Goal: Task Accomplishment & Management: Manage account settings

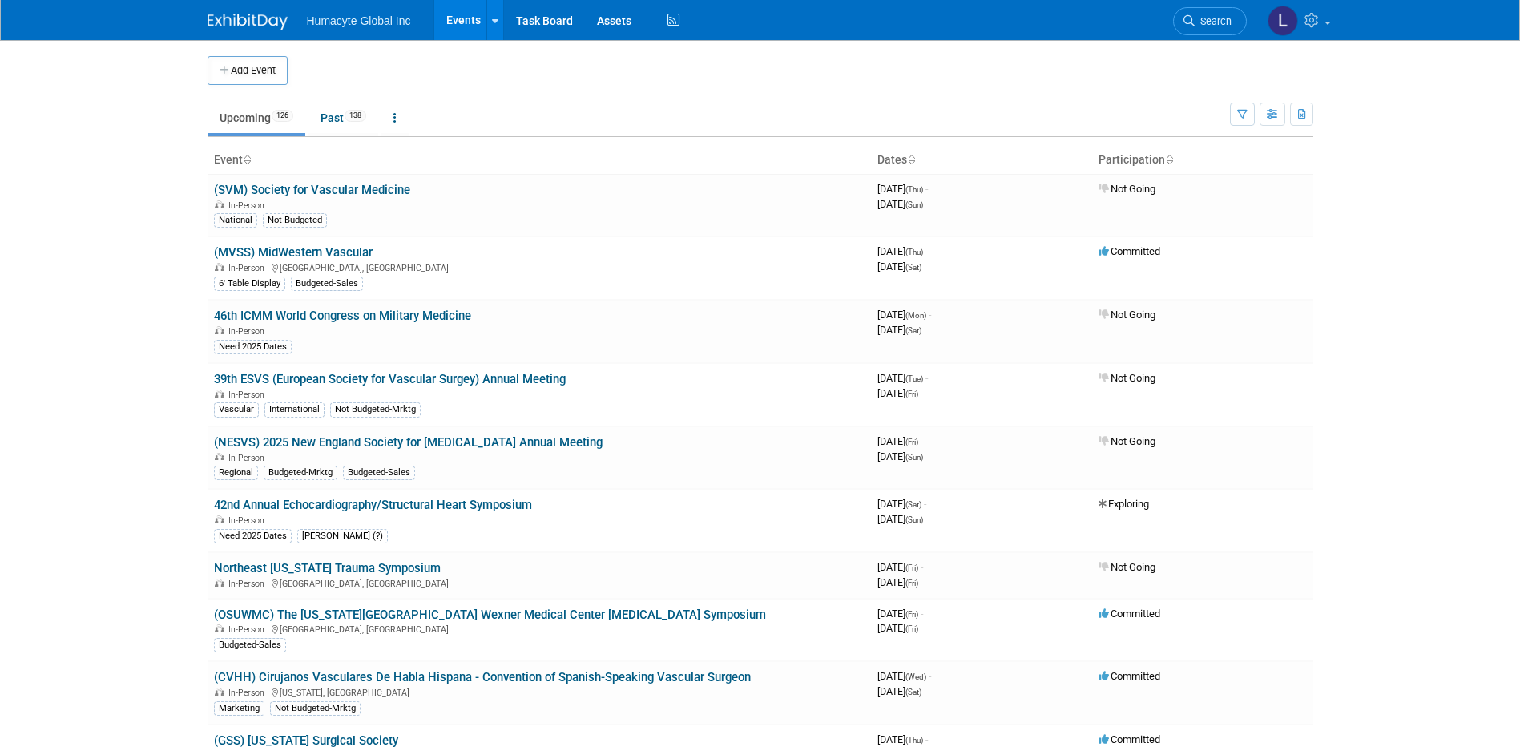
click at [1213, 25] on span "Search" at bounding box center [1213, 21] width 37 height 12
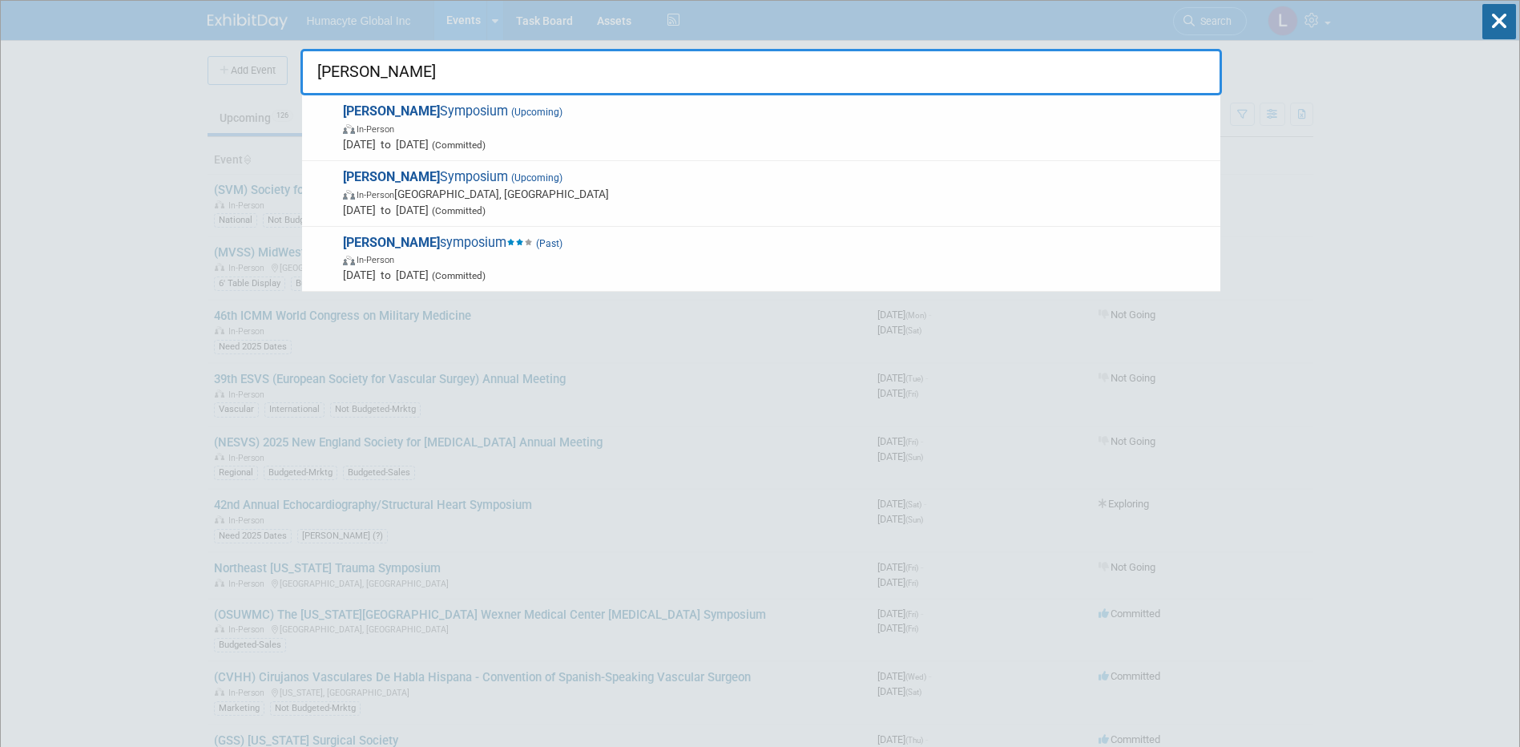
type input "[PERSON_NAME]"
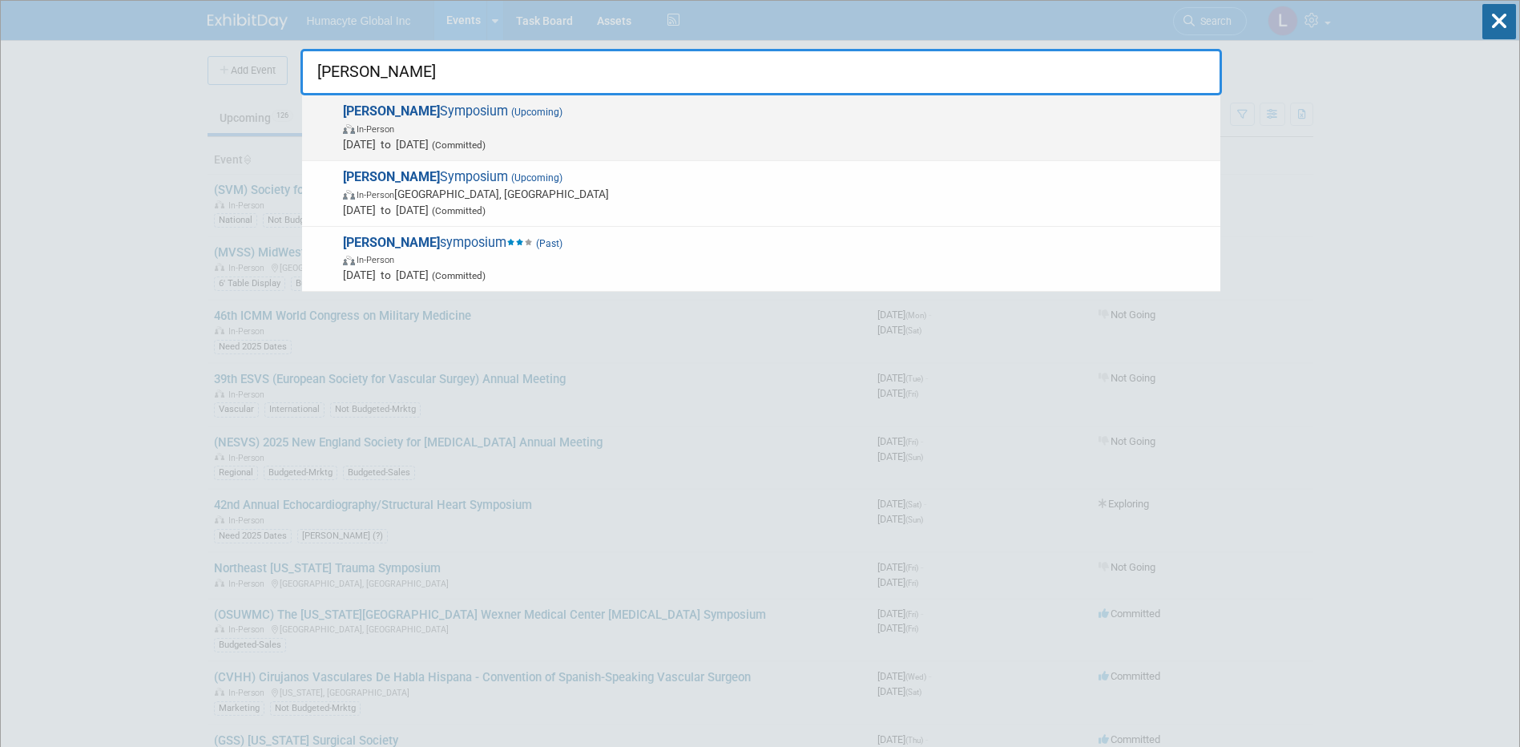
click at [428, 138] on span "[DATE] to [DATE] (Committed)" at bounding box center [777, 144] width 869 height 16
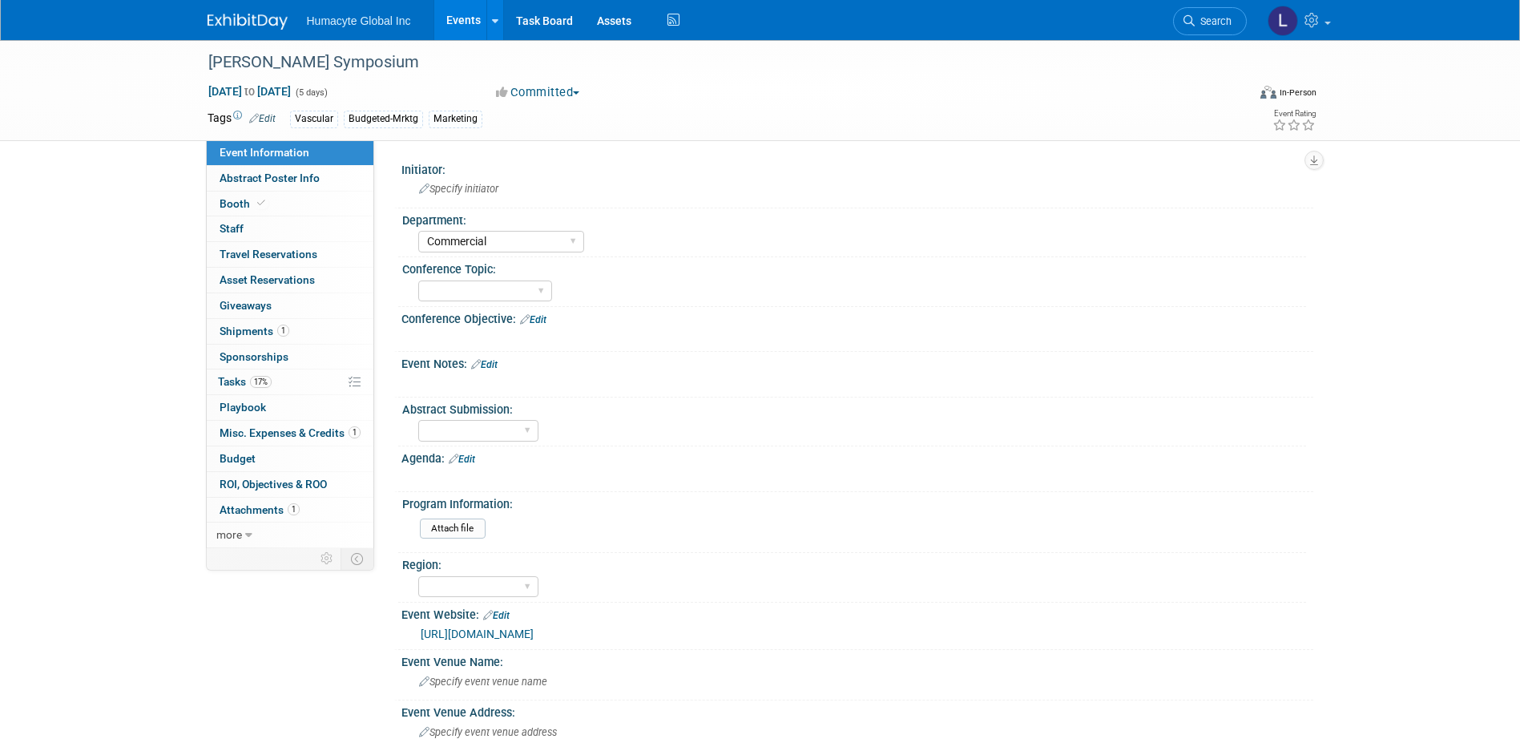
select select "Commercial"
click at [228, 380] on span "Tasks 17%" at bounding box center [245, 381] width 54 height 13
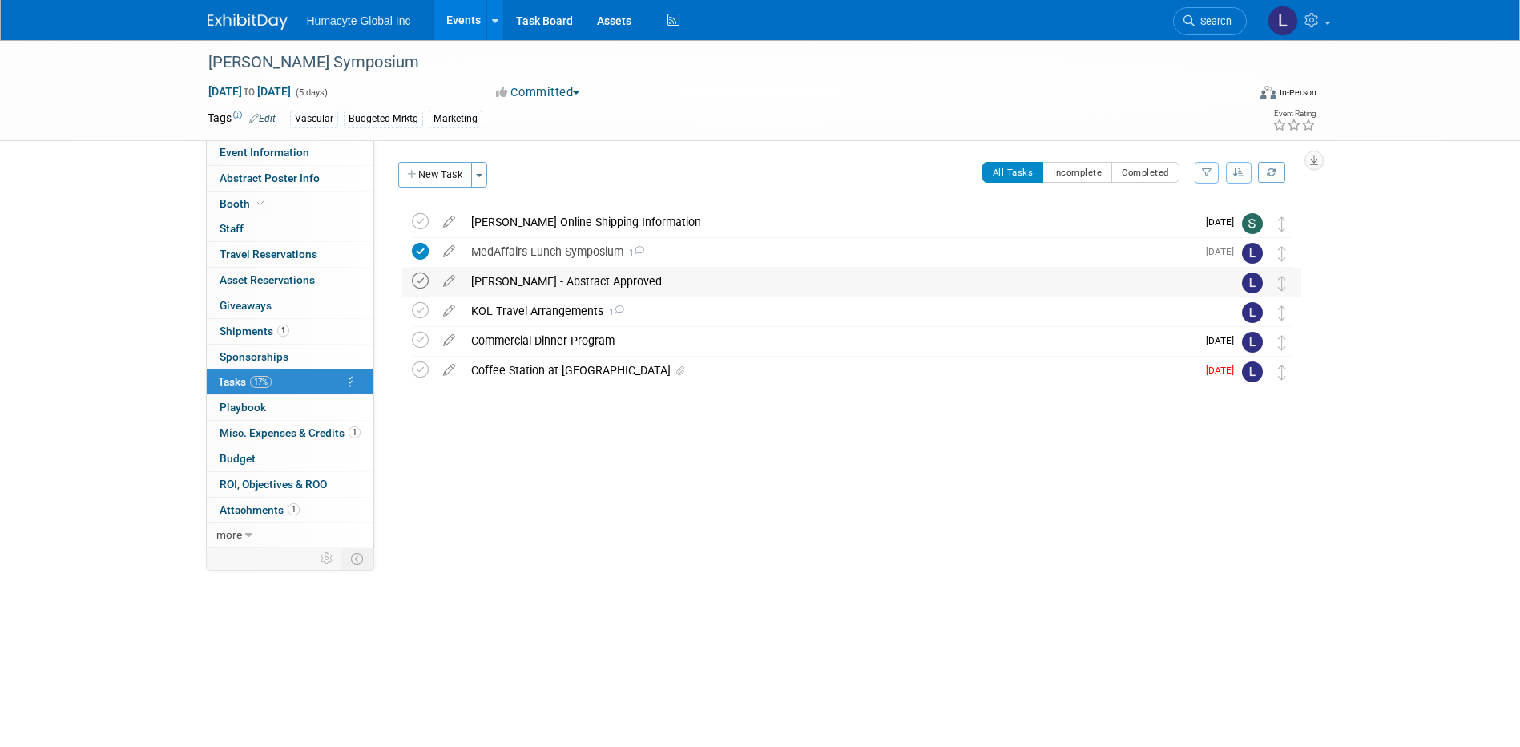
click at [417, 282] on icon at bounding box center [420, 280] width 17 height 17
click at [433, 172] on button "New Task" at bounding box center [435, 175] width 74 height 26
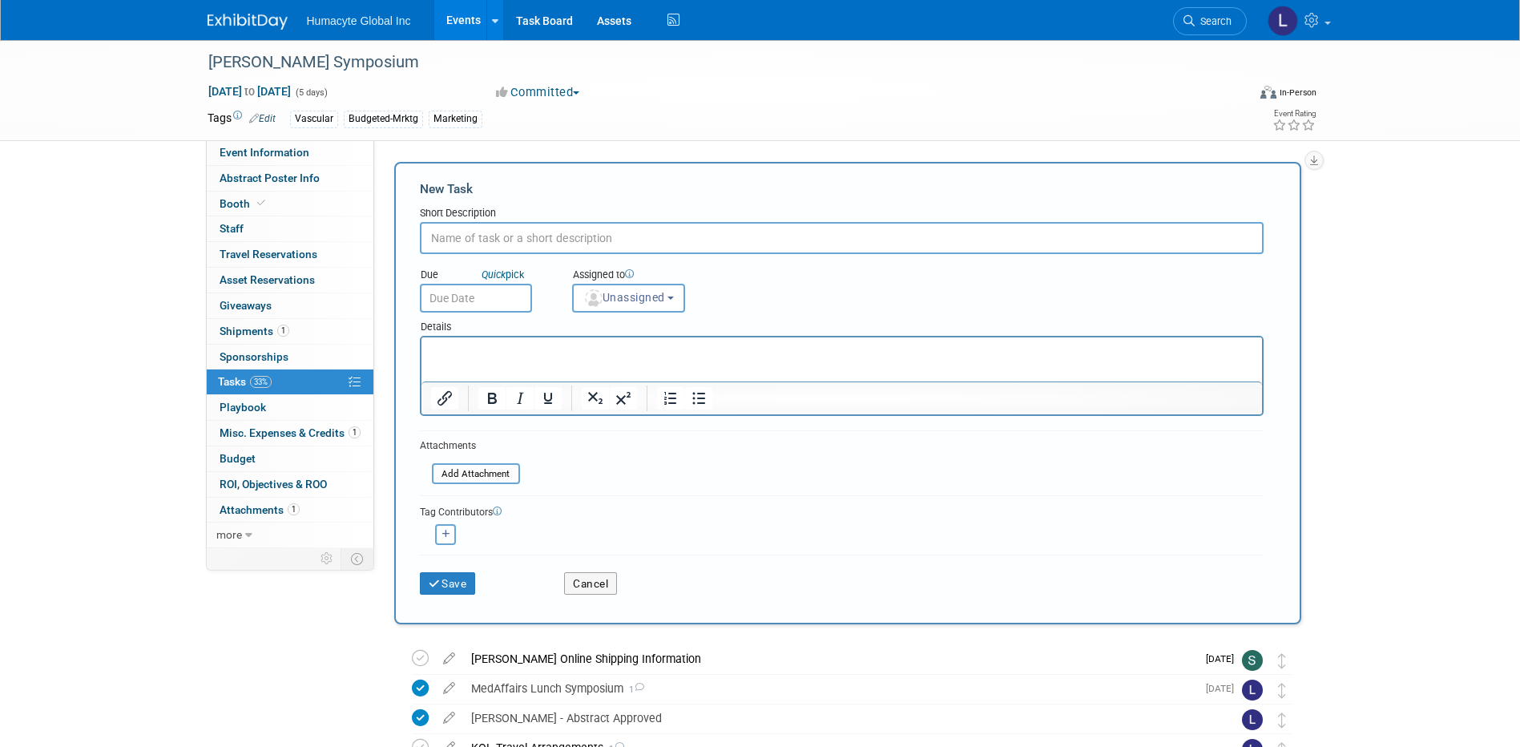
click at [504, 238] on input "text" at bounding box center [842, 238] width 844 height 32
paste input "Advertising Opportunity"
click at [810, 231] on input "Advertising Opportunity" at bounding box center [842, 238] width 844 height 32
paste input "Full Escalator Well on the 3rd Floor (Center Well – Close to the Grand Ballroom)"
type input "Advertising Opportunity - Full Escalator Well on the 3rd Floor (Center Well – C…"
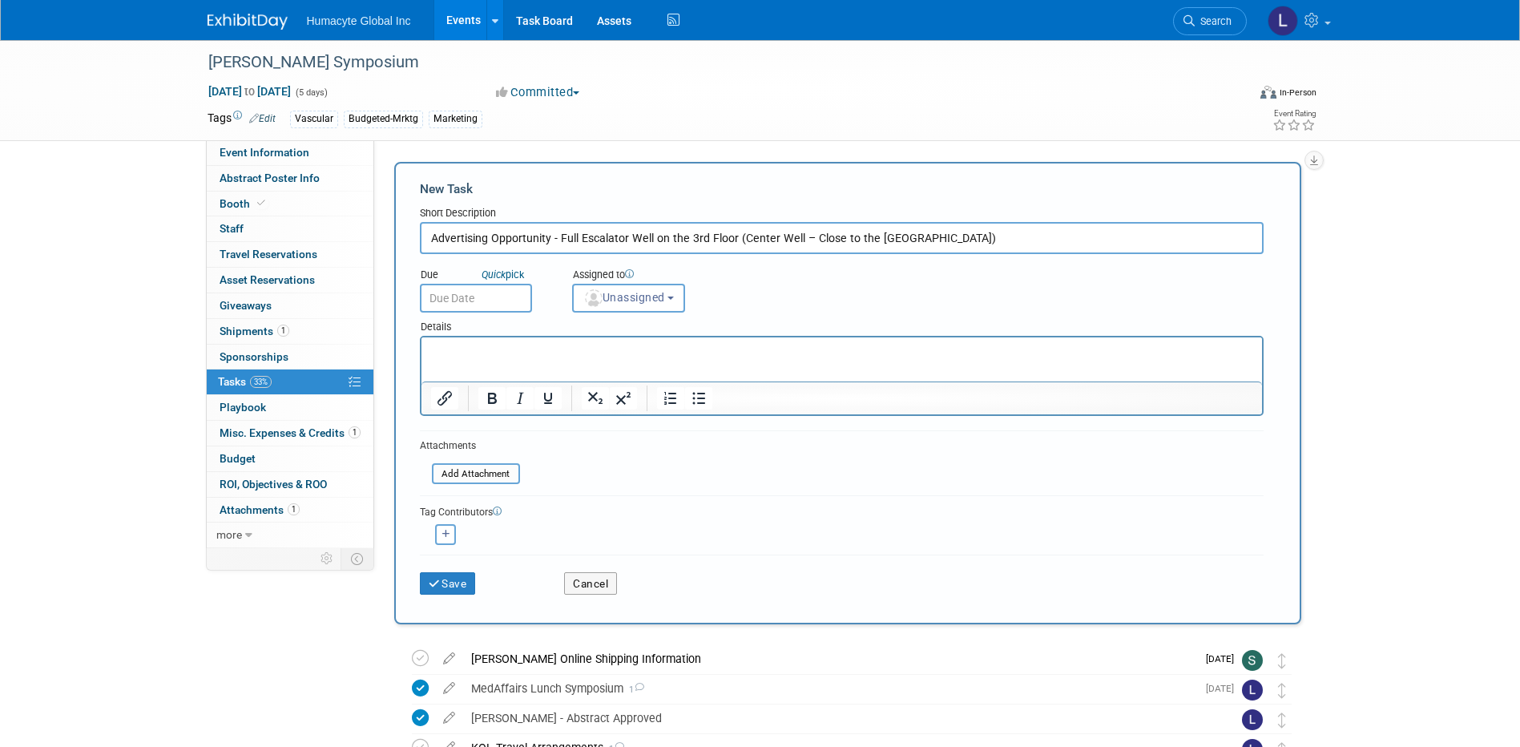
click at [467, 286] on input "text" at bounding box center [476, 298] width 112 height 29
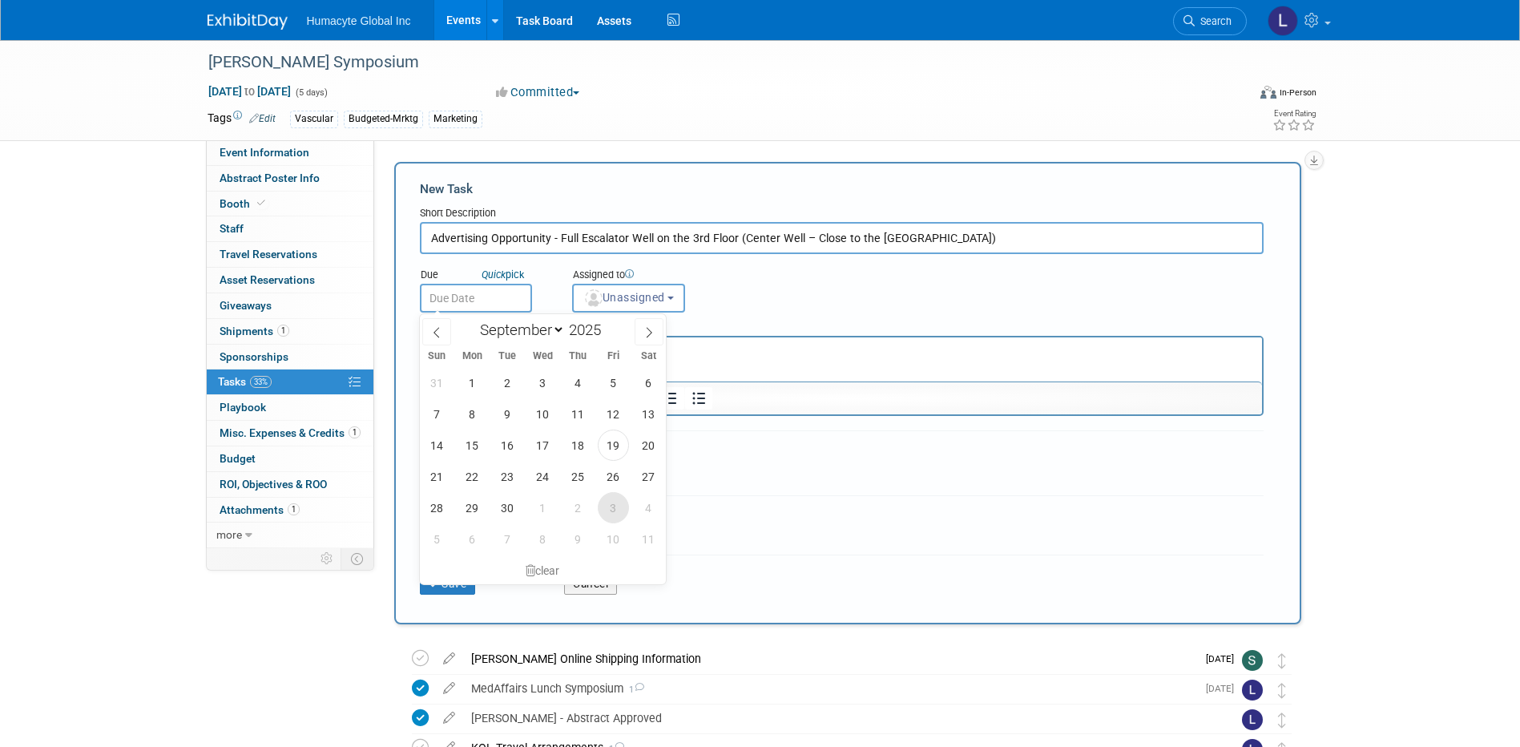
click at [611, 510] on span "3" at bounding box center [613, 507] width 31 height 31
type input "Oct 3, 2025"
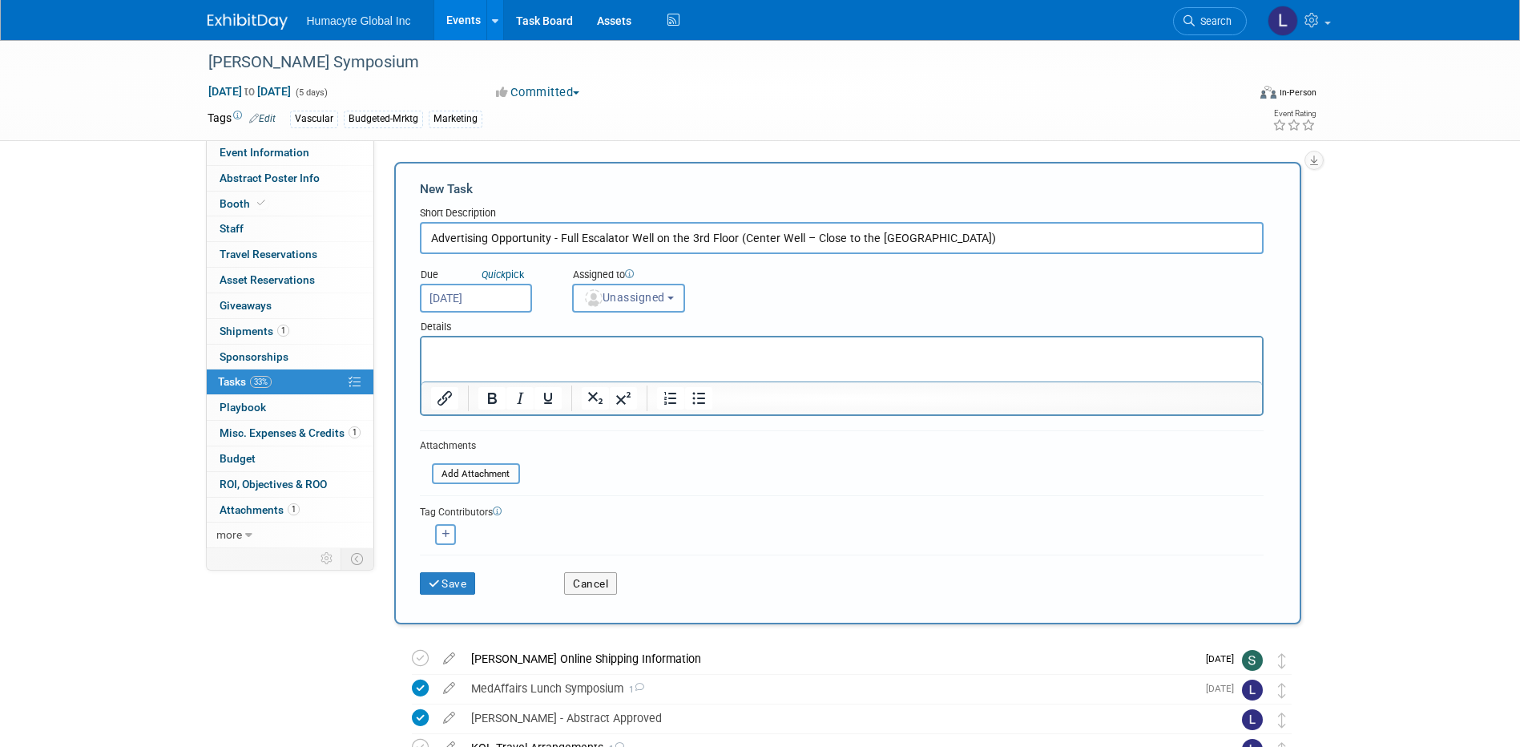
click at [632, 298] on span "Unassigned" at bounding box center [624, 297] width 82 height 13
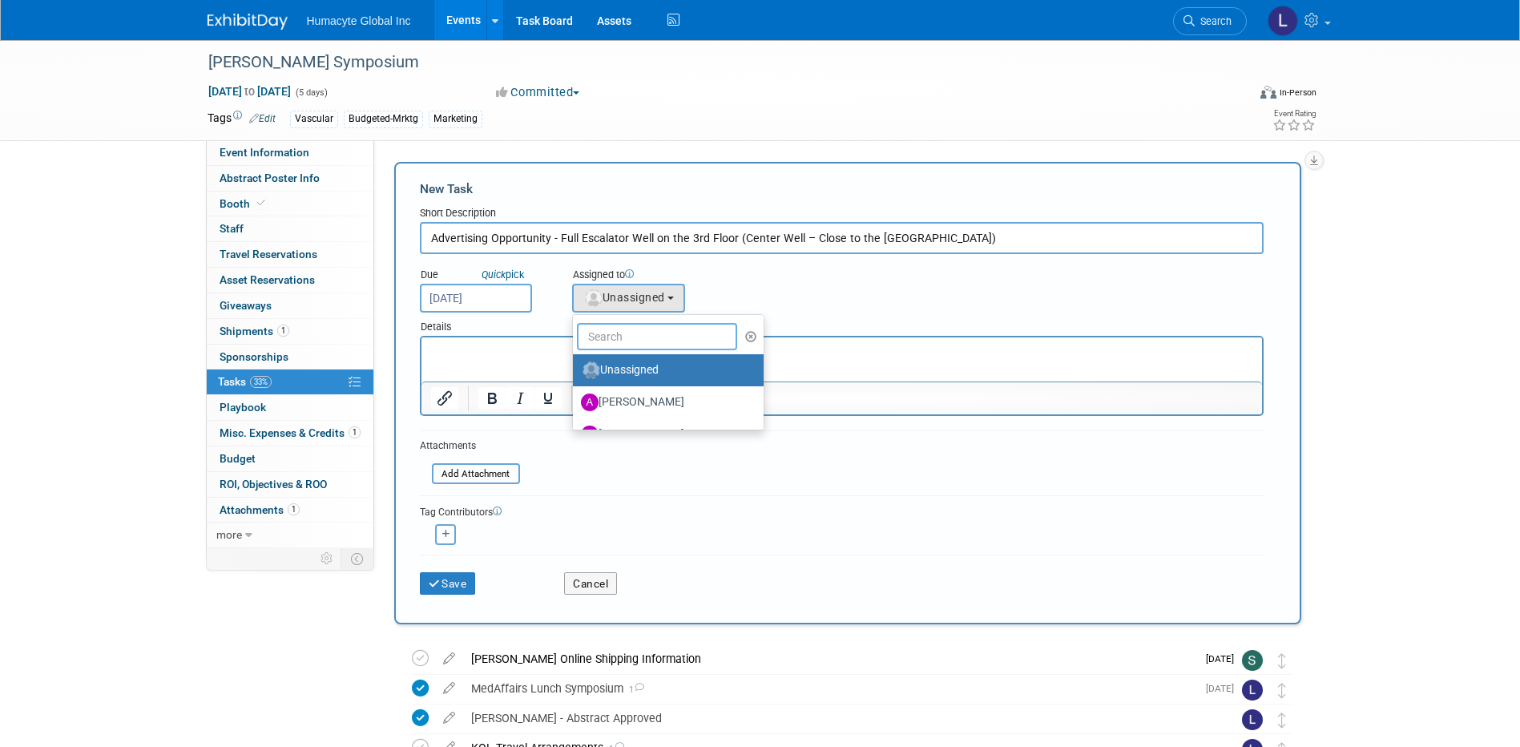
click at [627, 337] on input "text" at bounding box center [657, 336] width 160 height 27
type input "Dom"
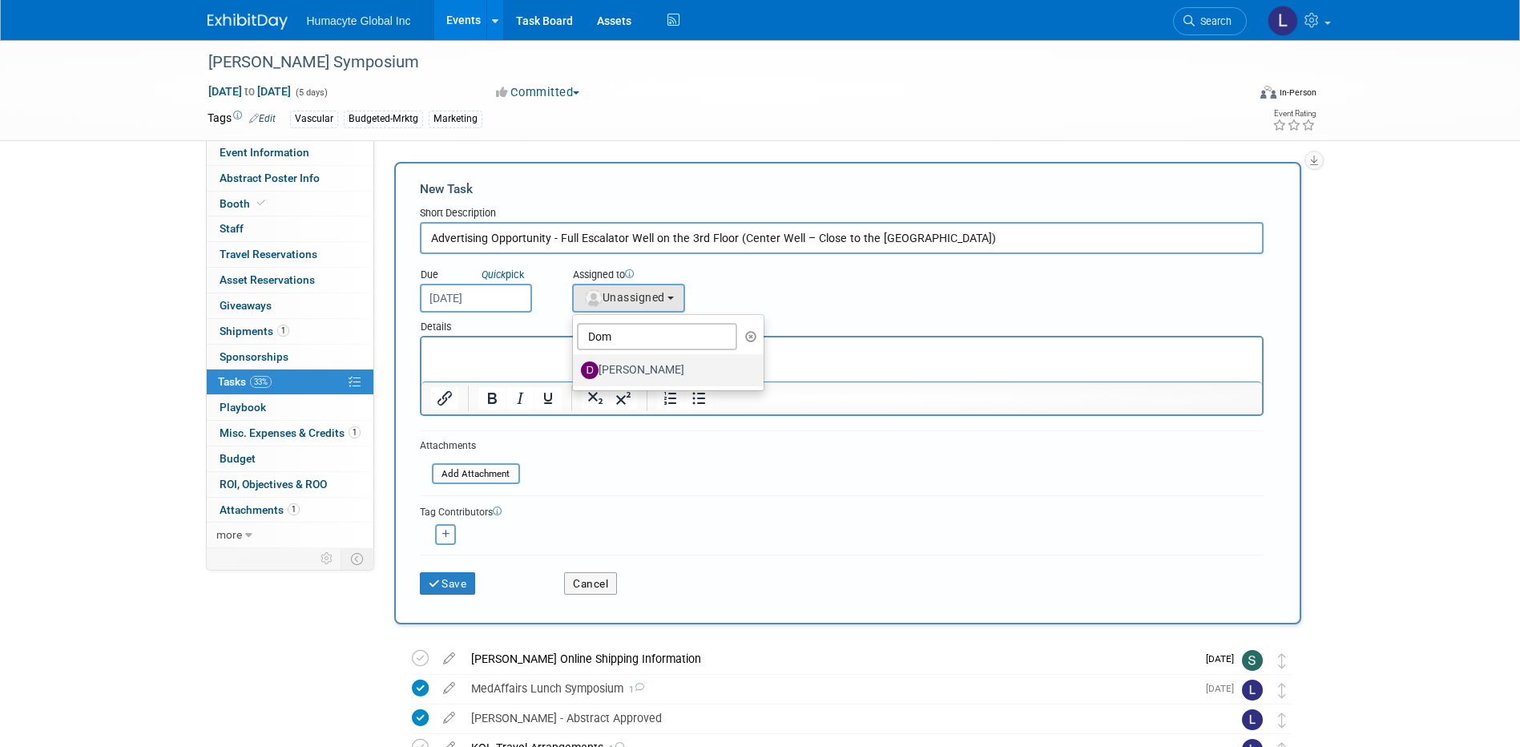
click at [679, 370] on label "Domenique Sanderson" at bounding box center [664, 370] width 167 height 26
click at [575, 370] on input "Domenique Sanderson" at bounding box center [570, 368] width 10 height 10
select select "7d83a3cf-a28a-463a-82fe-d549dd08f714"
click at [447, 528] on button "button" at bounding box center [445, 534] width 21 height 21
select select
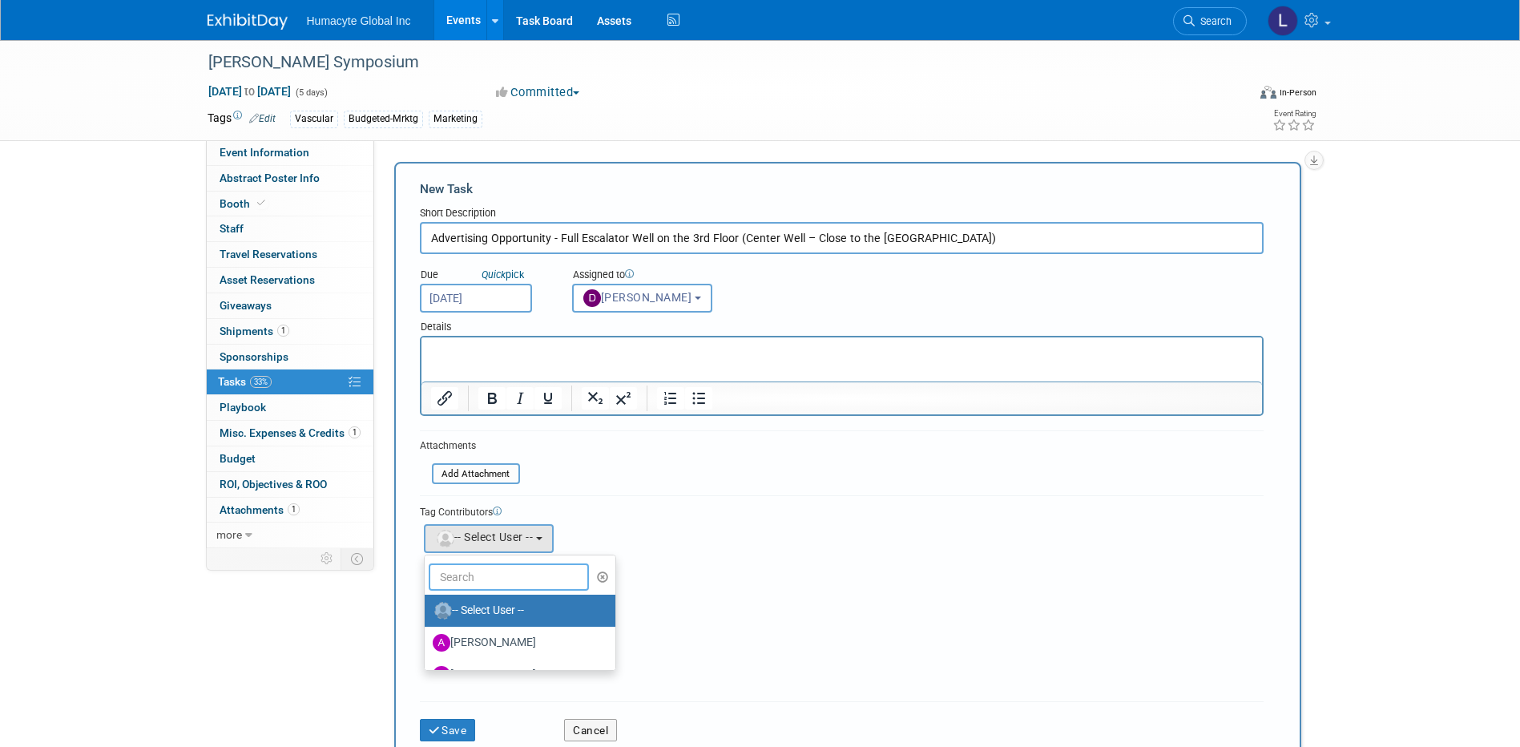
click at [514, 573] on input "text" at bounding box center [509, 576] width 160 height 27
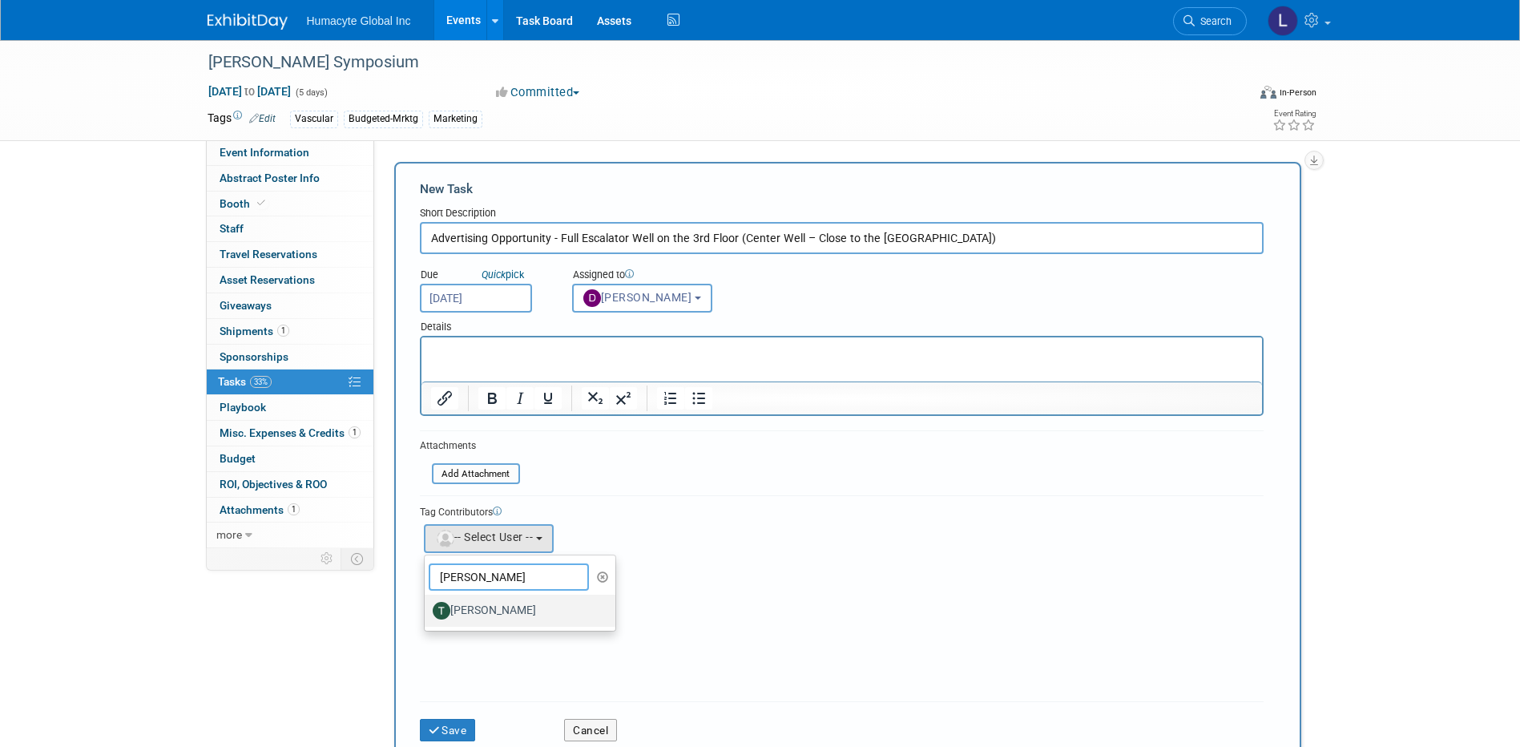
type input "Tony"
click at [516, 618] on label "Tony Jankiewicz" at bounding box center [516, 611] width 167 height 26
click at [427, 614] on input "Tony Jankiewicz" at bounding box center [422, 608] width 10 height 10
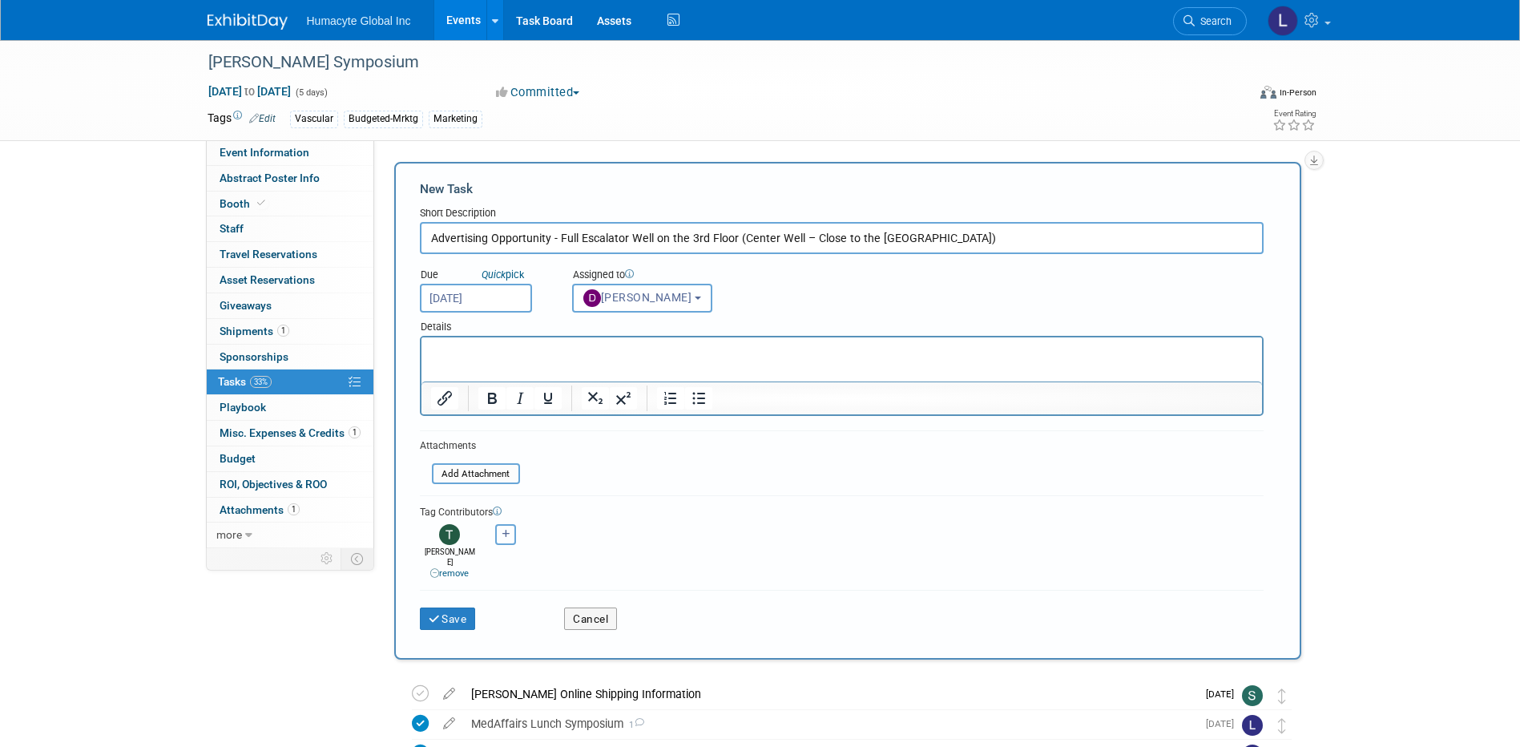
click at [507, 526] on button "button" at bounding box center [505, 534] width 21 height 21
select select
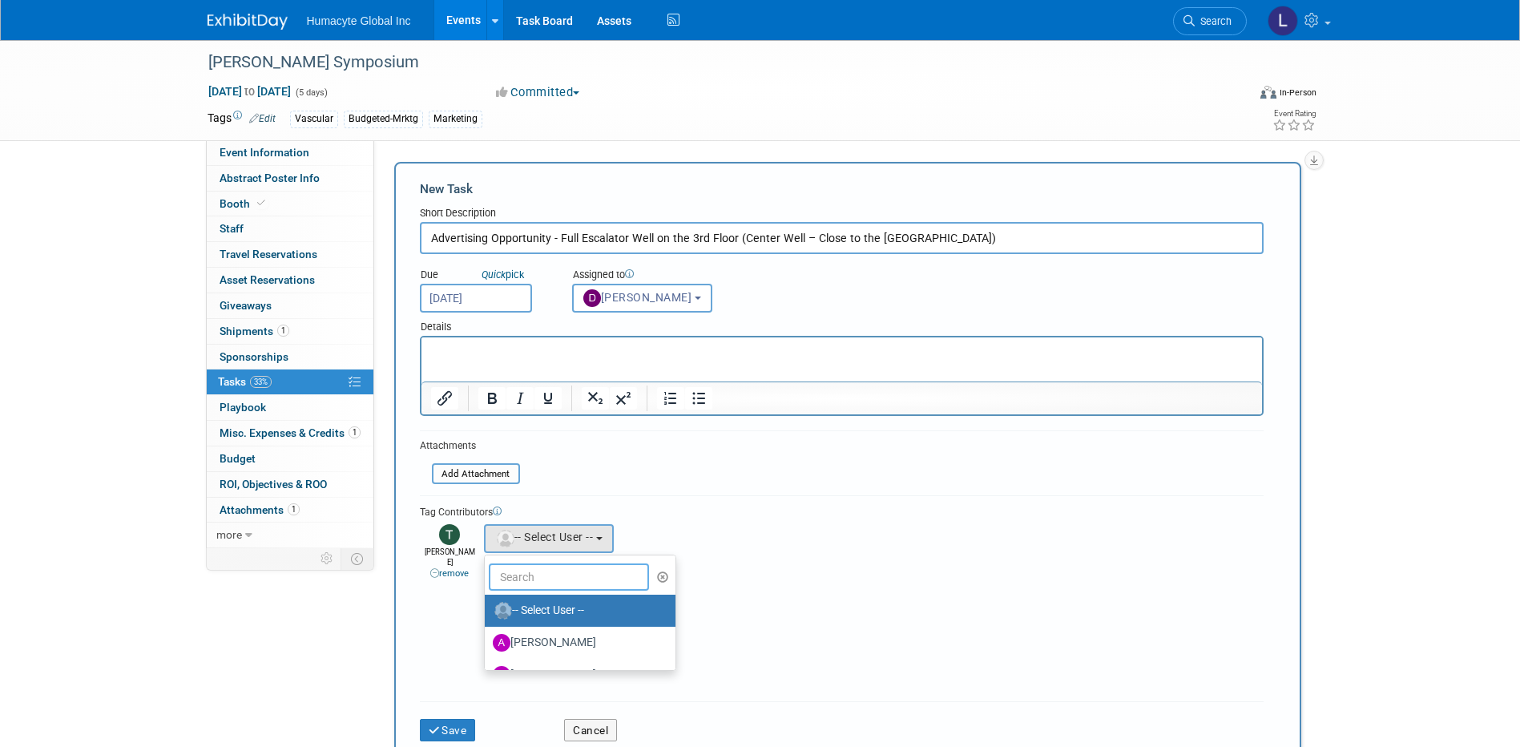
click at [507, 563] on input "text" at bounding box center [569, 576] width 160 height 27
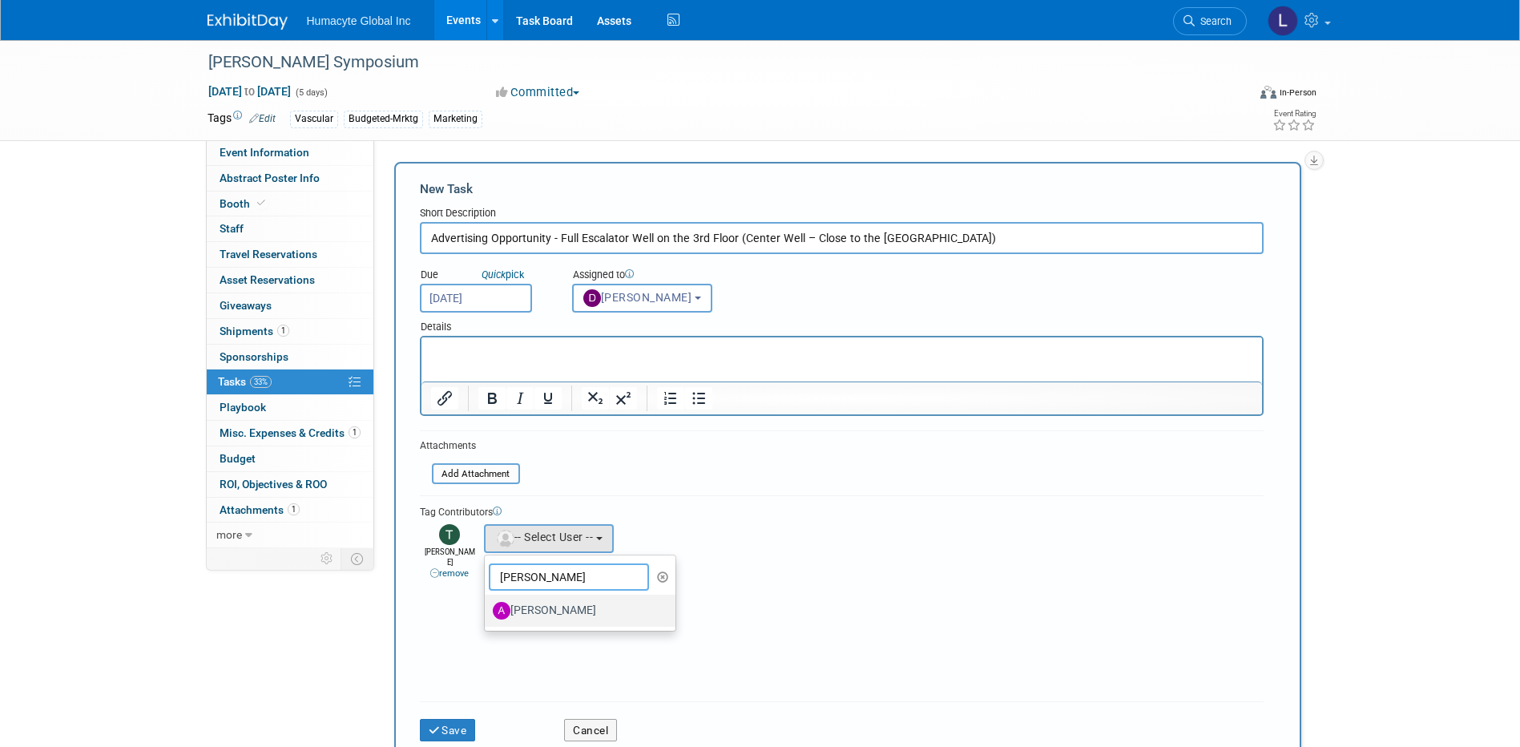
type input "Adrian"
click at [522, 619] on label "Adrian Diazgonsen" at bounding box center [576, 611] width 167 height 26
click at [487, 614] on input "Adrian Diazgonsen" at bounding box center [482, 608] width 10 height 10
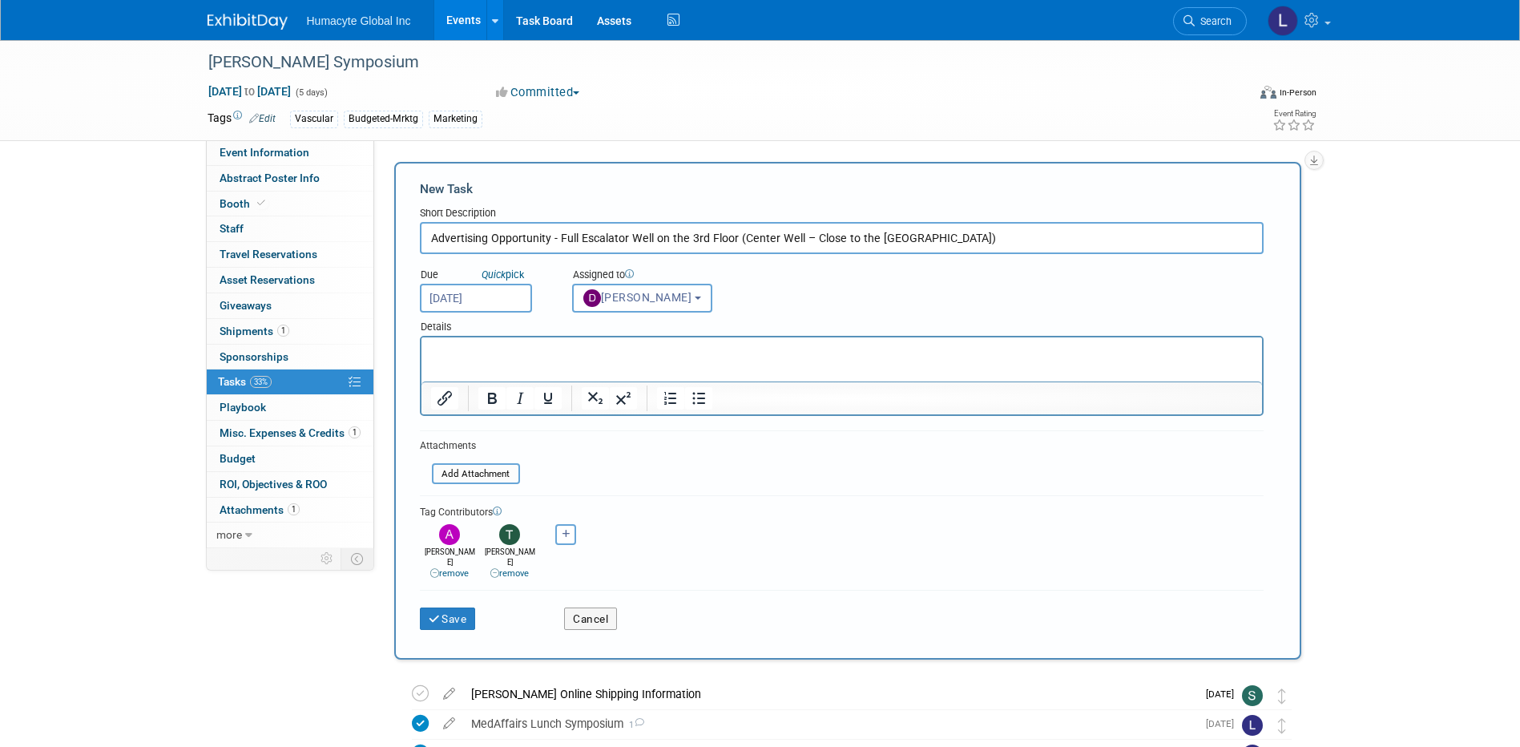
click at [466, 349] on p "Rich Text Area. Press ALT-0 for help." at bounding box center [841, 352] width 822 height 16
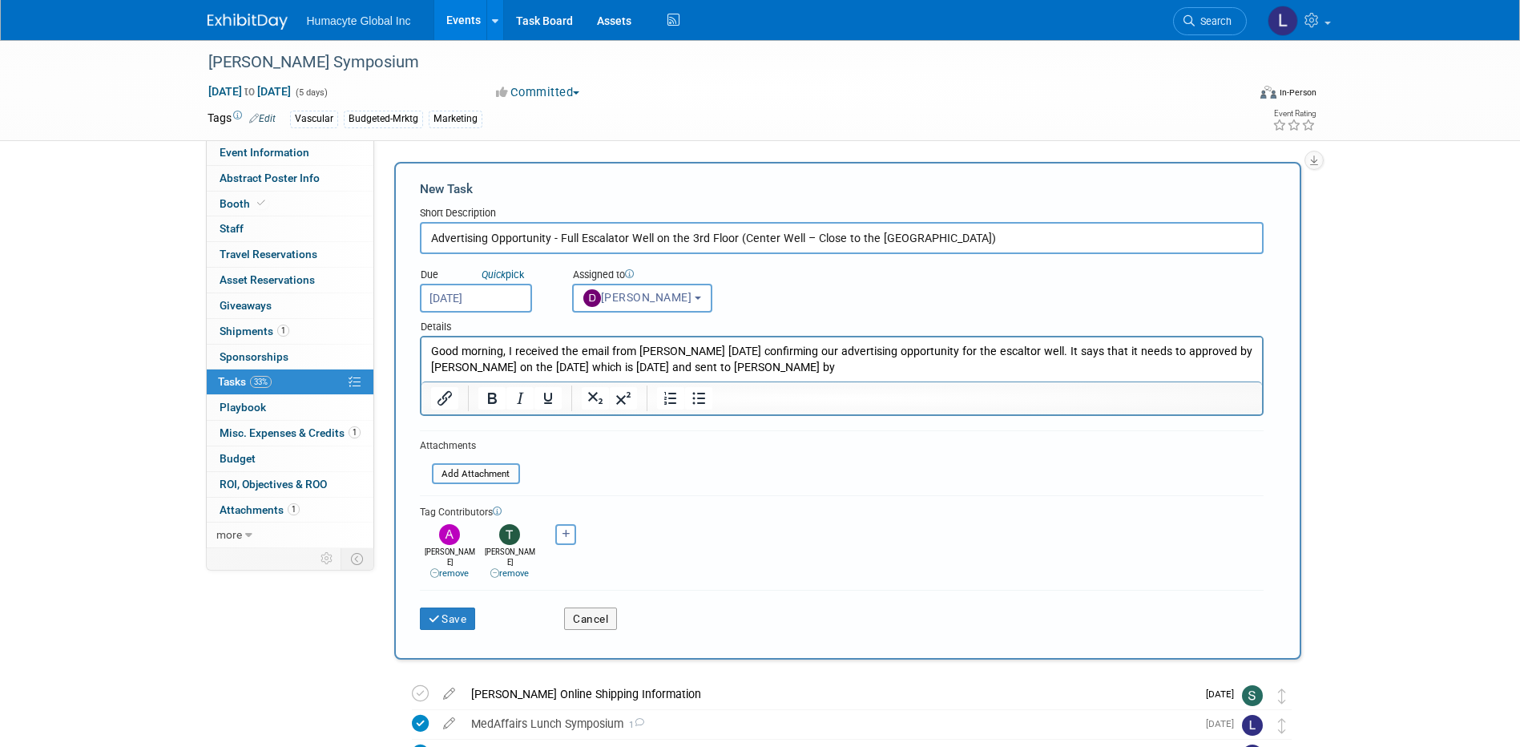
click at [722, 362] on p "Good morning, I received the email from VEITH yesterday confirming our advertis…" at bounding box center [841, 360] width 822 height 32
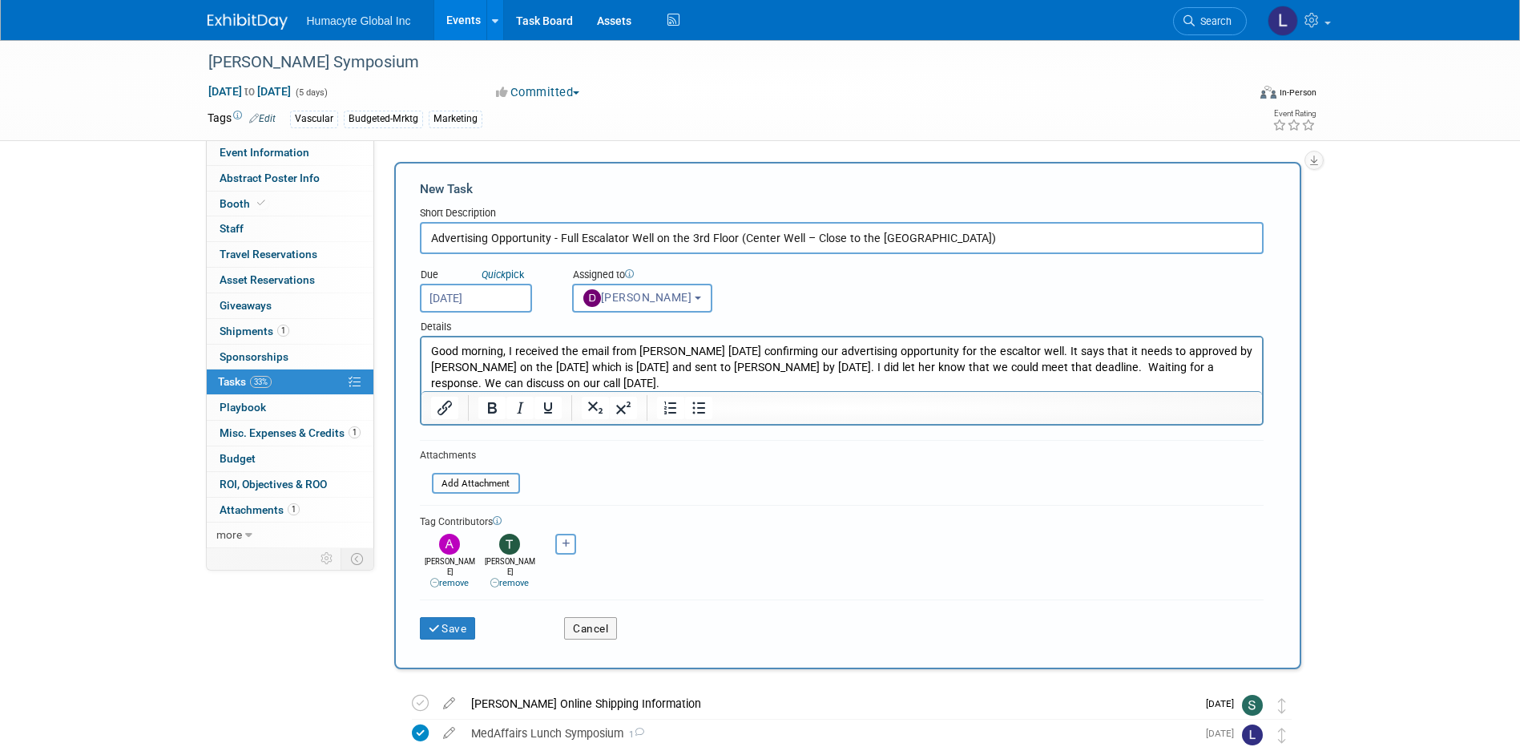
click at [508, 382] on p "Good morning, I received the email from VEITH yesterday confirming our advertis…" at bounding box center [841, 367] width 822 height 47
drag, startPoint x: 1023, startPoint y: 352, endPoint x: 1225, endPoint y: 355, distance: 201.9
click at [1225, 355] on p "Good morning, I received the email from VEITH yesterday confirming our advertis…" at bounding box center [841, 367] width 822 height 47
click at [1107, 342] on html "Good morning, I received the email from VEITH yesterday confirming our advertis…" at bounding box center [841, 364] width 841 height 54
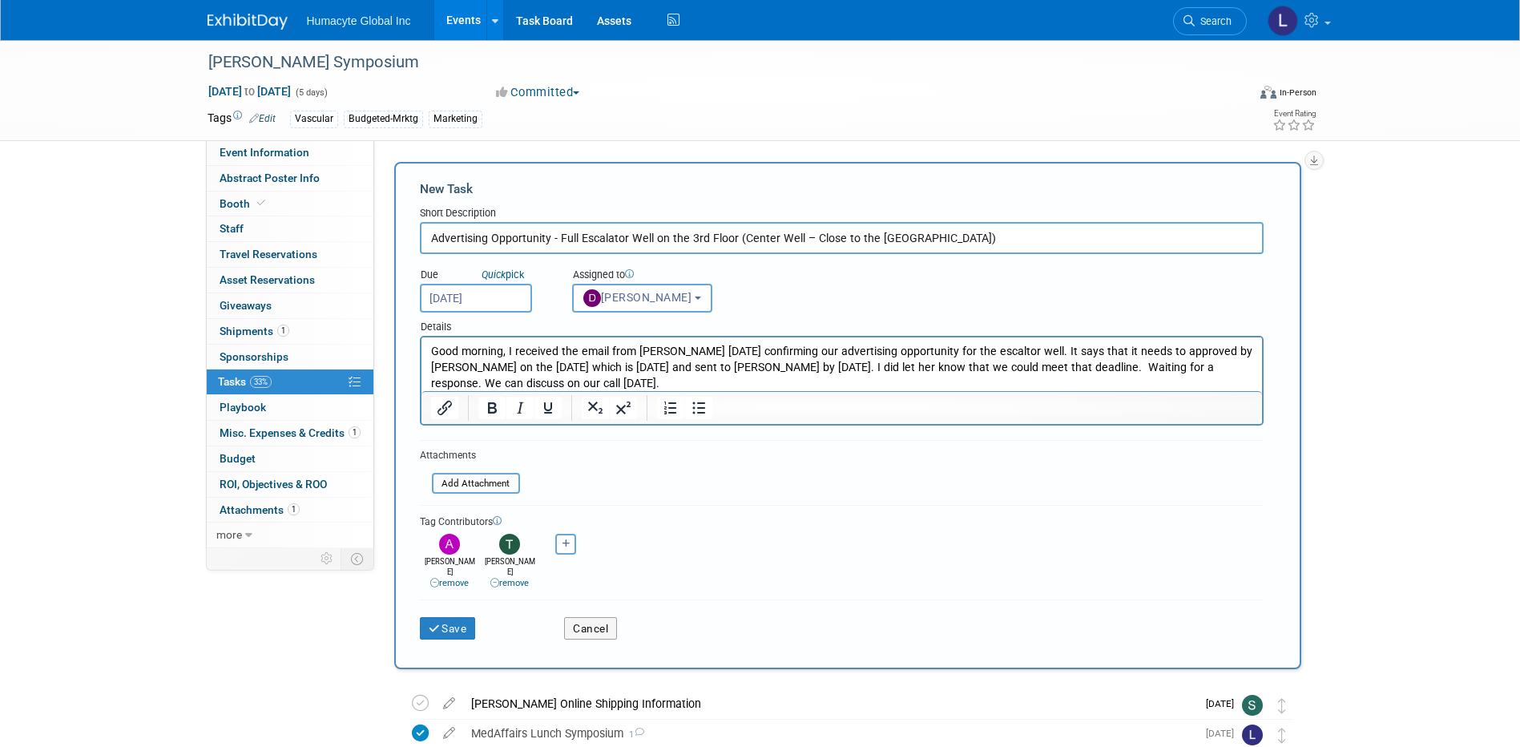
click at [1018, 350] on p "Good morning, I received the email from VEITH yesterday confirming our advertis…" at bounding box center [841, 367] width 822 height 47
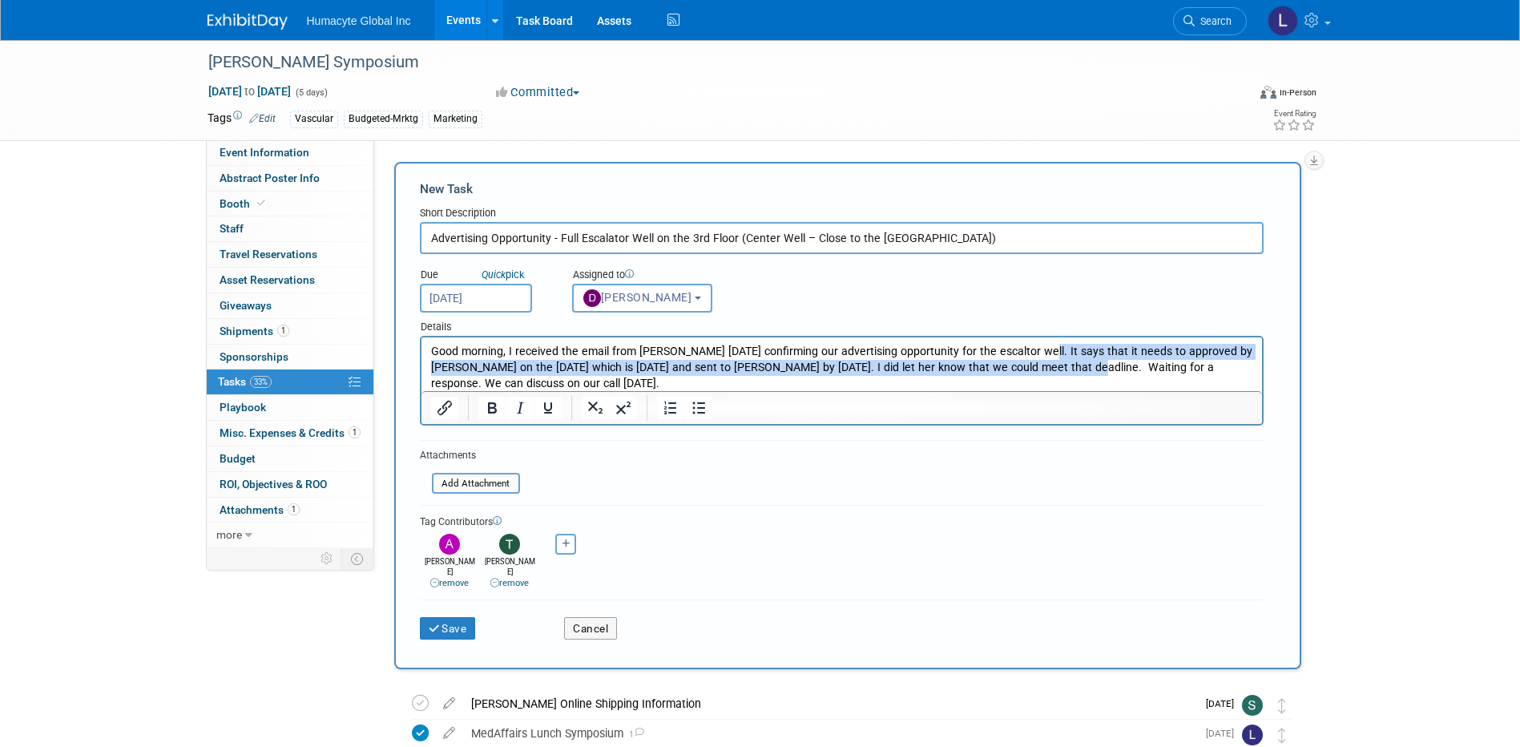
drag, startPoint x: 1022, startPoint y: 351, endPoint x: 1046, endPoint y: 369, distance: 30.5
click at [1046, 369] on p "Good morning, I received the email from VEITH yesterday confirming our advertis…" at bounding box center [841, 367] width 822 height 47
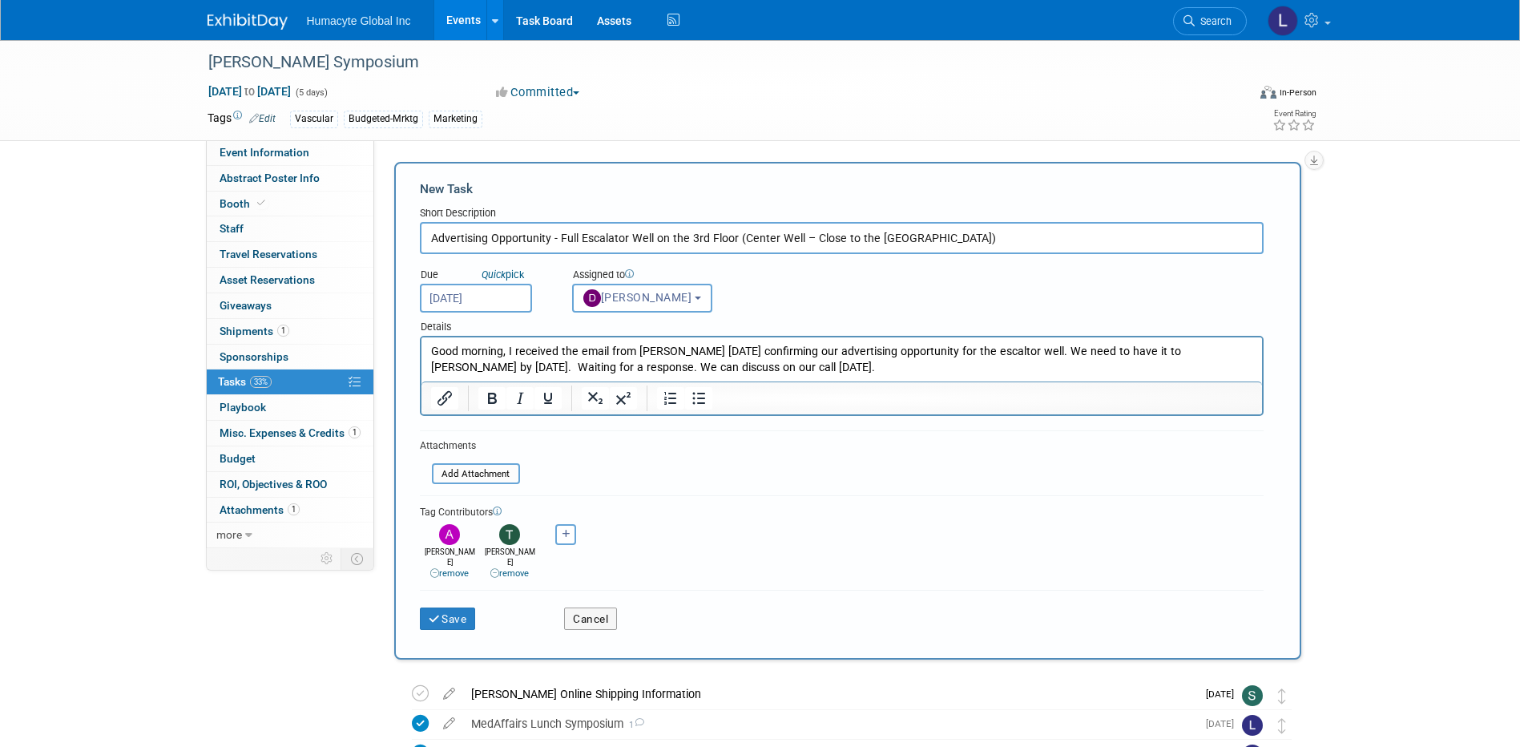
click at [792, 367] on p "Good morning, I received the email from VEITH yesterday confirming our advertis…" at bounding box center [841, 360] width 822 height 32
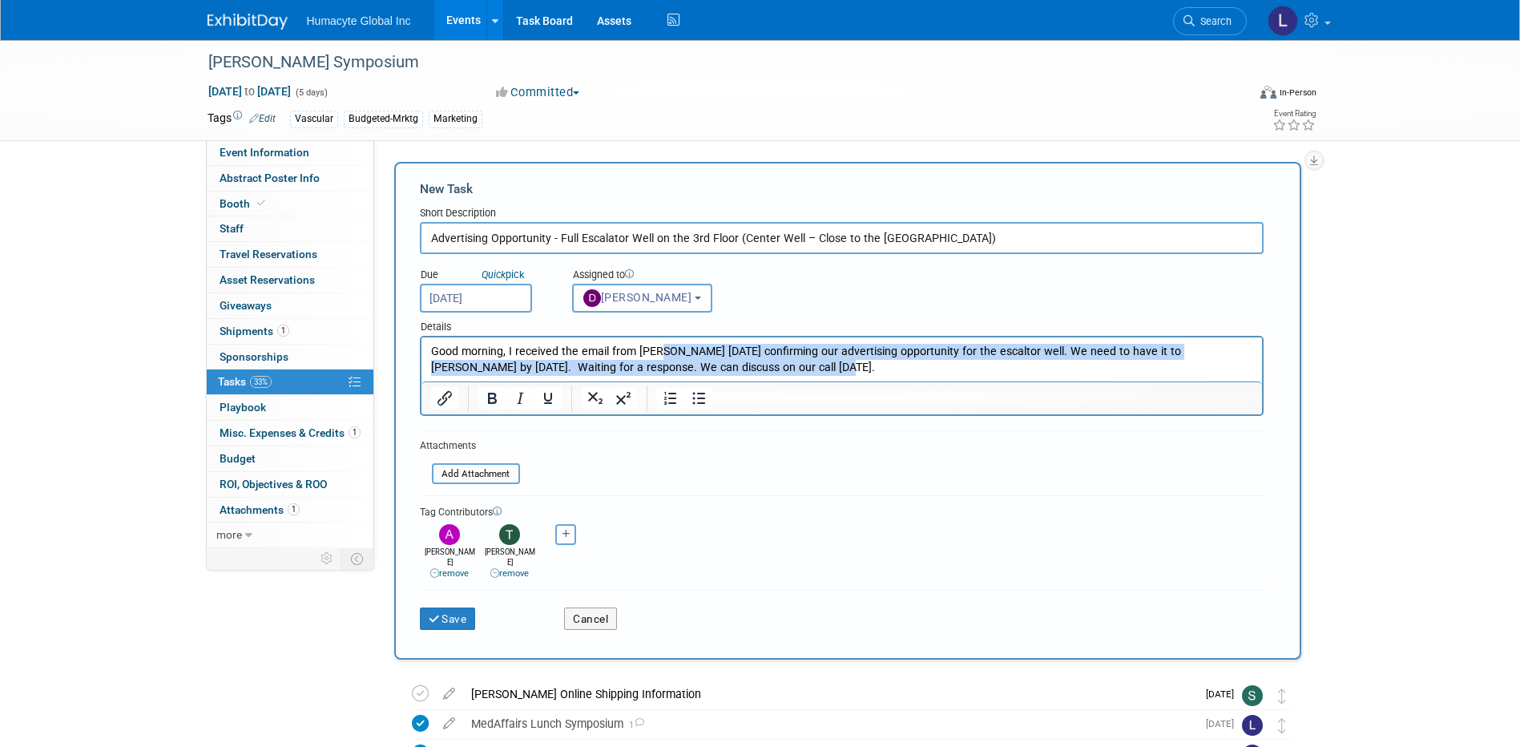
drag, startPoint x: 787, startPoint y: 369, endPoint x: 656, endPoint y: 346, distance: 132.7
click at [656, 346] on p "Good morning, I received the email from VEITH yesterday confirming our advertis…" at bounding box center [841, 360] width 822 height 32
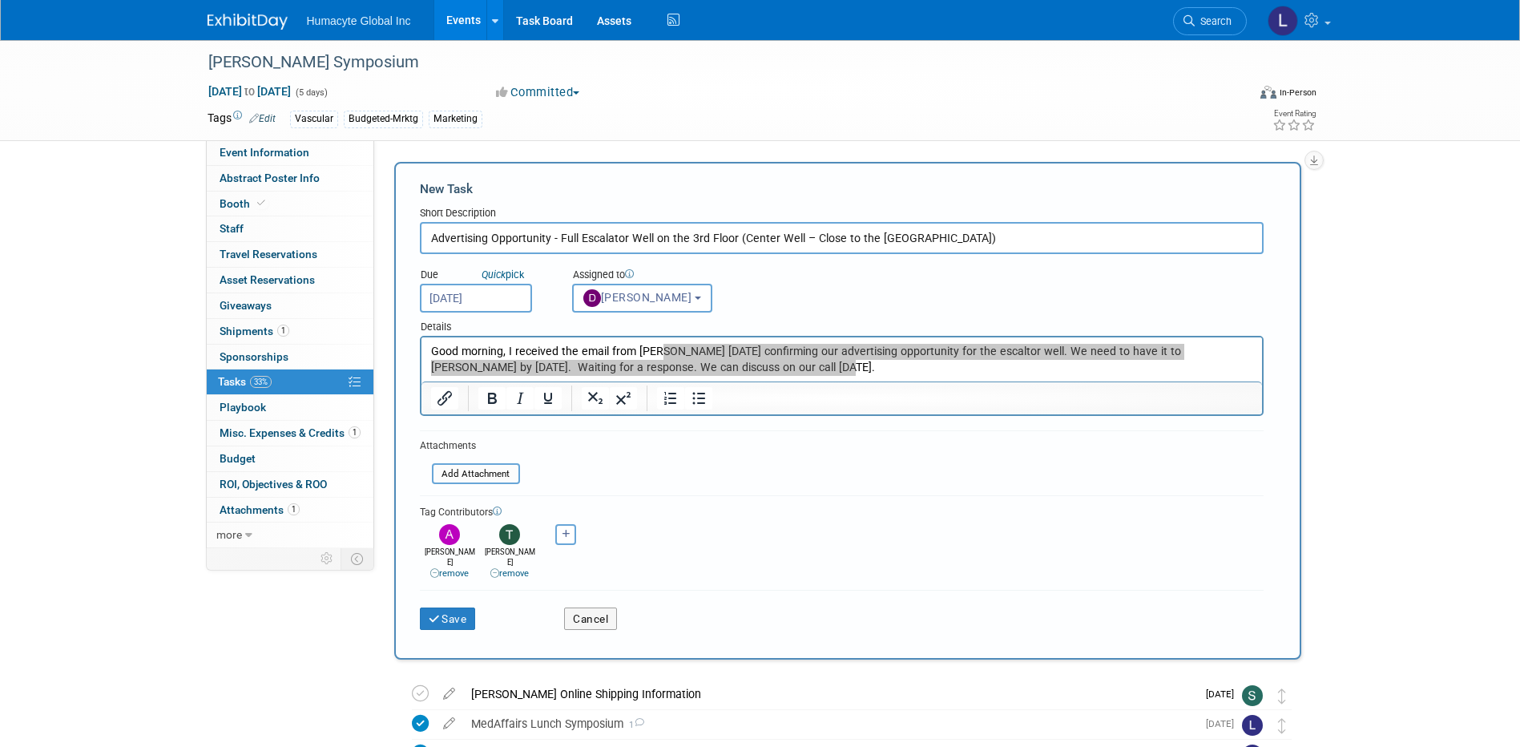
click at [644, 392] on div at bounding box center [609, 398] width 75 height 26
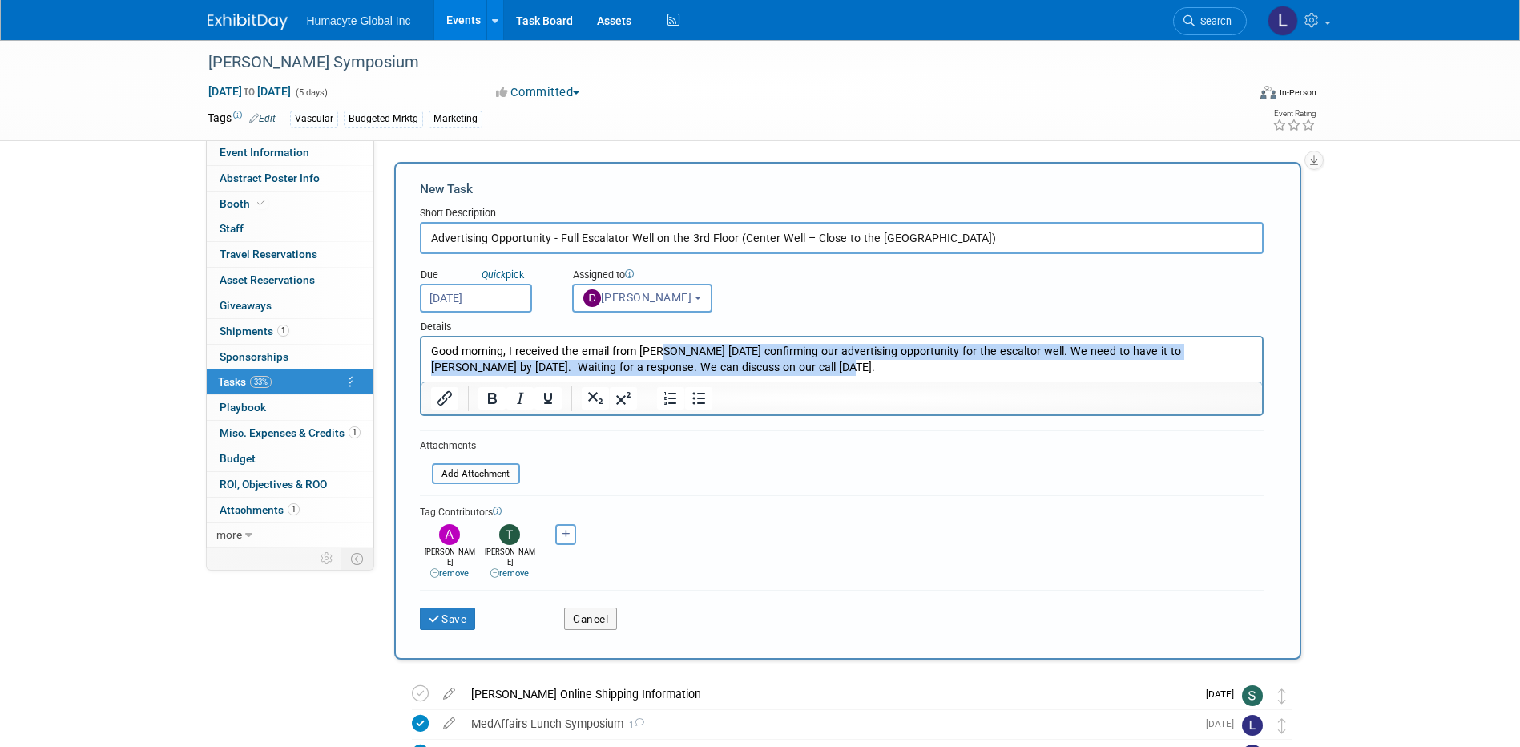
click at [552, 369] on p "Good morning, I received the email from VEITH yesterday confirming our advertis…" at bounding box center [841, 360] width 822 height 32
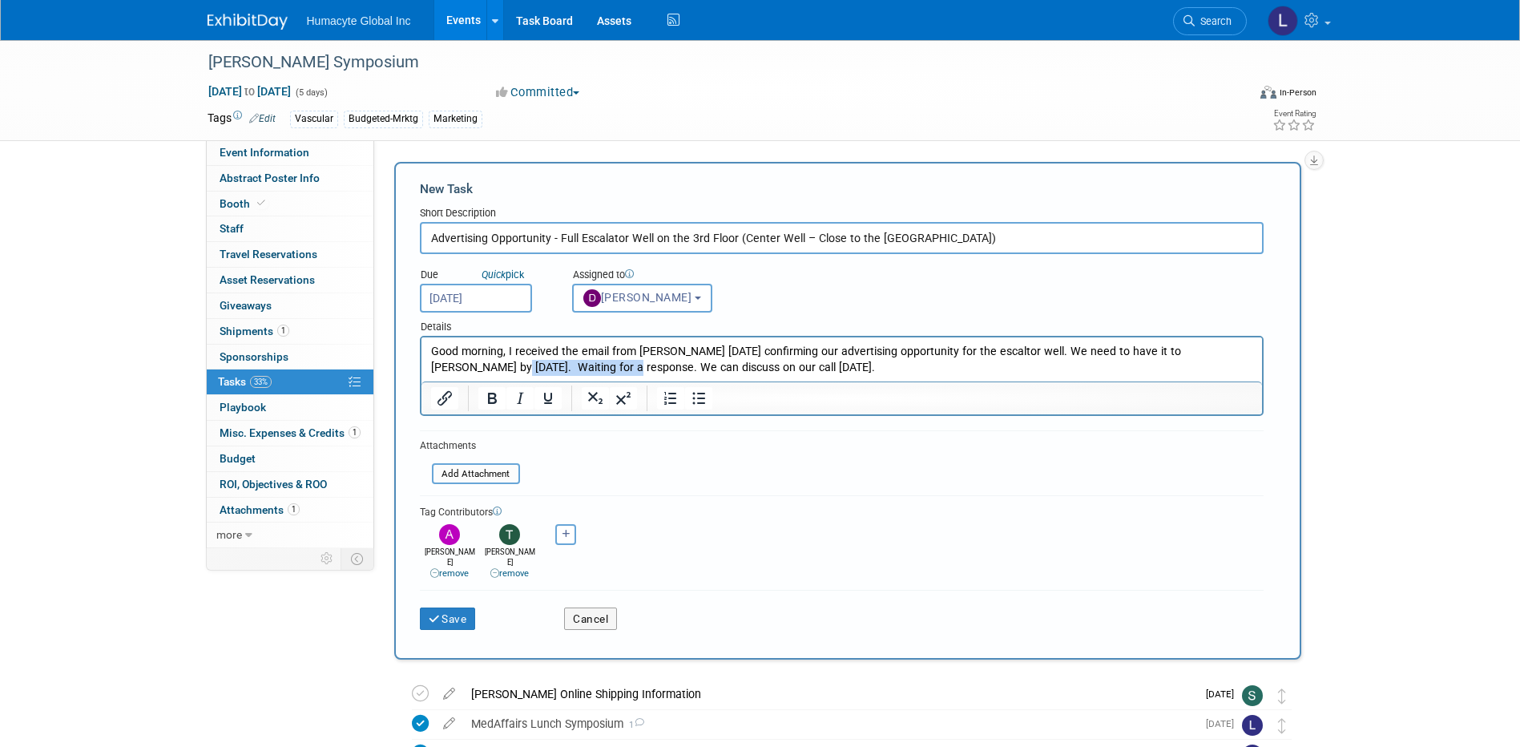
drag, startPoint x: 546, startPoint y: 365, endPoint x: 409, endPoint y: 372, distance: 137.2
click at [421, 372] on html "Good morning, I received the email from VEITH yesterday confirming our advertis…" at bounding box center [841, 356] width 841 height 38
click at [646, 372] on p "Good morning, I received the email from VEITH yesterday confirming our advertis…" at bounding box center [841, 360] width 822 height 32
click at [762, 371] on p "Good morning, I received the email from VEITH yesterday confirming our advertis…" at bounding box center [841, 360] width 822 height 32
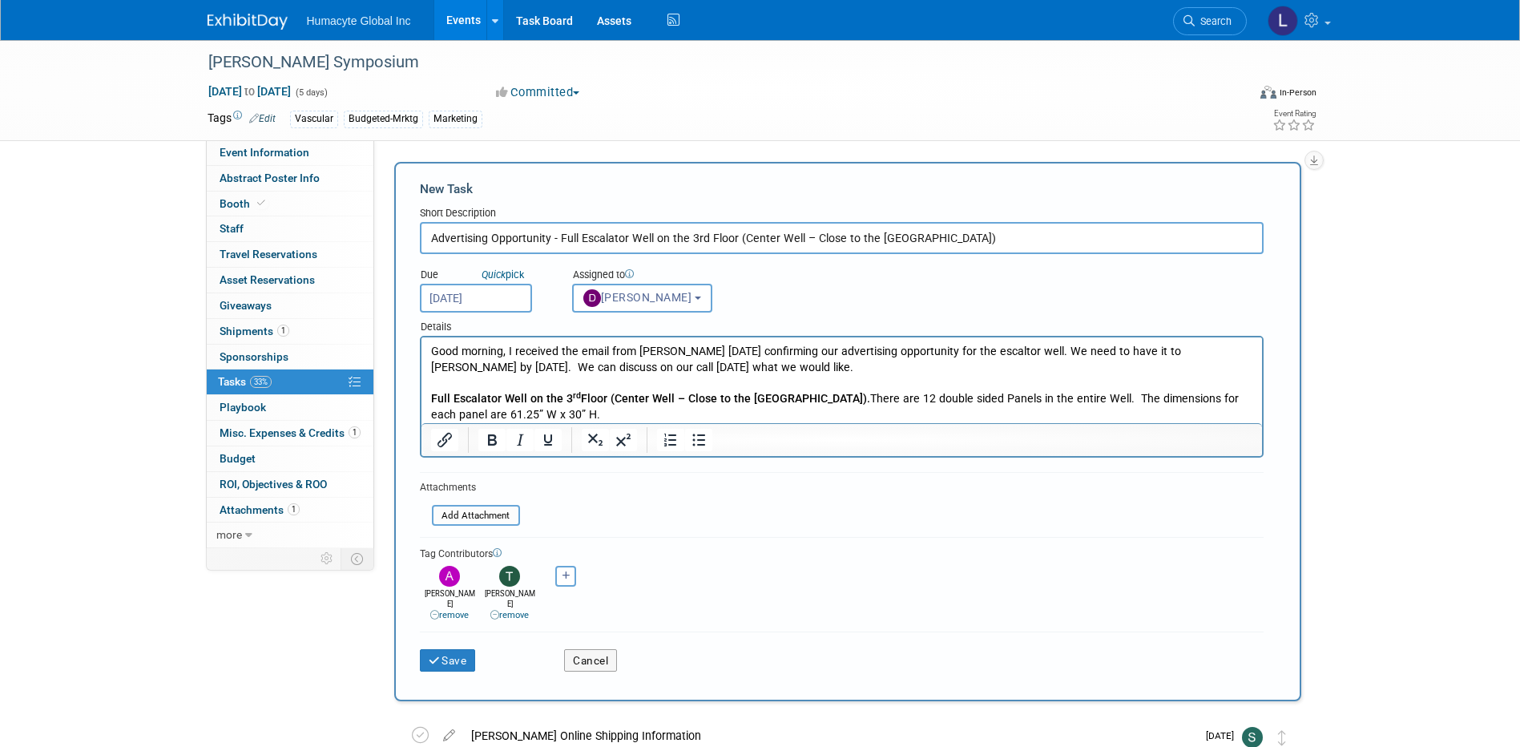
click at [747, 352] on p "Good morning, I received the email from VEITH yesterday confirming our advertis…" at bounding box center [841, 360] width 822 height 32
click at [747, 361] on p "Good morning, I received the email from VEITH yesterday confirming our advertis…" at bounding box center [841, 360] width 822 height 32
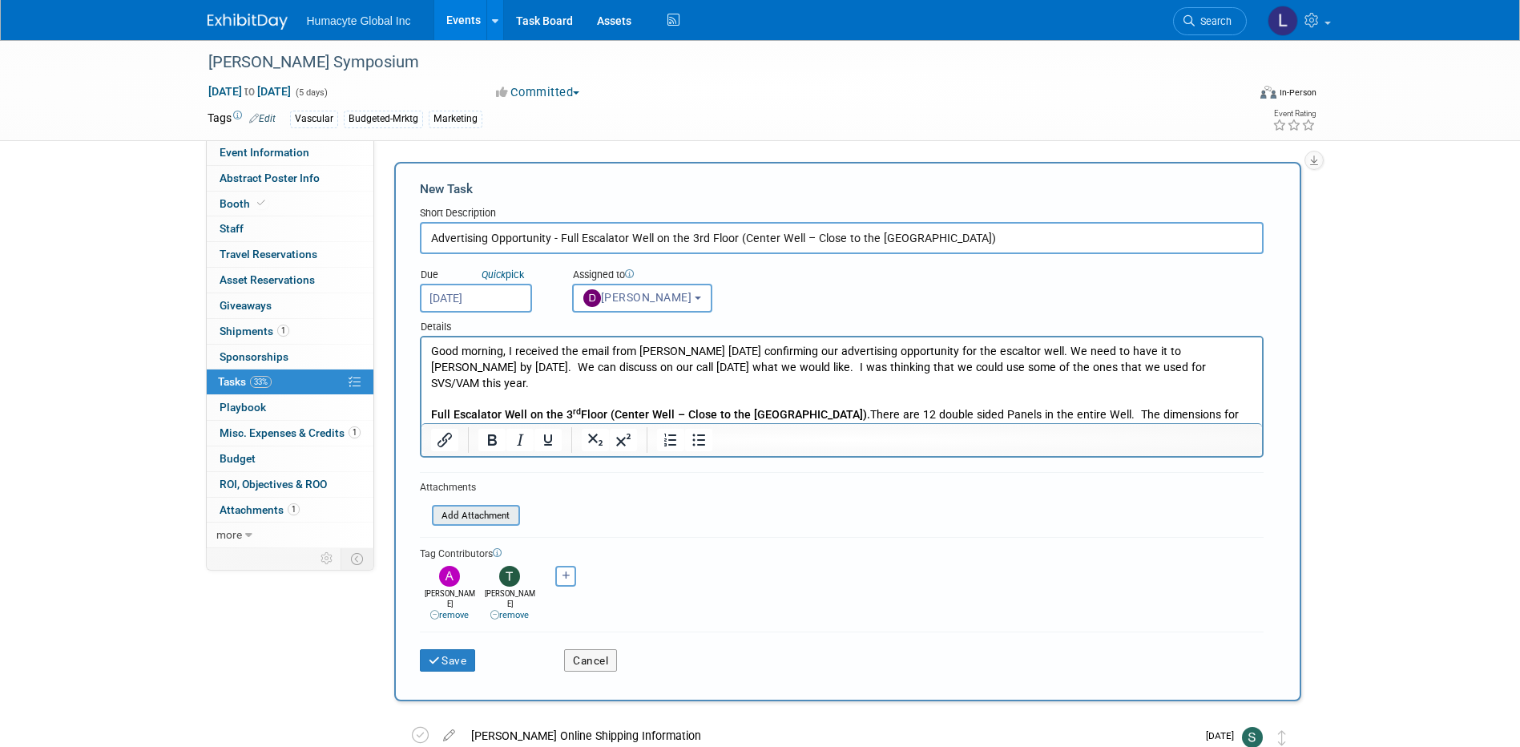
click at [489, 520] on input "file" at bounding box center [423, 515] width 191 height 18
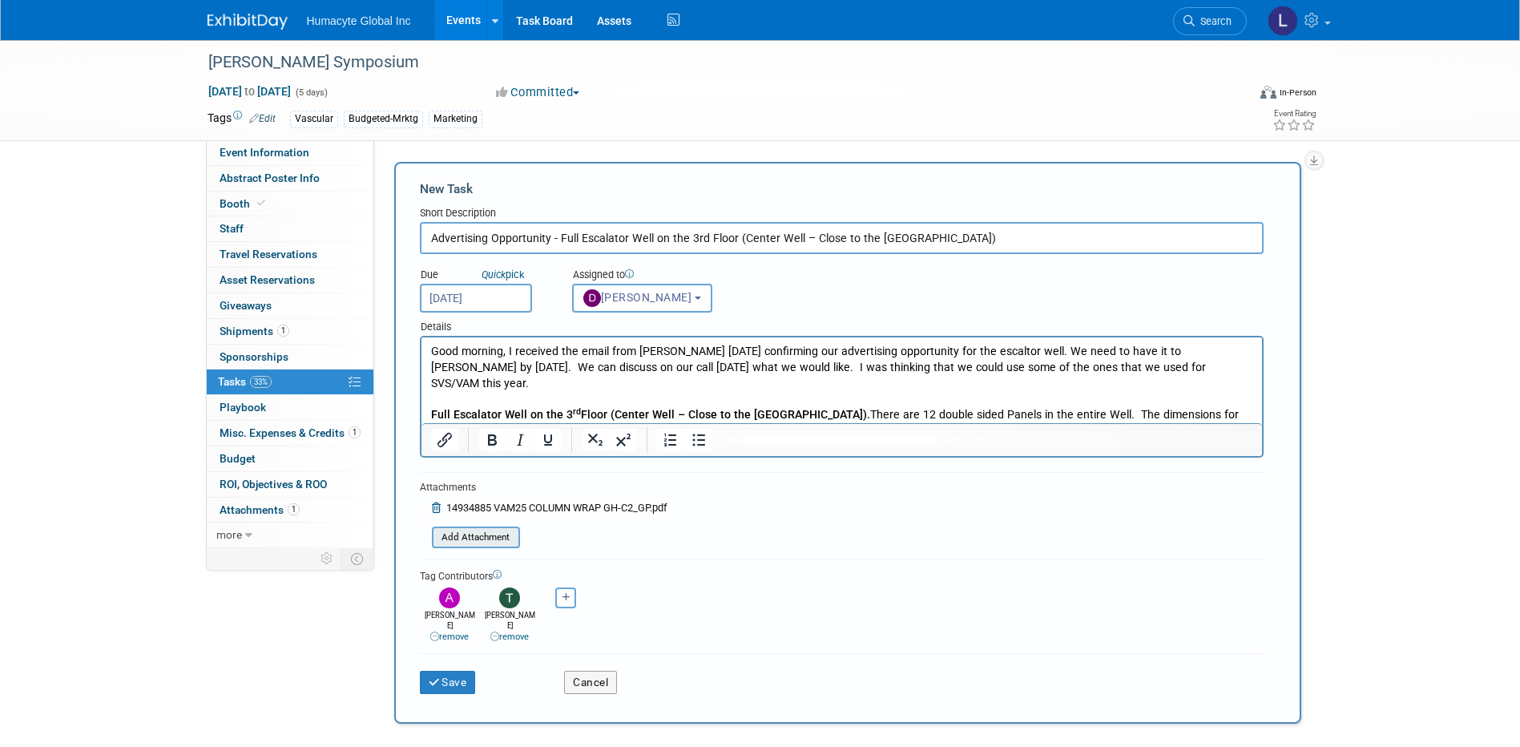
click at [494, 534] on input "file" at bounding box center [423, 537] width 191 height 18
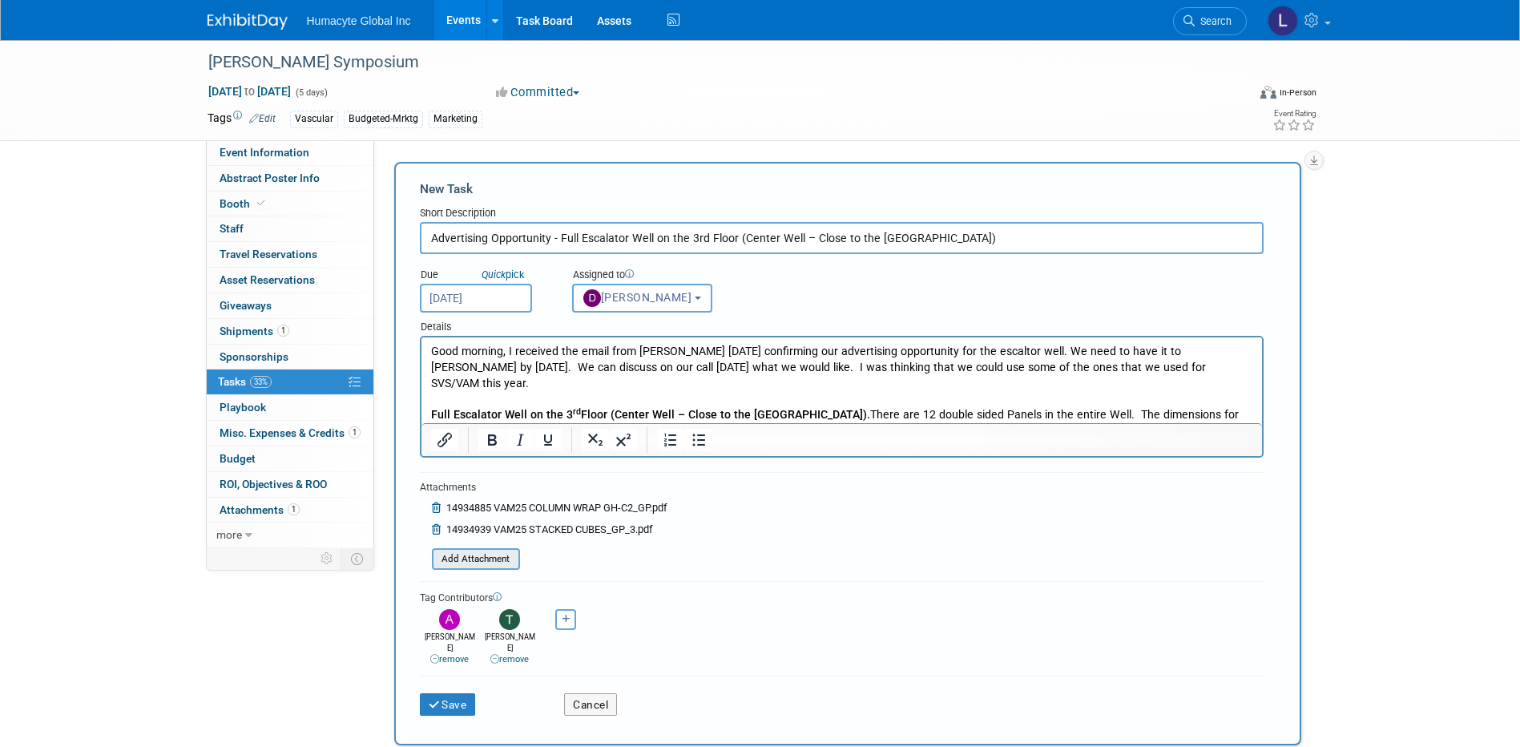
click at [471, 561] on input "file" at bounding box center [423, 559] width 191 height 18
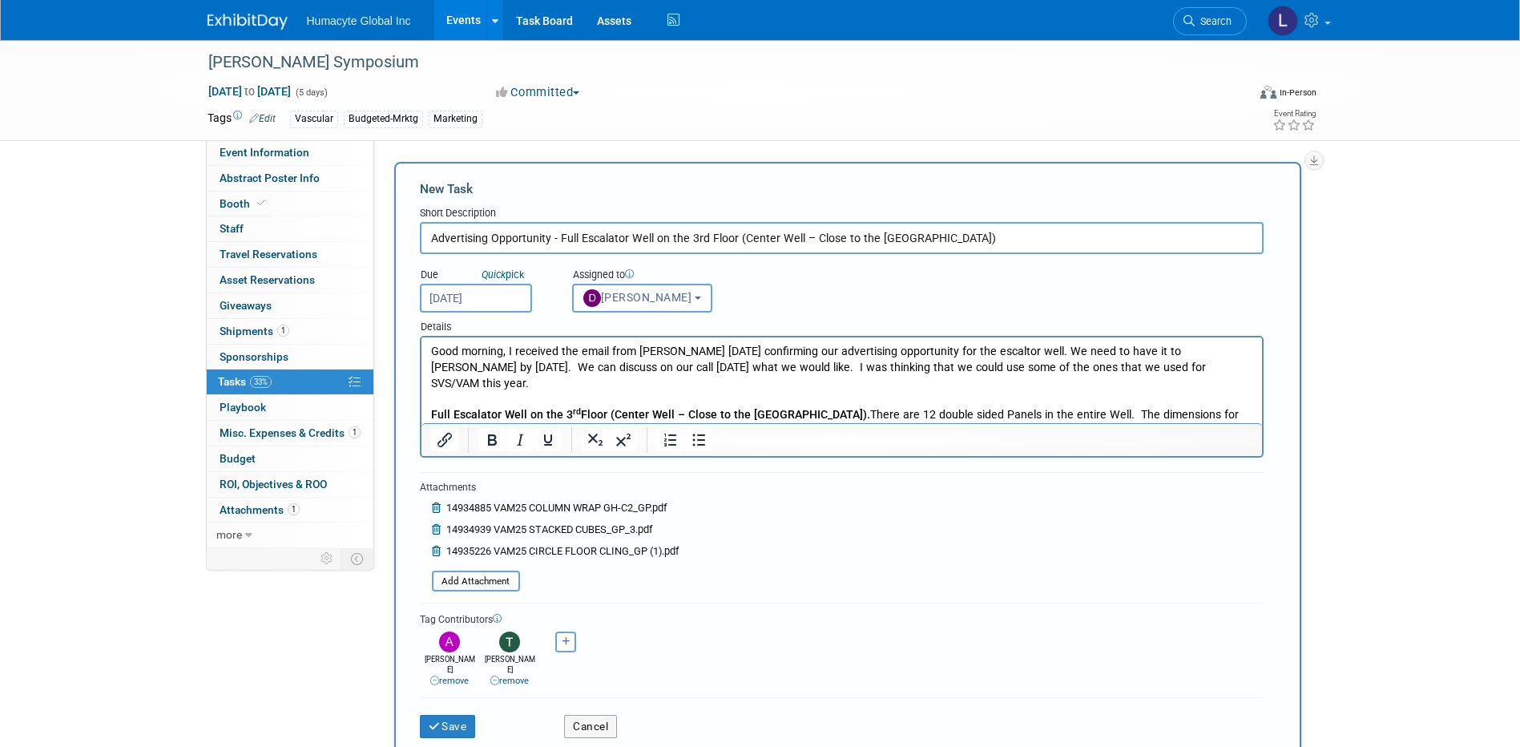
click at [1183, 366] on p "Good morning, I received the email from VEITH yesterday confirming our advertis…" at bounding box center [841, 367] width 822 height 47
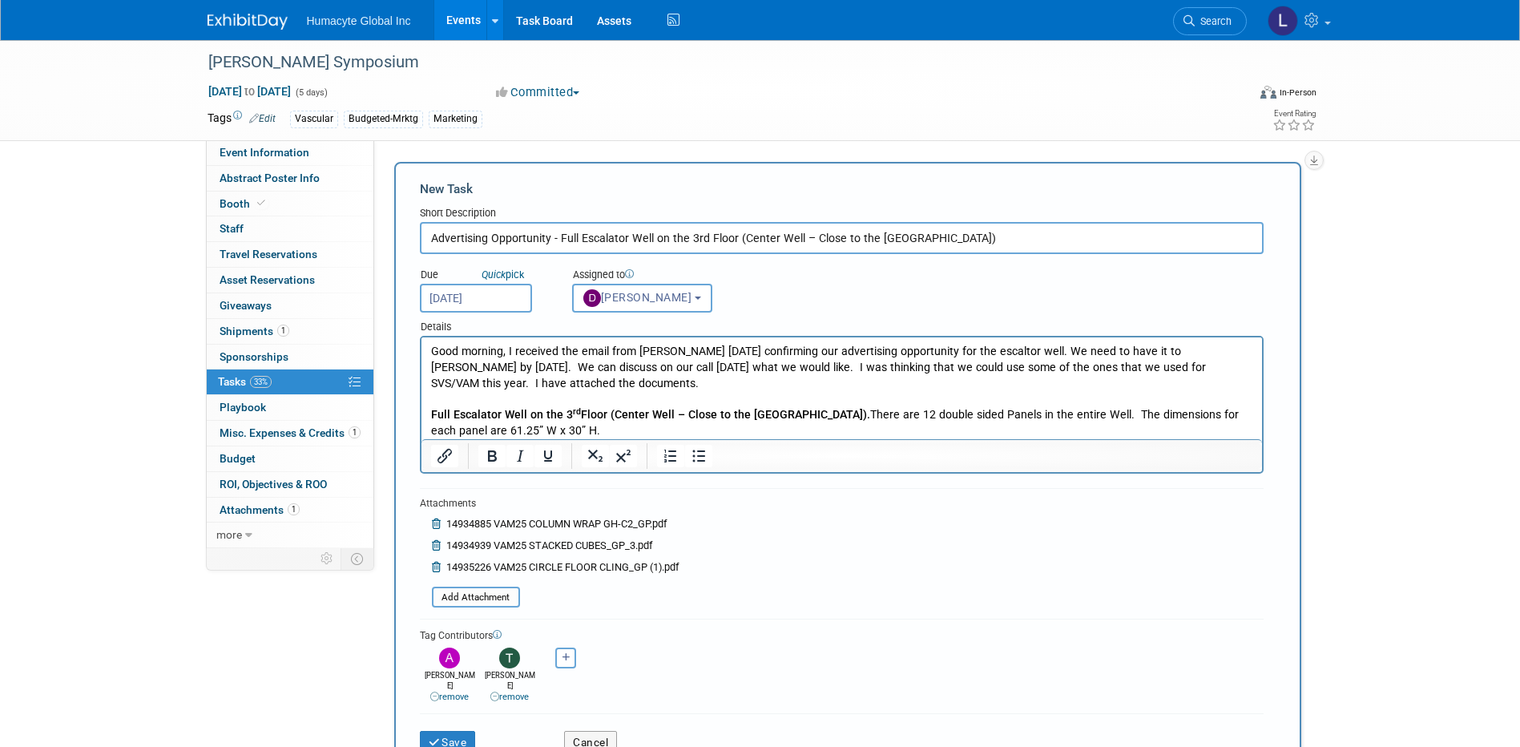
click at [624, 387] on p "Good morning, I received the email from VEITH yesterday confirming our advertis…" at bounding box center [841, 367] width 822 height 47
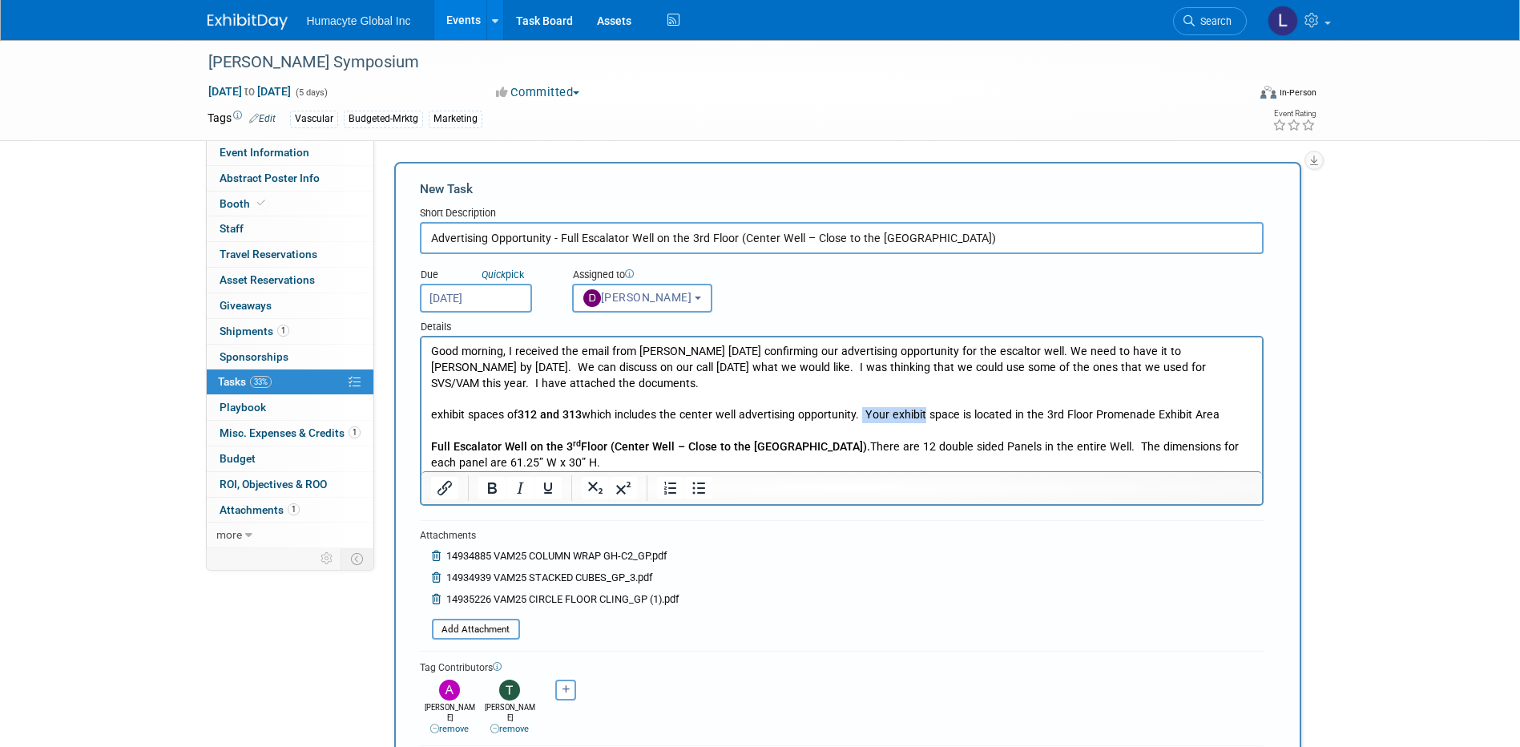
drag, startPoint x: 922, startPoint y: 415, endPoint x: 863, endPoint y: 422, distance: 59.7
click at [863, 422] on p "exhibit spaces of 312 and 313 which includes the center well advertising opport…" at bounding box center [841, 415] width 822 height 16
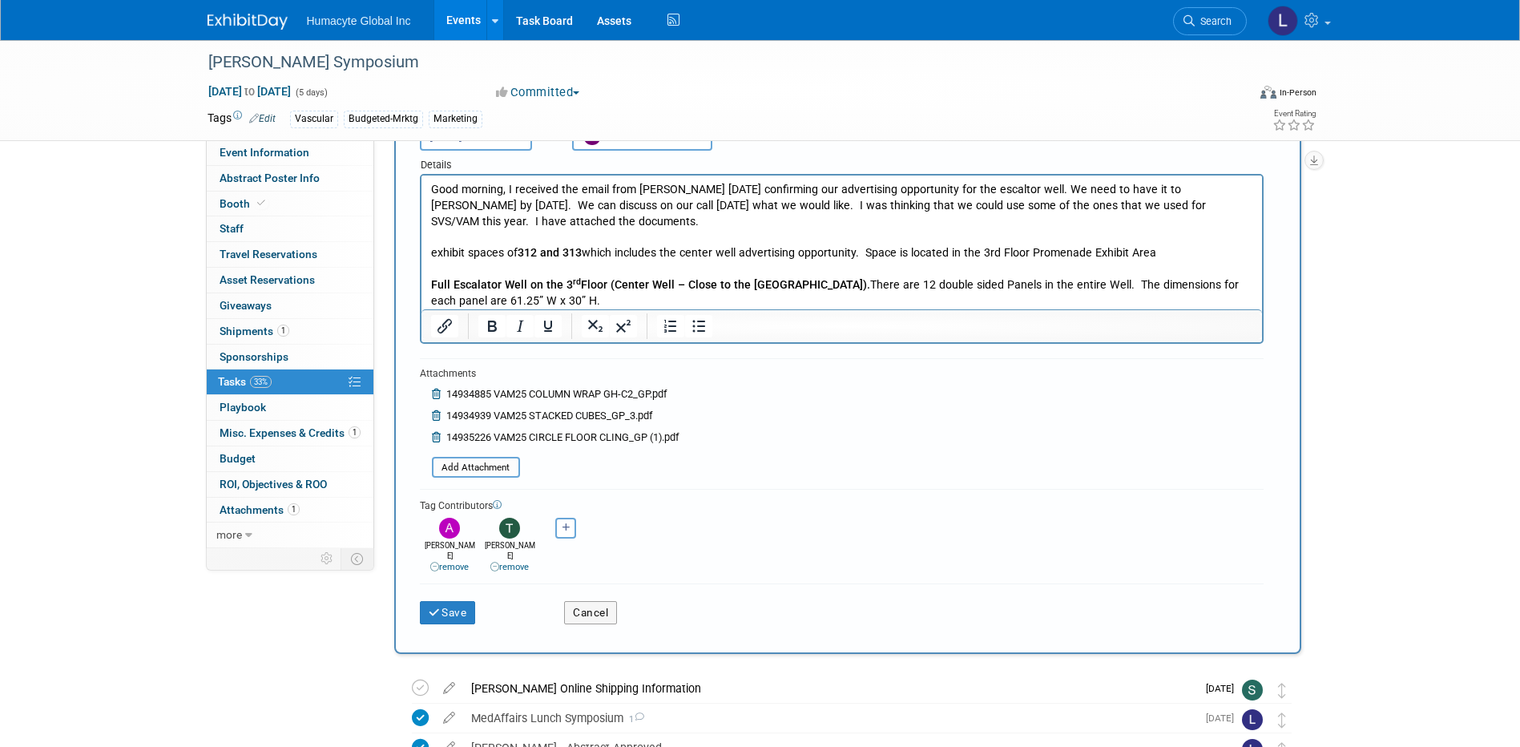
scroll to position [240, 0]
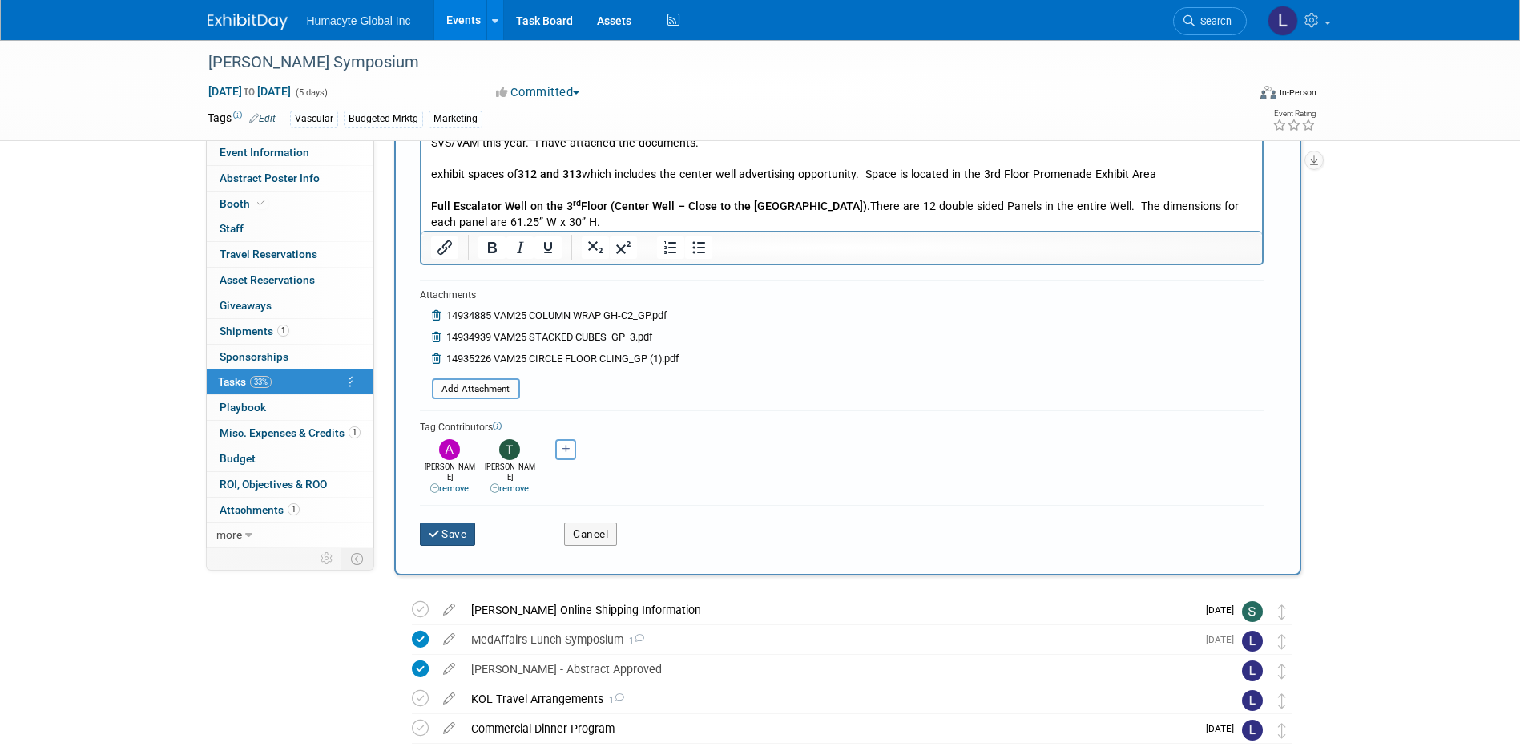
click at [437, 529] on icon "submit" at bounding box center [436, 534] width 14 height 11
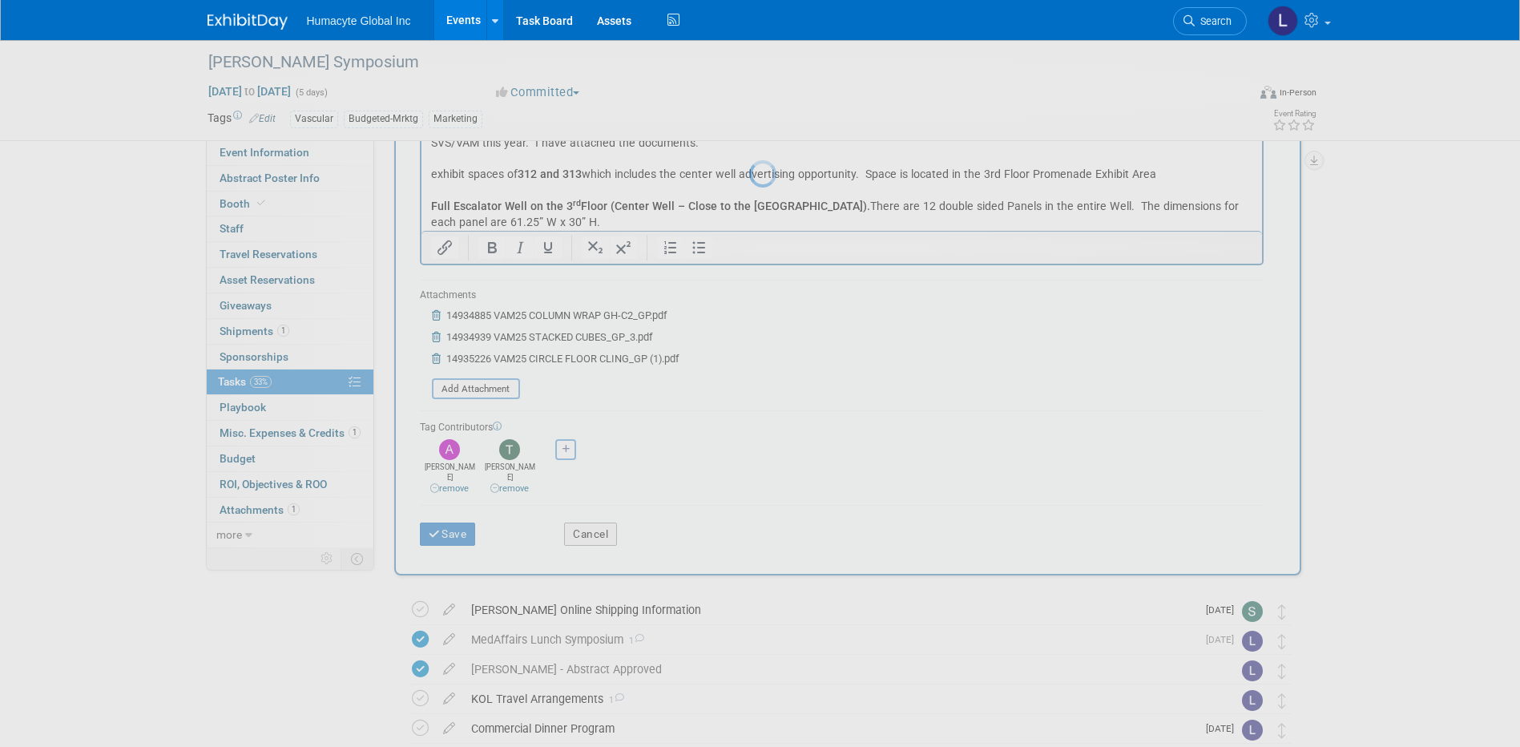
scroll to position [0, 0]
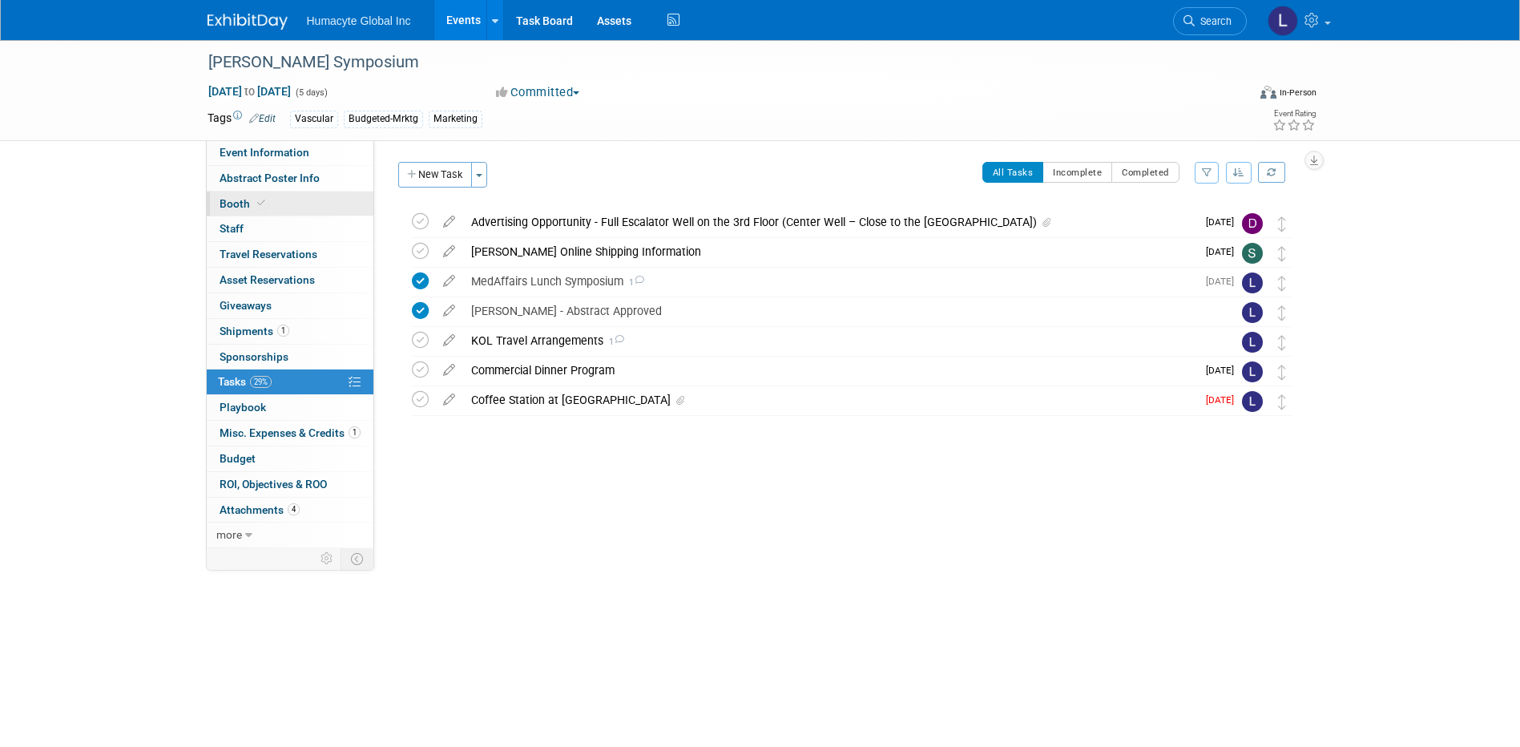
click at [237, 202] on span "Booth" at bounding box center [244, 203] width 49 height 13
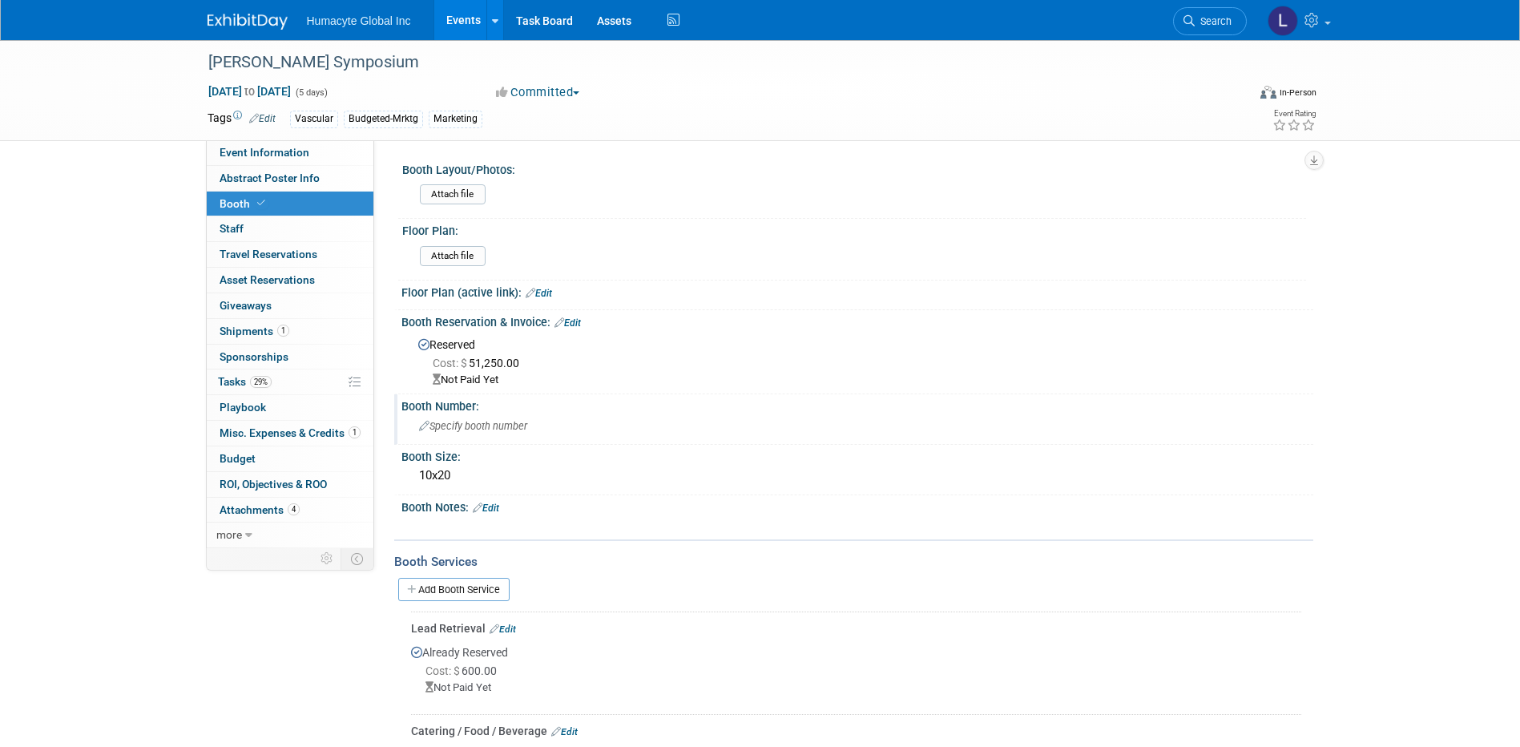
click at [460, 416] on div "Specify booth number" at bounding box center [857, 425] width 888 height 25
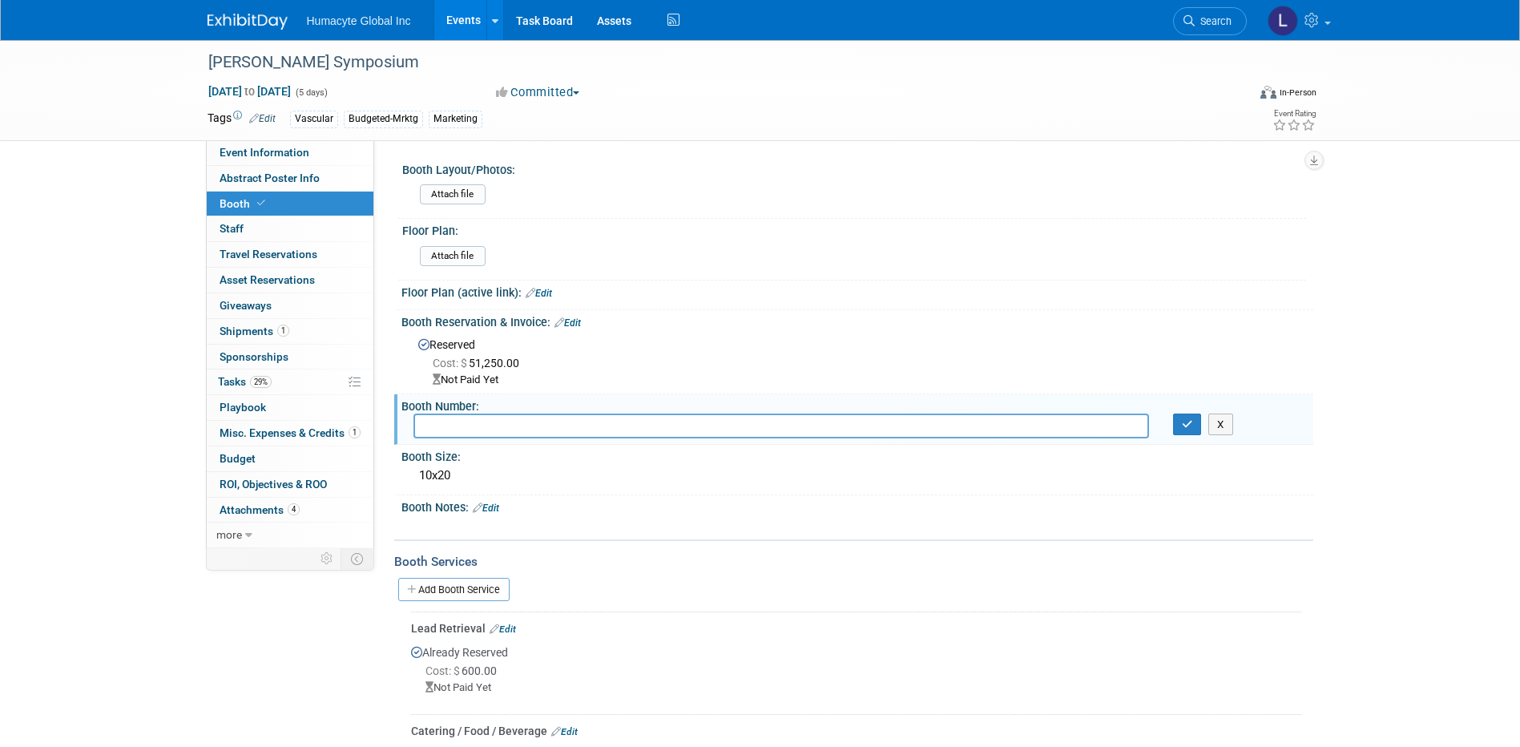
click at [442, 427] on input "text" at bounding box center [781, 425] width 736 height 25
paste input "exhibit spaces of 312 and 313 which includes the center well advertising op"
drag, startPoint x: 510, startPoint y: 427, endPoint x: 171, endPoint y: 458, distance: 340.3
click at [171, 458] on div "VEITH Symposium Nov 18, 2025 to Nov 22, 2025 (5 days) Nov 18, 2025 to Nov 22, 2…" at bounding box center [760, 489] width 1520 height 898
click at [495, 422] on input "312 and 313 which includes the center well advertising op" at bounding box center [781, 425] width 736 height 25
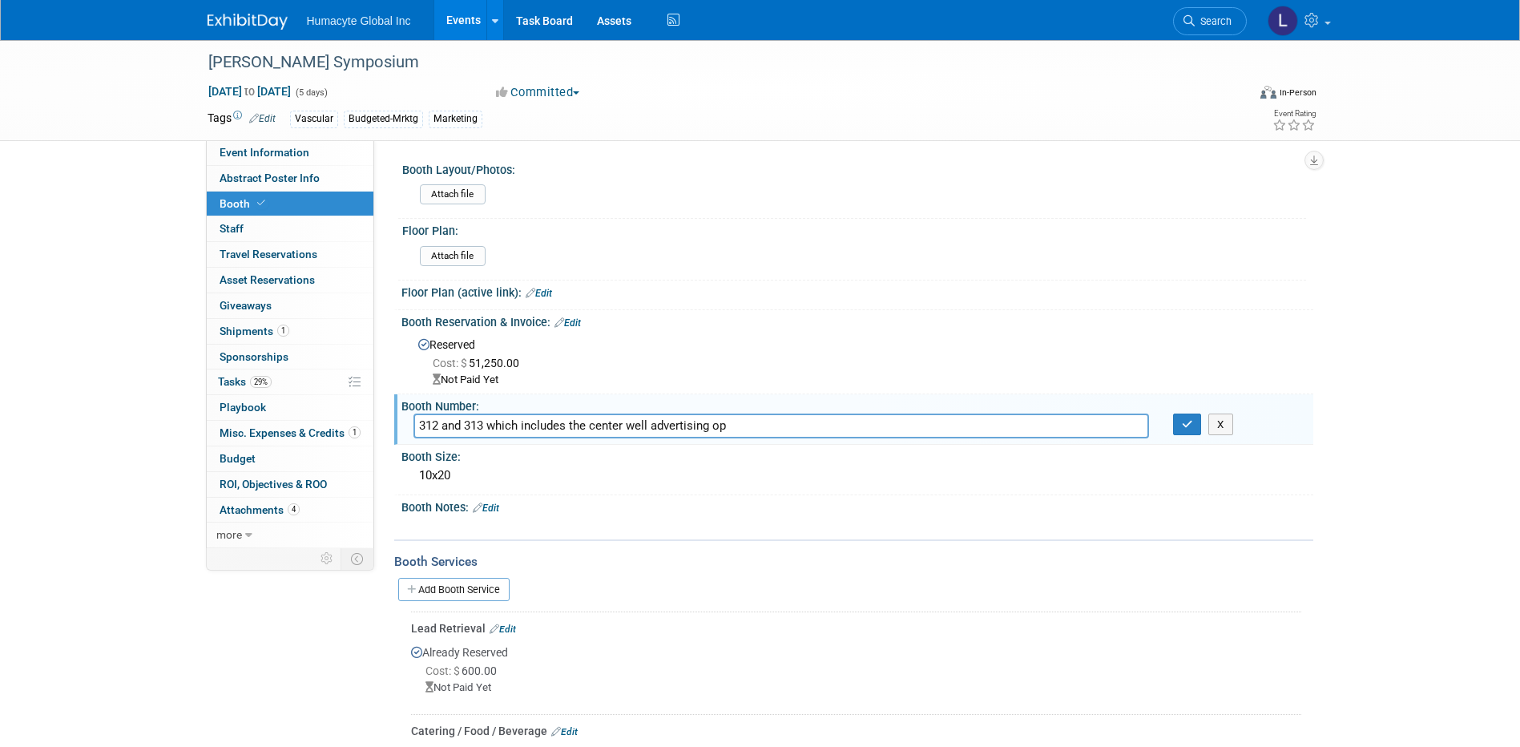
click at [727, 423] on input "312 and 313 which includes the center well advertising op" at bounding box center [781, 425] width 736 height 25
click at [723, 425] on input "312 and 313 which includes the center well advertising op" at bounding box center [781, 425] width 736 height 25
type input "312 and 313 which includes the center well advertising"
click at [1187, 421] on icon "button" at bounding box center [1187, 424] width 11 height 10
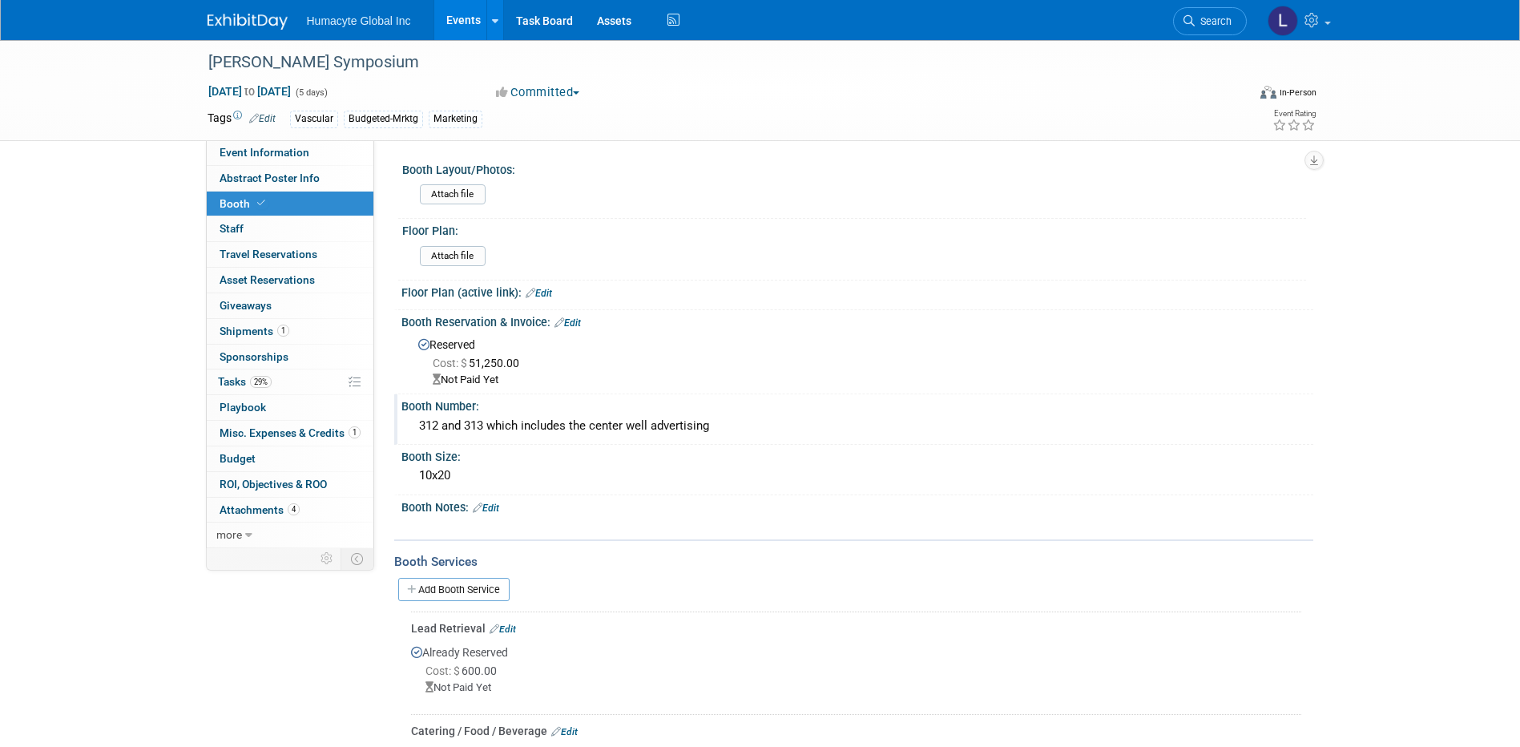
click at [246, 135] on div "VEITH Symposium Nov 18, 2025 to Nov 22, 2025 (5 days) Nov 18, 2025 to Nov 22, 2…" at bounding box center [761, 90] width 1130 height 100
click at [256, 147] on span "Event Information" at bounding box center [265, 152] width 90 height 13
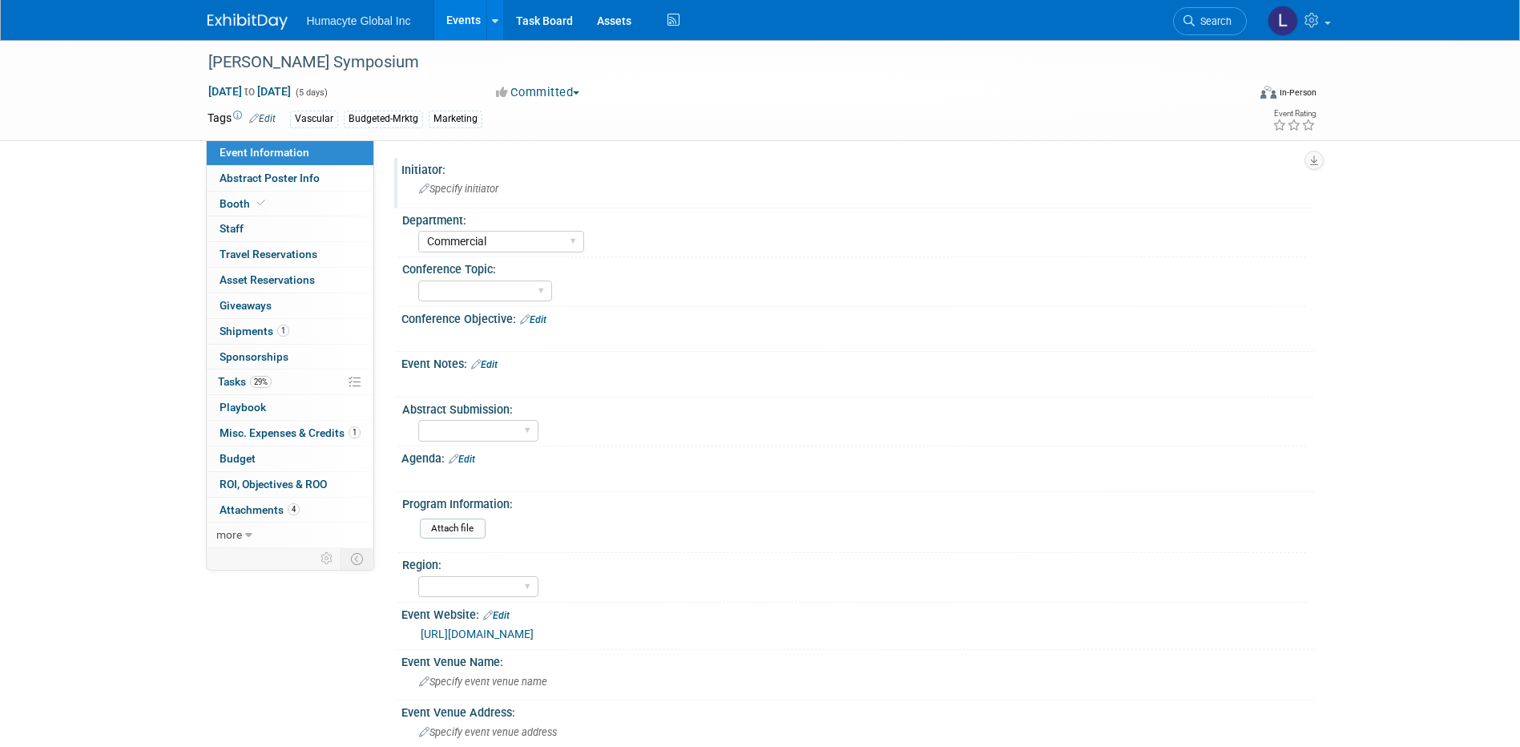
click at [450, 192] on span "Specify initiator" at bounding box center [458, 189] width 79 height 12
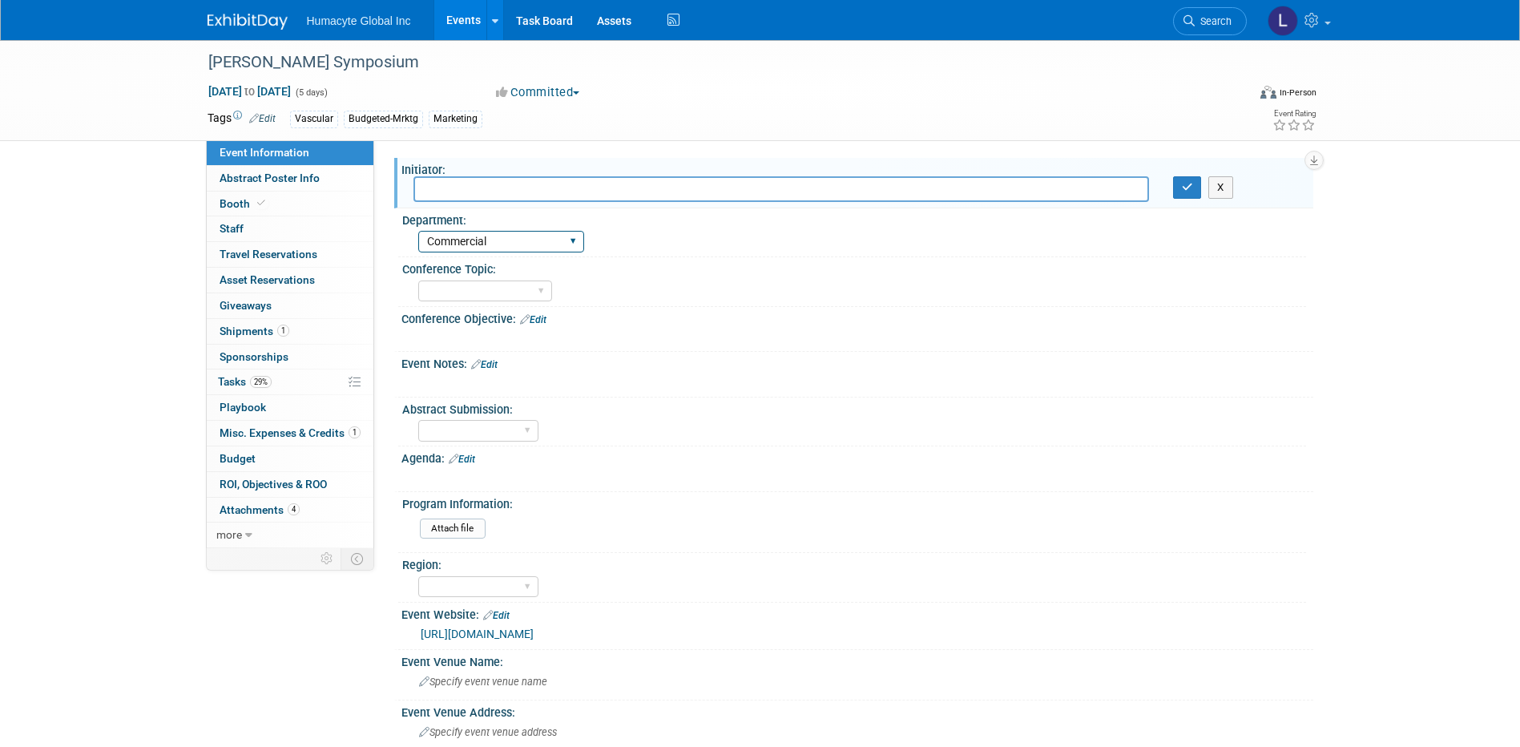
click at [485, 247] on select "Discovery & Pipeline Commercial Managed Care Market Access Marketing Medical Af…" at bounding box center [501, 242] width 166 height 22
select select "Marketing"
click at [418, 231] on select "Discovery & Pipeline Commercial Managed Care Market Access Marketing Medical Af…" at bounding box center [501, 242] width 166 height 22
click at [452, 284] on select "Trauma Nephrology/Dialysis Diabetes Vascular Managed Care" at bounding box center [485, 291] width 134 height 22
click at [732, 385] on div at bounding box center [776, 383] width 722 height 16
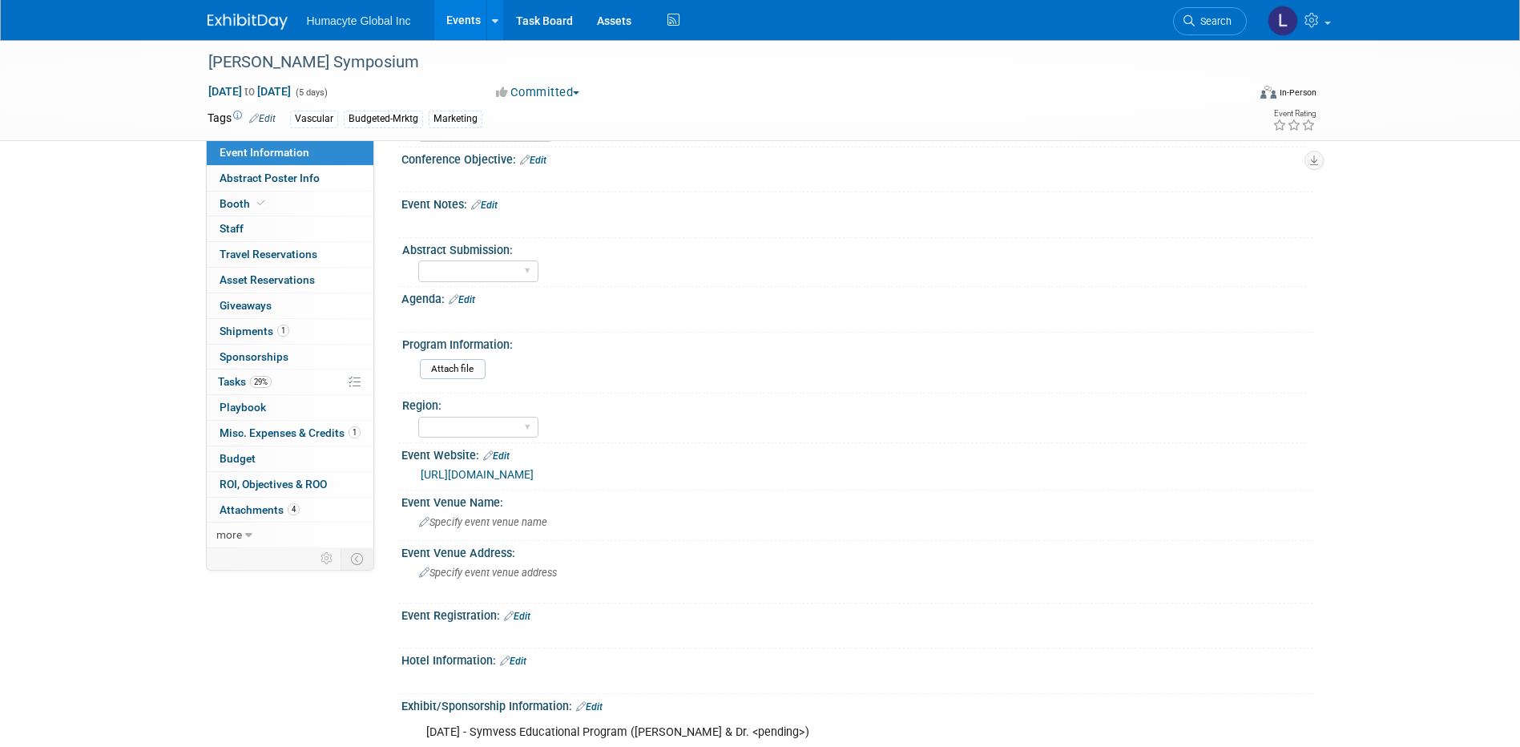
scroll to position [160, 0]
click at [470, 297] on link "Edit" at bounding box center [462, 298] width 26 height 11
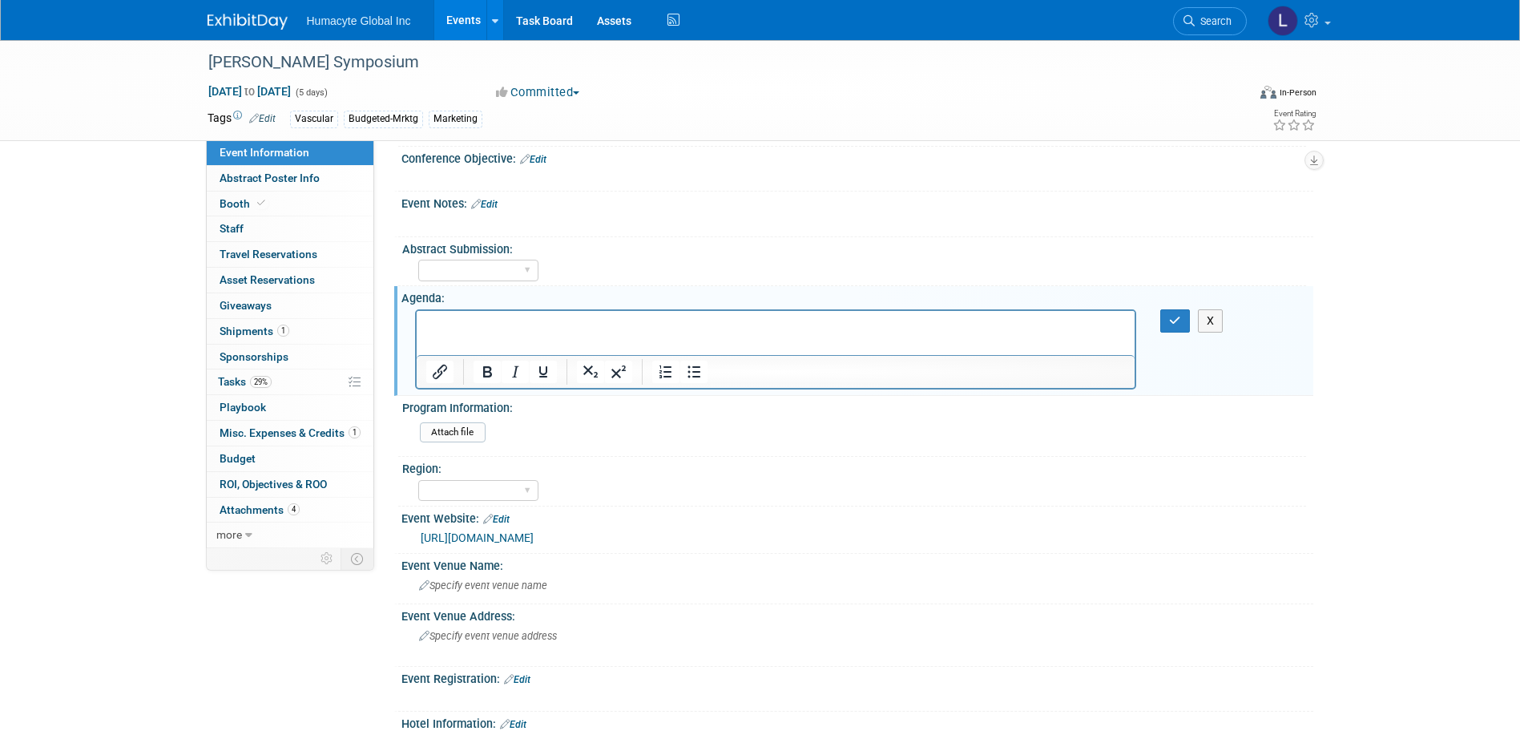
scroll to position [0, 0]
click at [442, 369] on icon "Insert/edit link" at bounding box center [439, 371] width 19 height 19
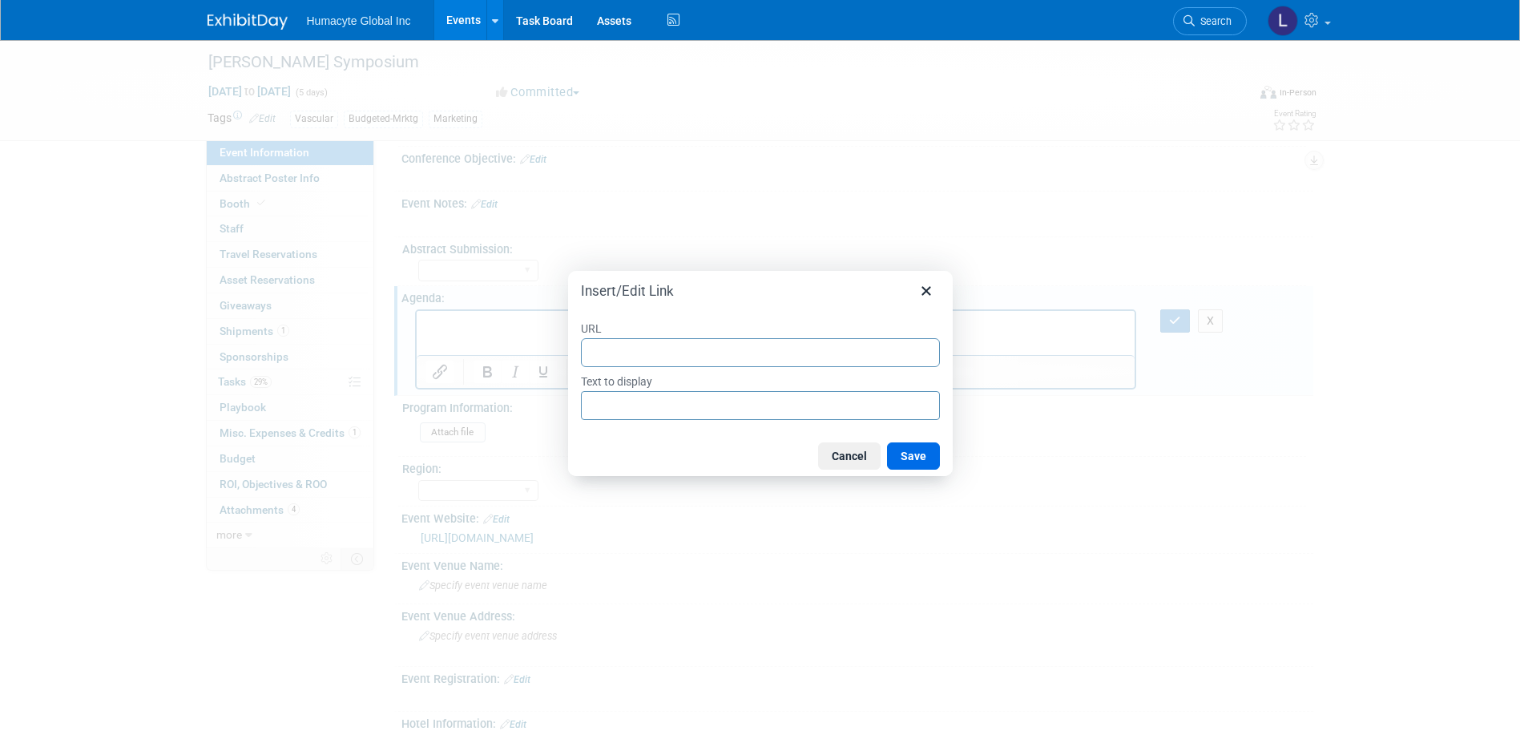
type input "https://www.veithsymposium.org/current/program.php"
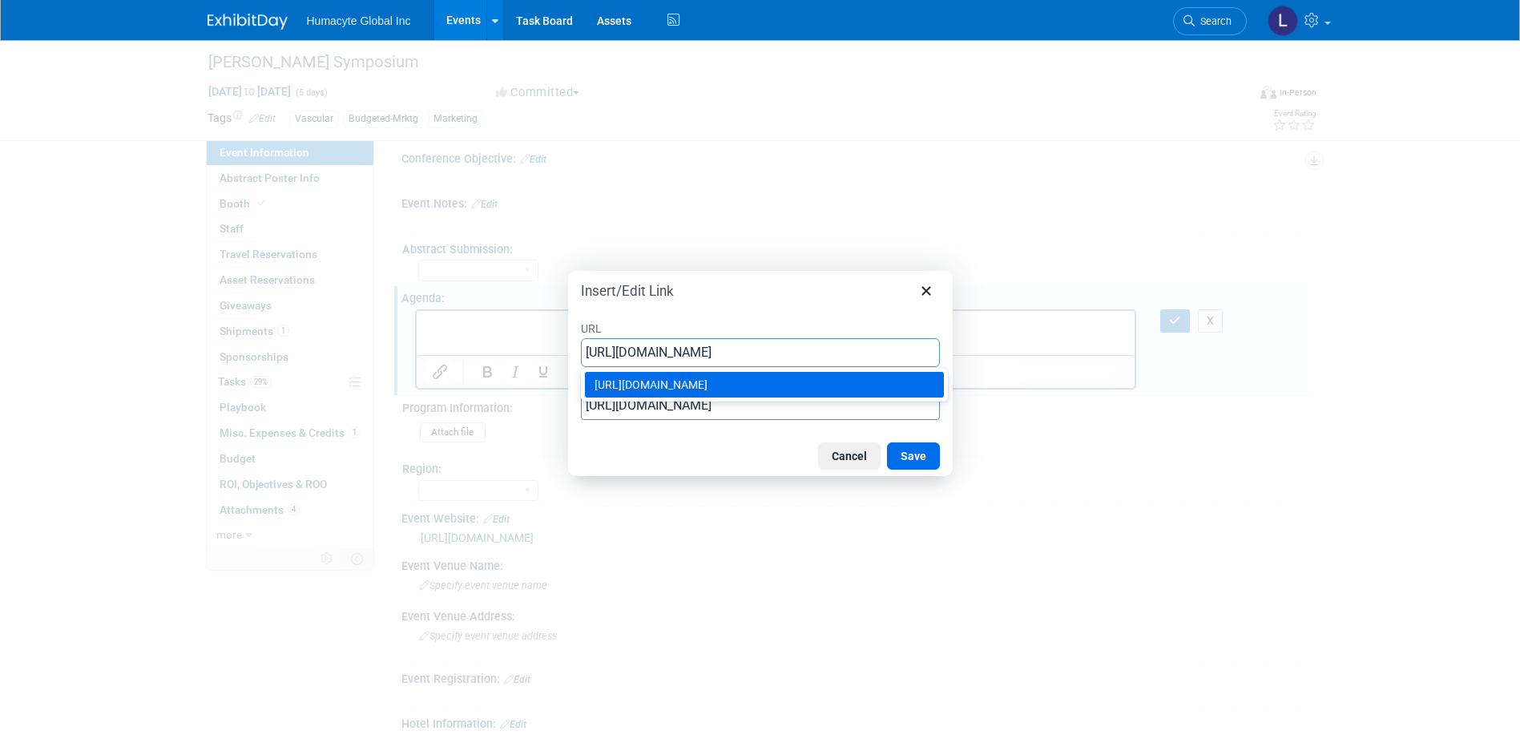
type input "https://www.veithsymposium.org/current/program.php"
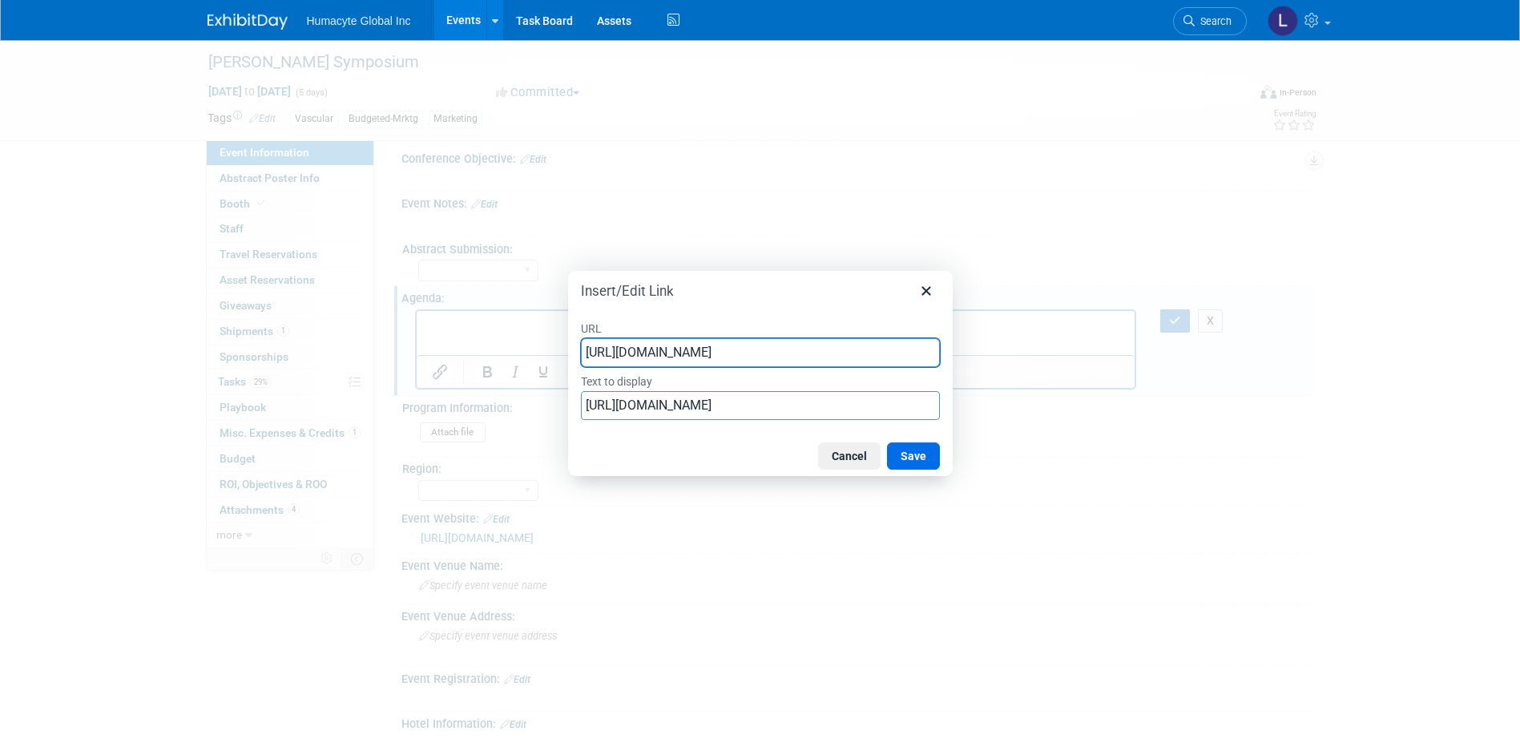
click at [627, 423] on div "URL https://www.veithsymposium.org/current/program.php Text to display https://…" at bounding box center [760, 370] width 359 height 106
click at [663, 409] on input "https://www.veithsymposium.org/current/program.php" at bounding box center [760, 405] width 359 height 29
type input "Program Agenda"
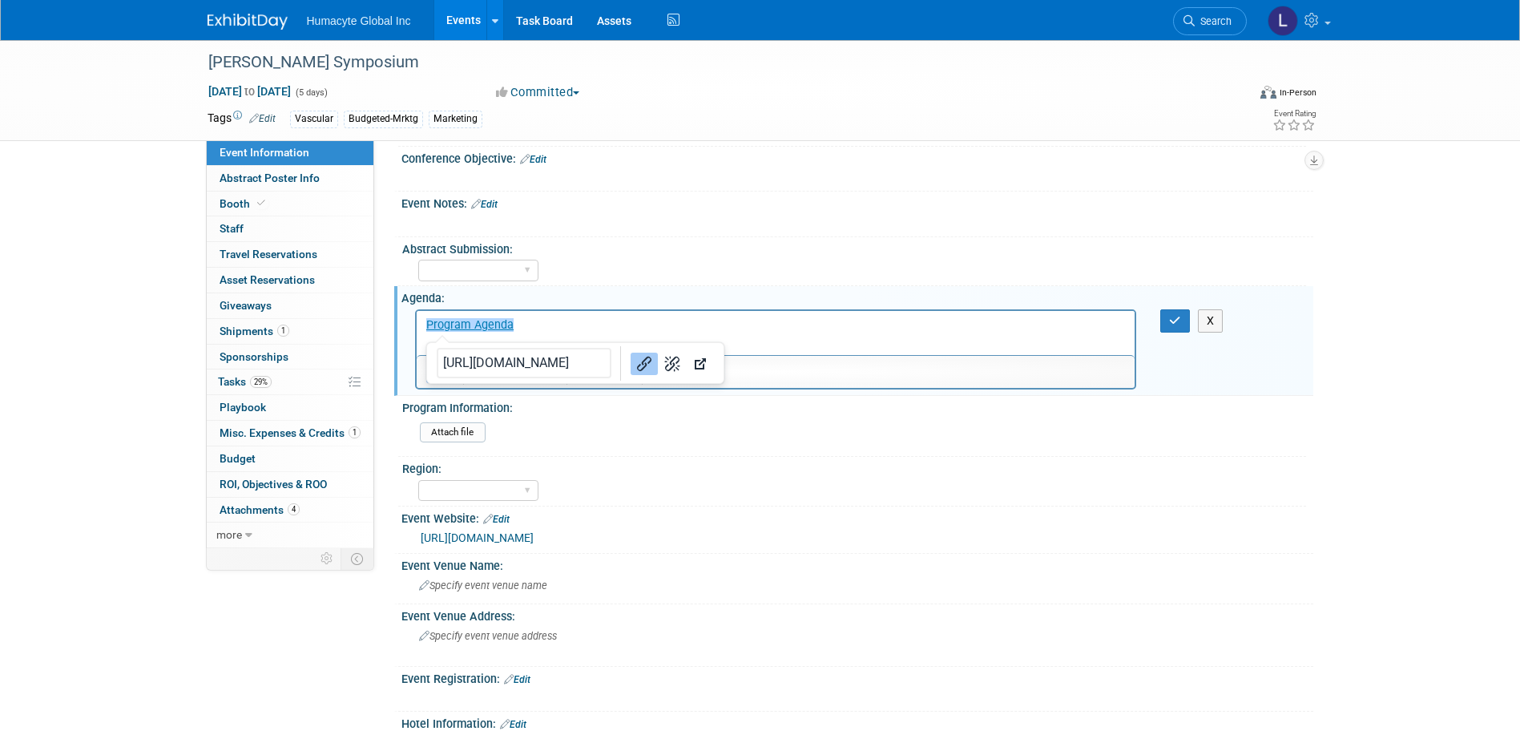
click at [819, 404] on div "Program Information:" at bounding box center [854, 406] width 904 height 20
click at [1170, 323] on icon "button" at bounding box center [1175, 320] width 12 height 11
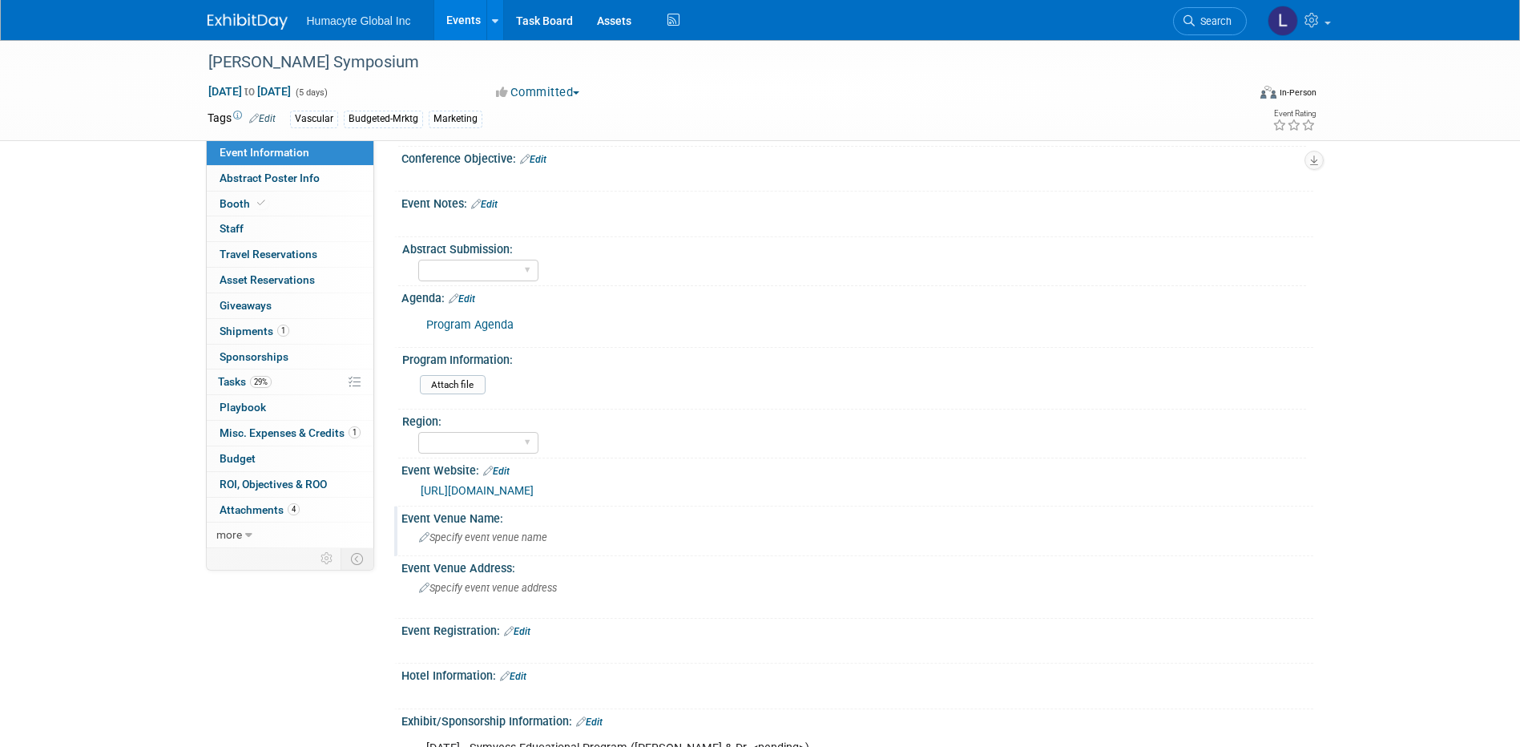
click at [469, 541] on span "Specify event venue name" at bounding box center [483, 537] width 128 height 12
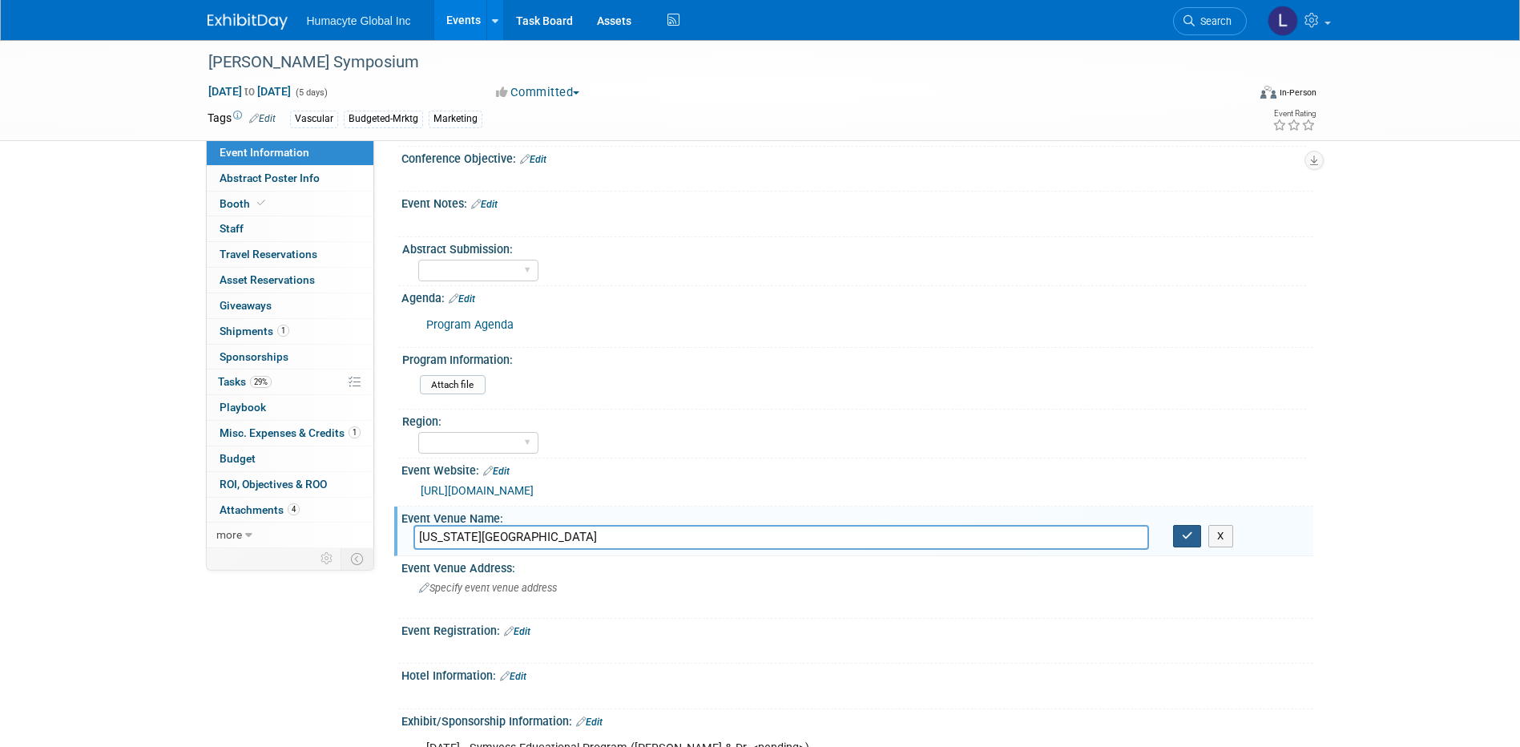
type input "NEW YORK HILTON MIDTOWN"
click at [1192, 544] on button "button" at bounding box center [1187, 536] width 29 height 22
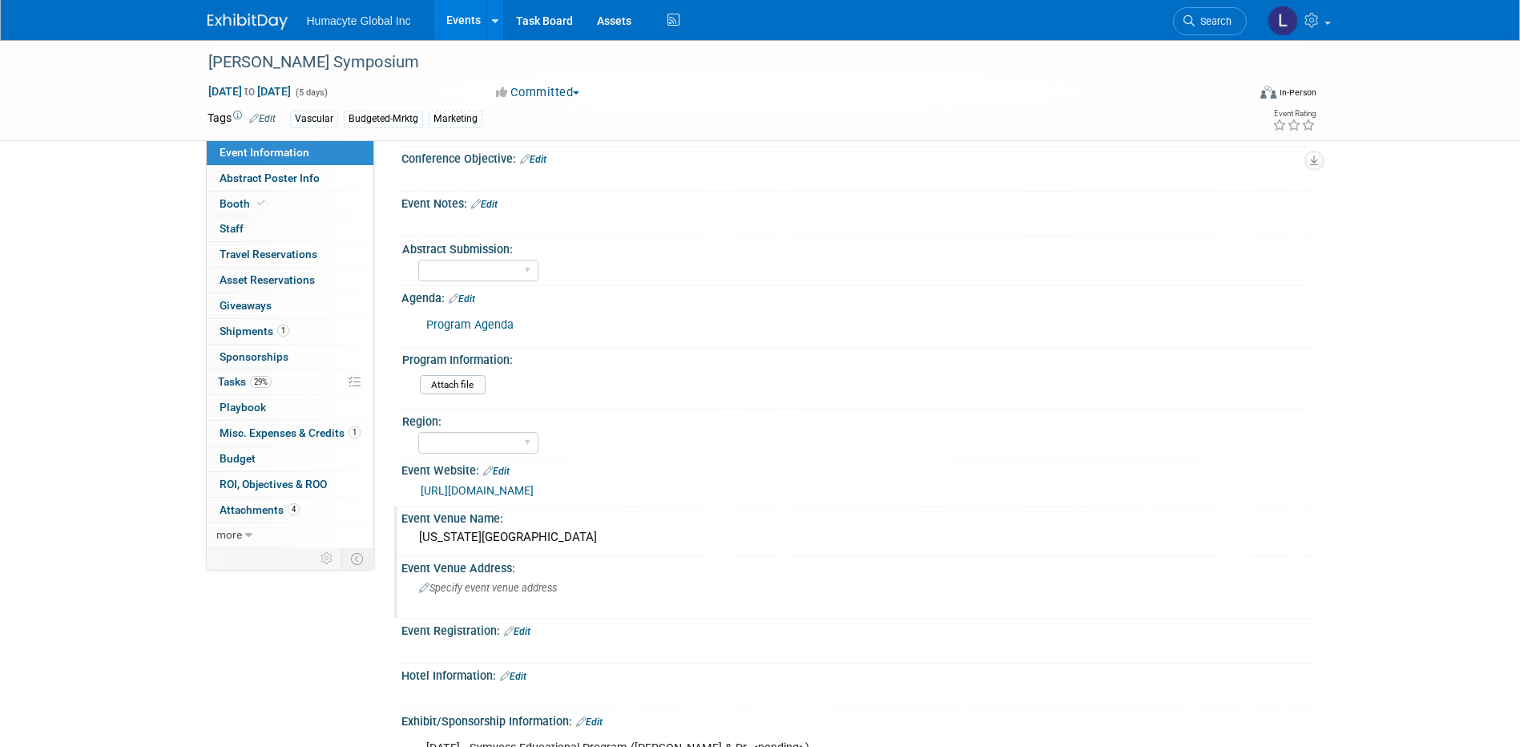
click at [440, 591] on span "Specify event venue address" at bounding box center [488, 588] width 138 height 12
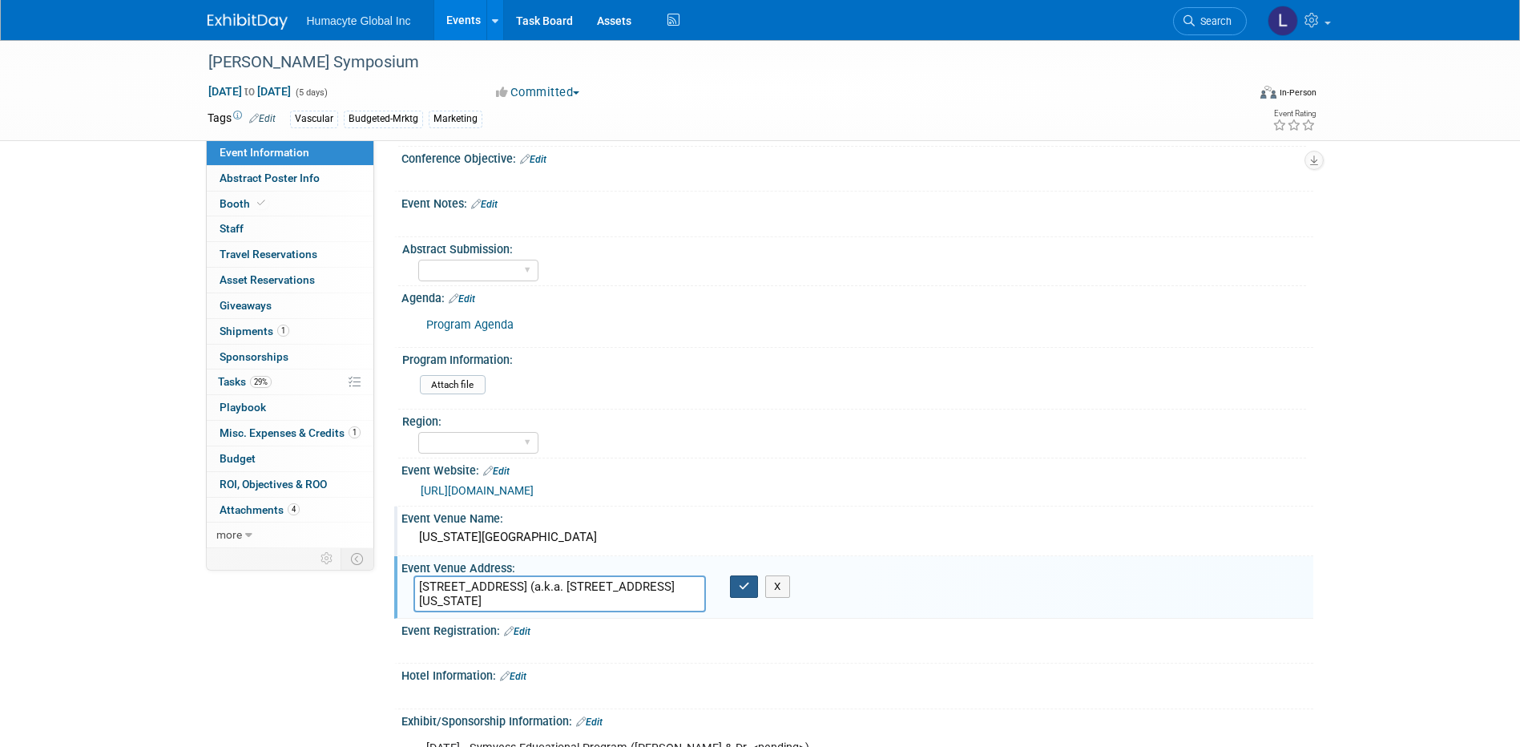
type textarea "1335 Avenue of the Americas (a.k.a. 6th Avenue) New York, NY 10019"
click at [742, 593] on button "button" at bounding box center [744, 586] width 29 height 22
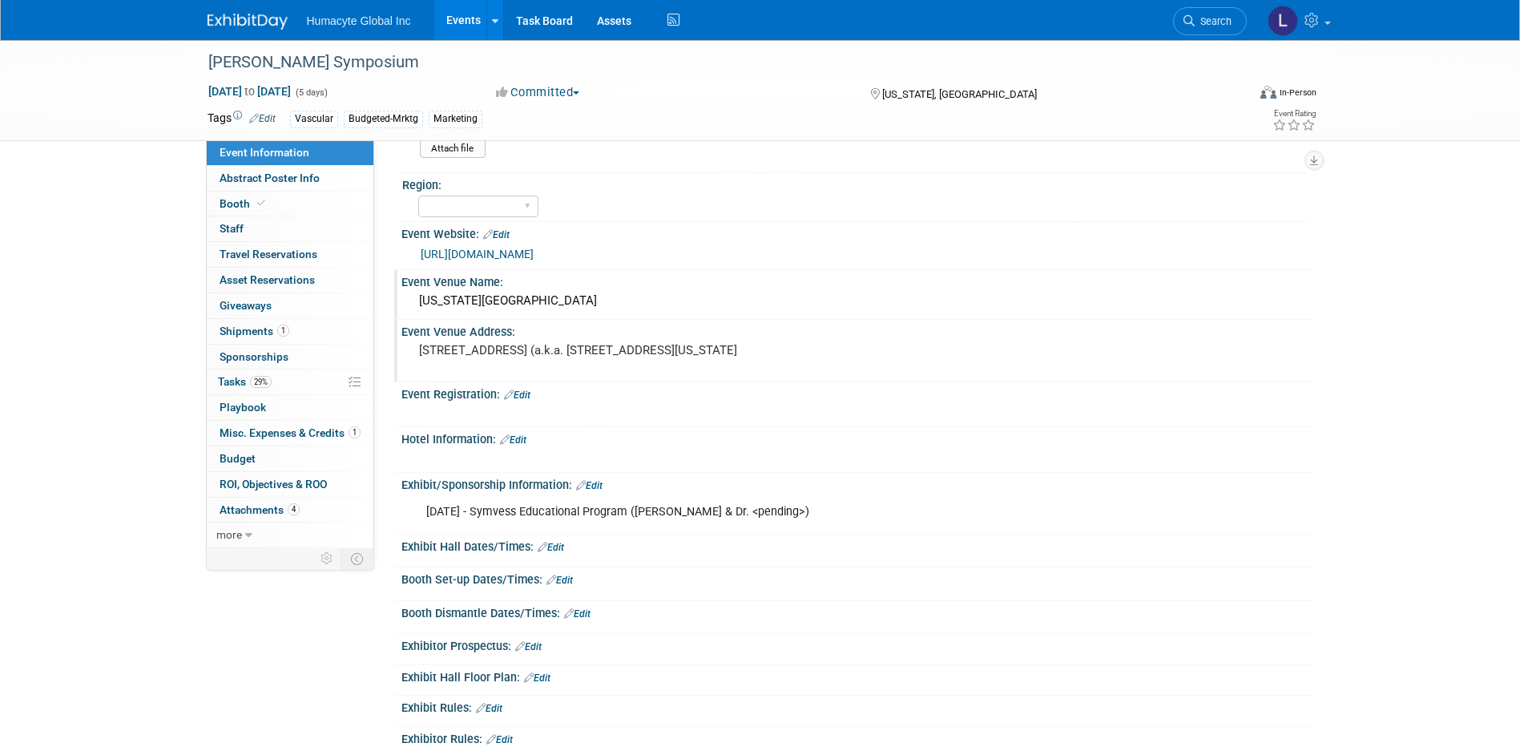
scroll to position [401, 0]
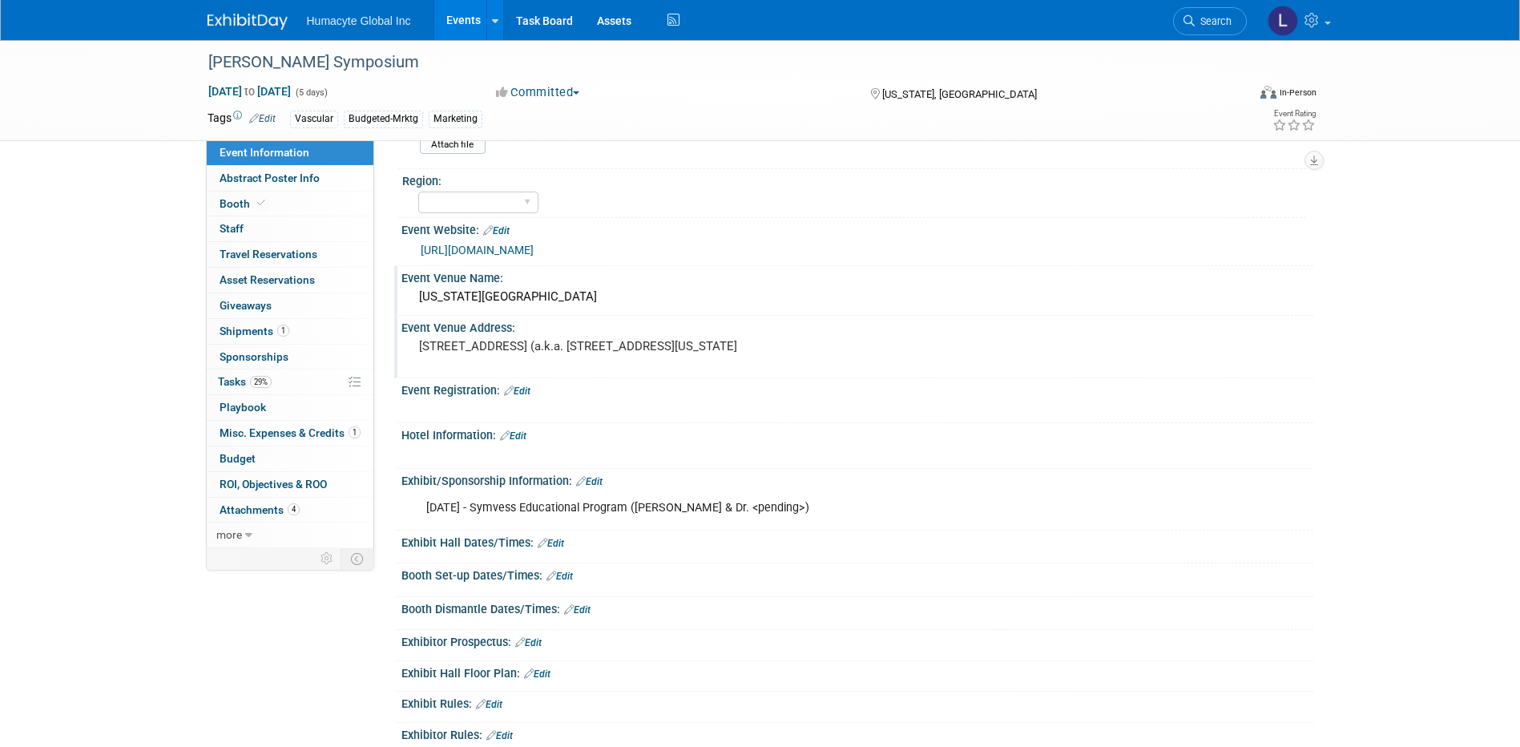
click at [522, 390] on link "Edit" at bounding box center [517, 390] width 26 height 11
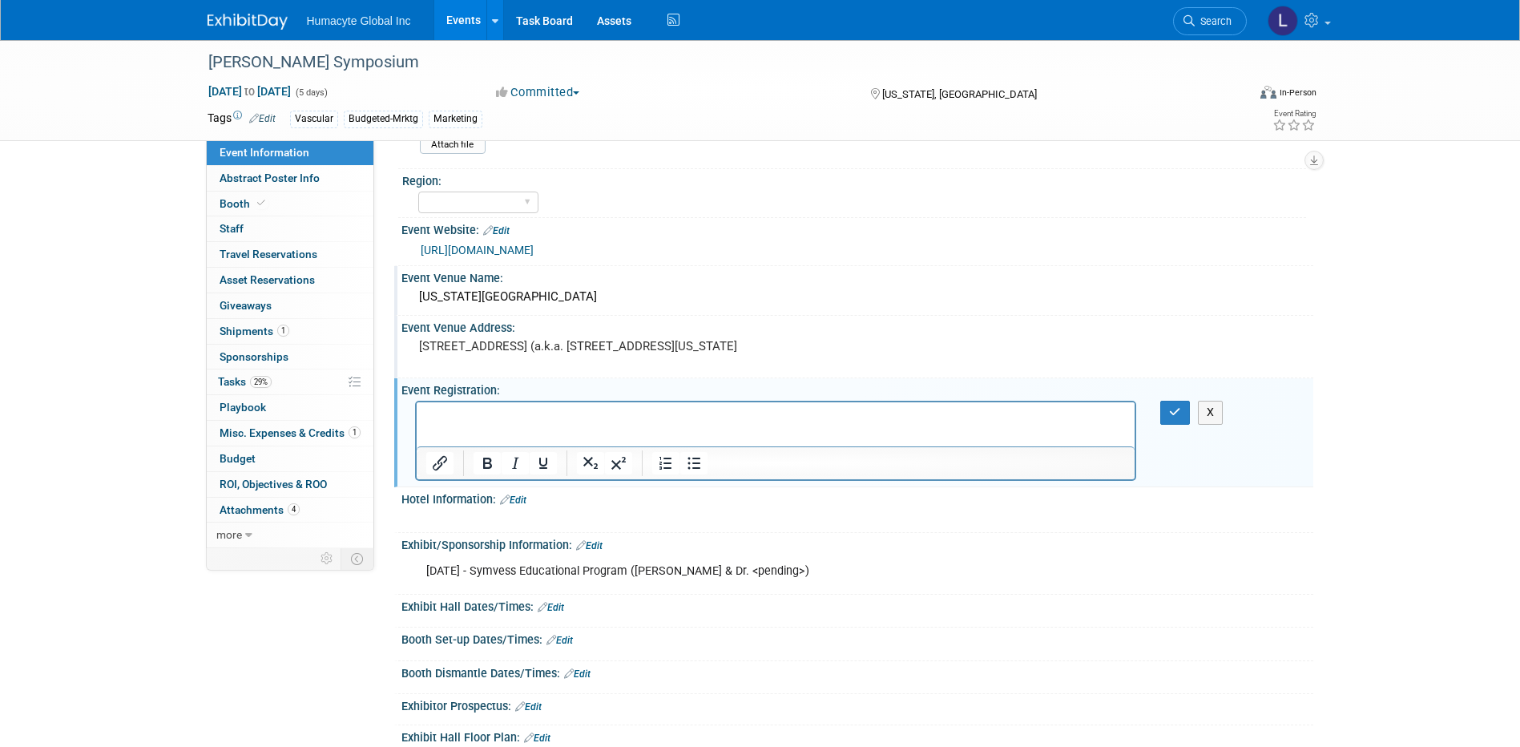
scroll to position [0, 0]
click at [443, 473] on button "Insert/edit link" at bounding box center [439, 463] width 27 height 22
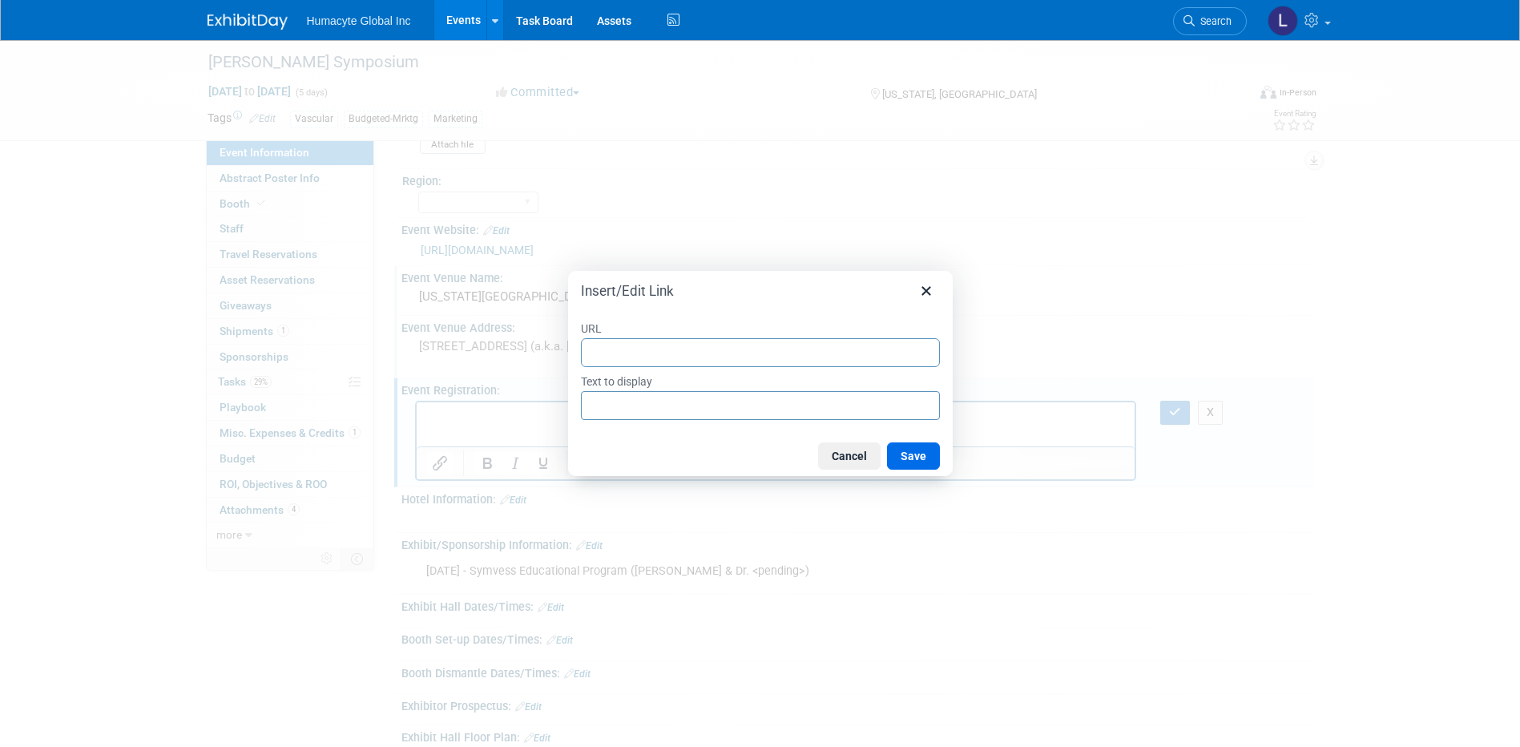
type input "https://www.veithsymposium.org/registration/"
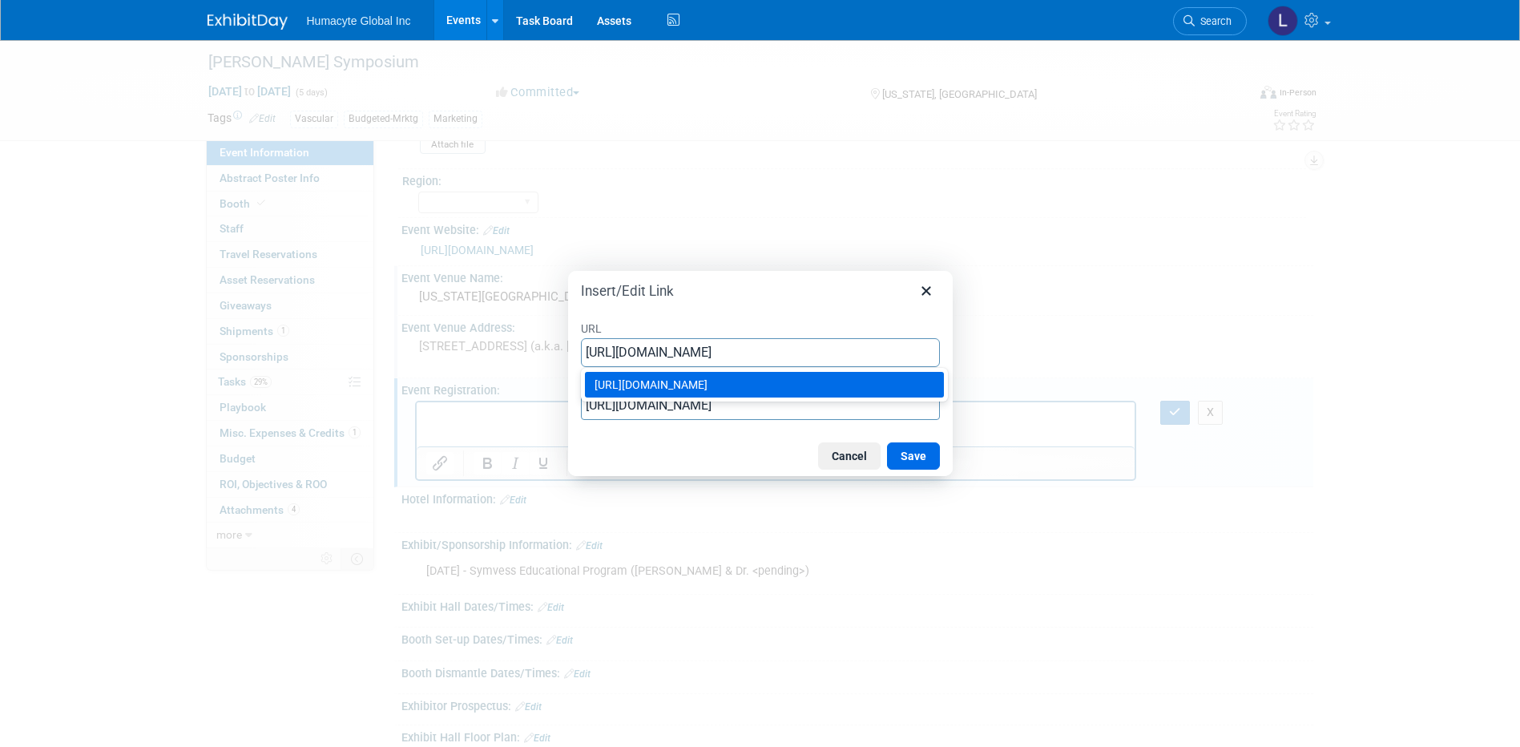
type input "https://www.veithsymposium.org/registration/"
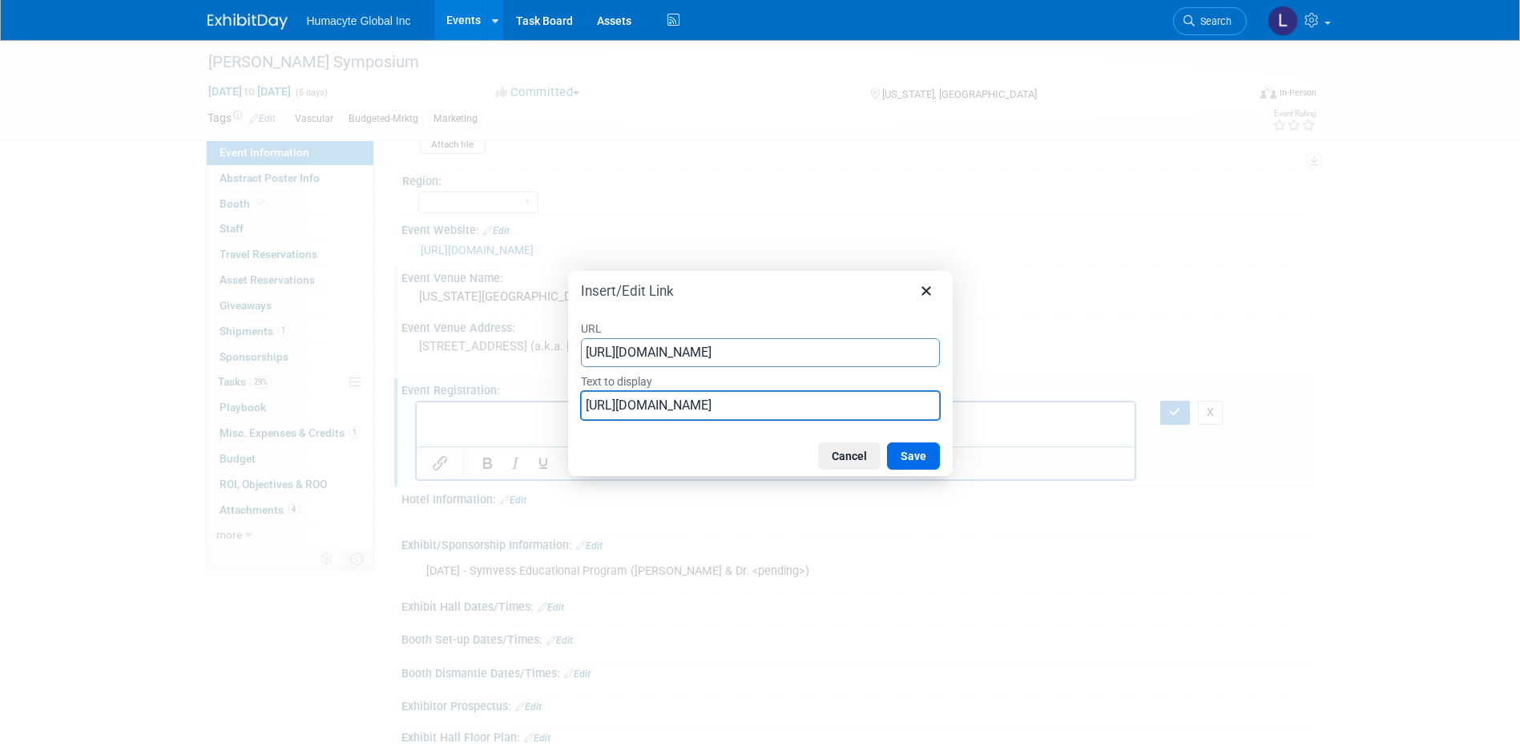
click at [602, 414] on input "https://www.veithsymposium.org/registration/" at bounding box center [760, 405] width 359 height 29
click at [605, 409] on input "https://www.veithsymposium.org/registration/" at bounding box center [760, 405] width 359 height 29
click at [605, 410] on input "https://www.veithsymposium.org/registration/" at bounding box center [760, 405] width 359 height 29
type input "Registration"
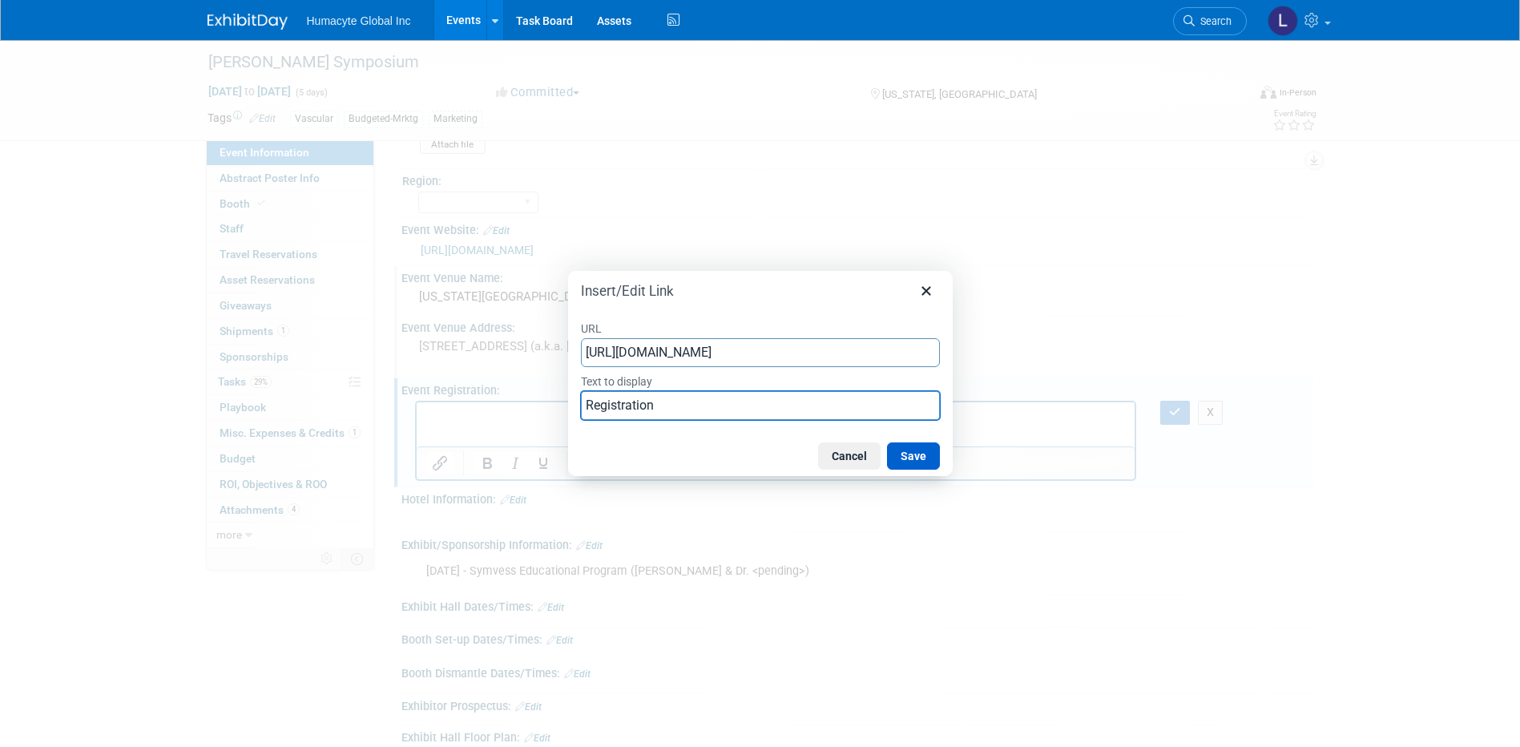
click at [917, 461] on button "Save" at bounding box center [913, 455] width 53 height 27
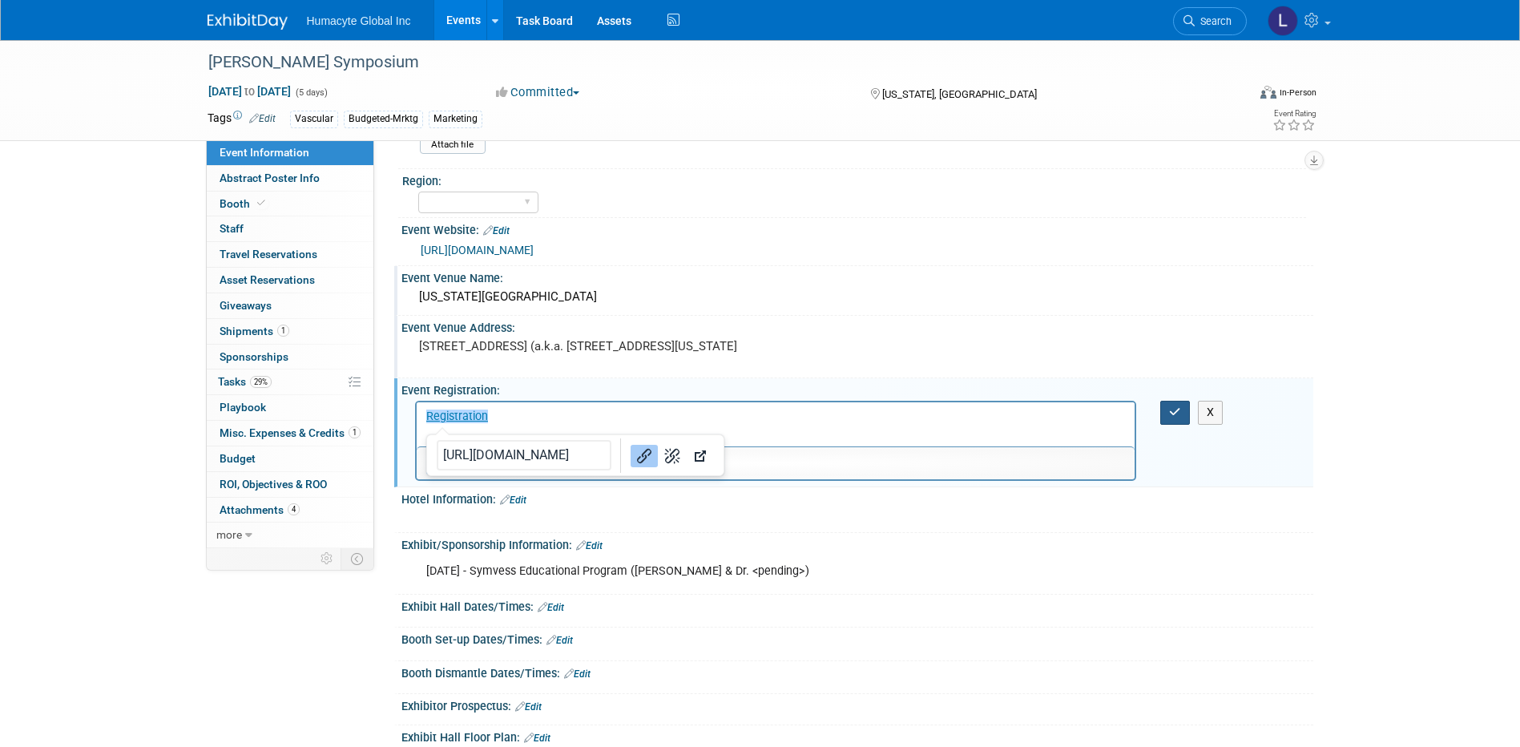
click at [1178, 413] on icon "button" at bounding box center [1175, 411] width 12 height 11
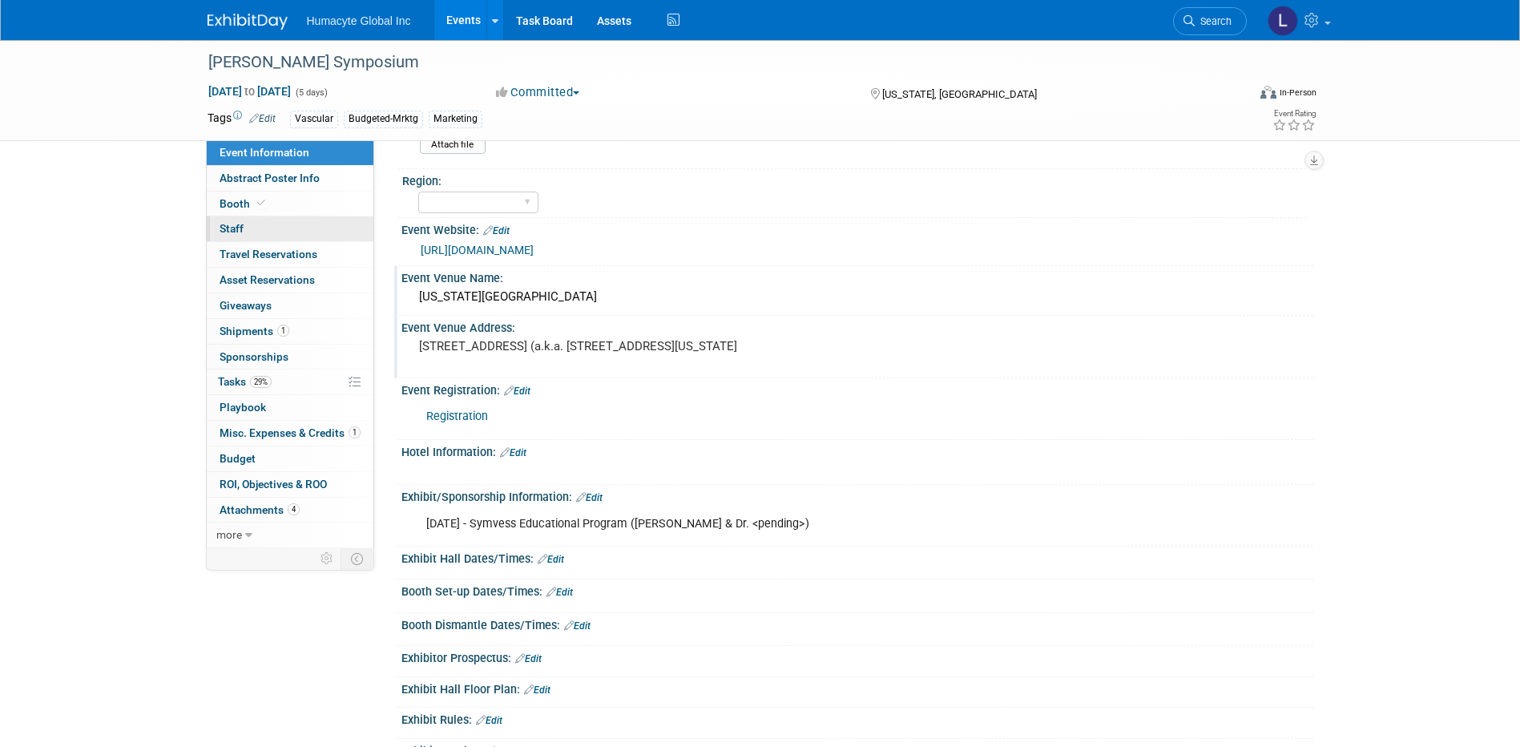
click at [228, 229] on span "Staff 0" at bounding box center [232, 228] width 24 height 13
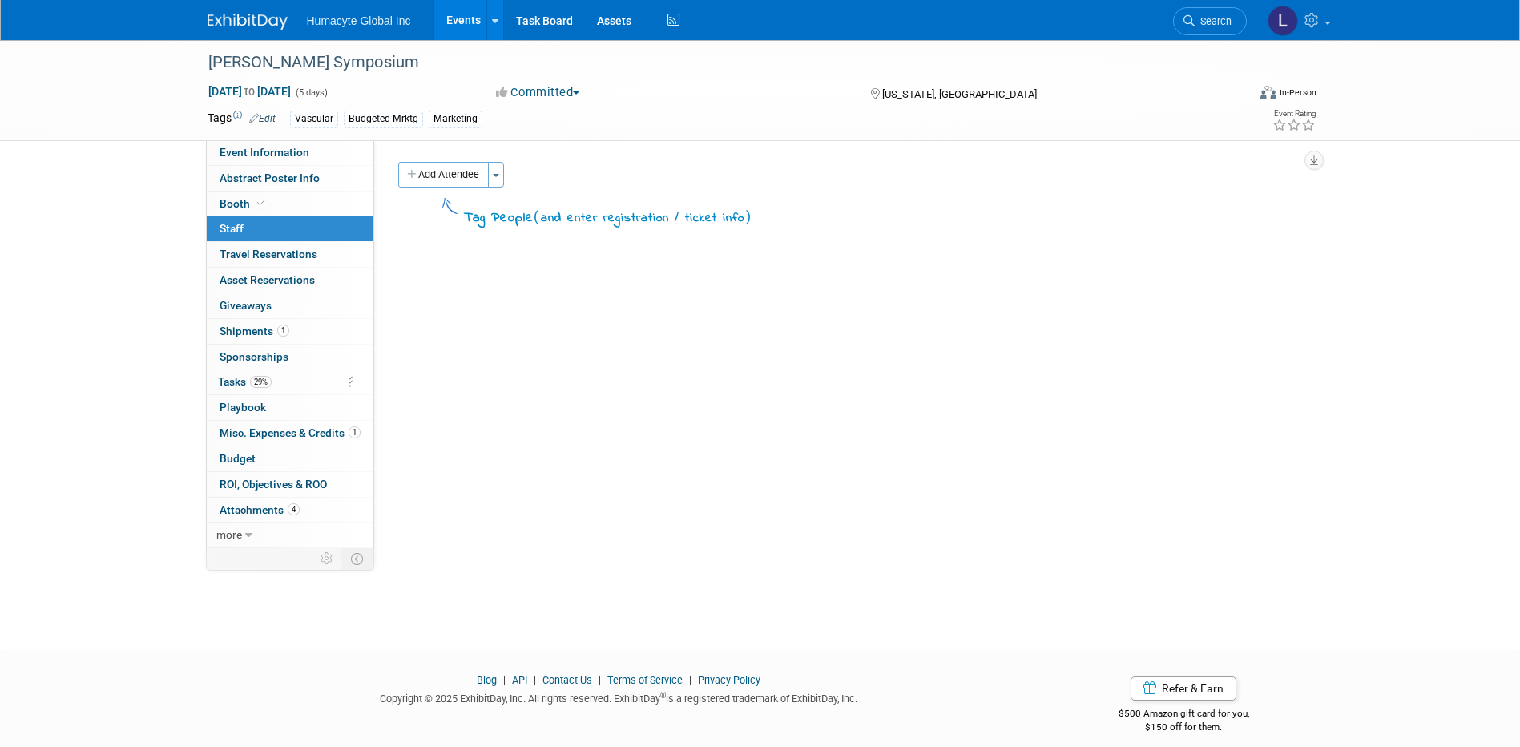
click at [488, 173] on button "Add Attendee" at bounding box center [443, 175] width 91 height 26
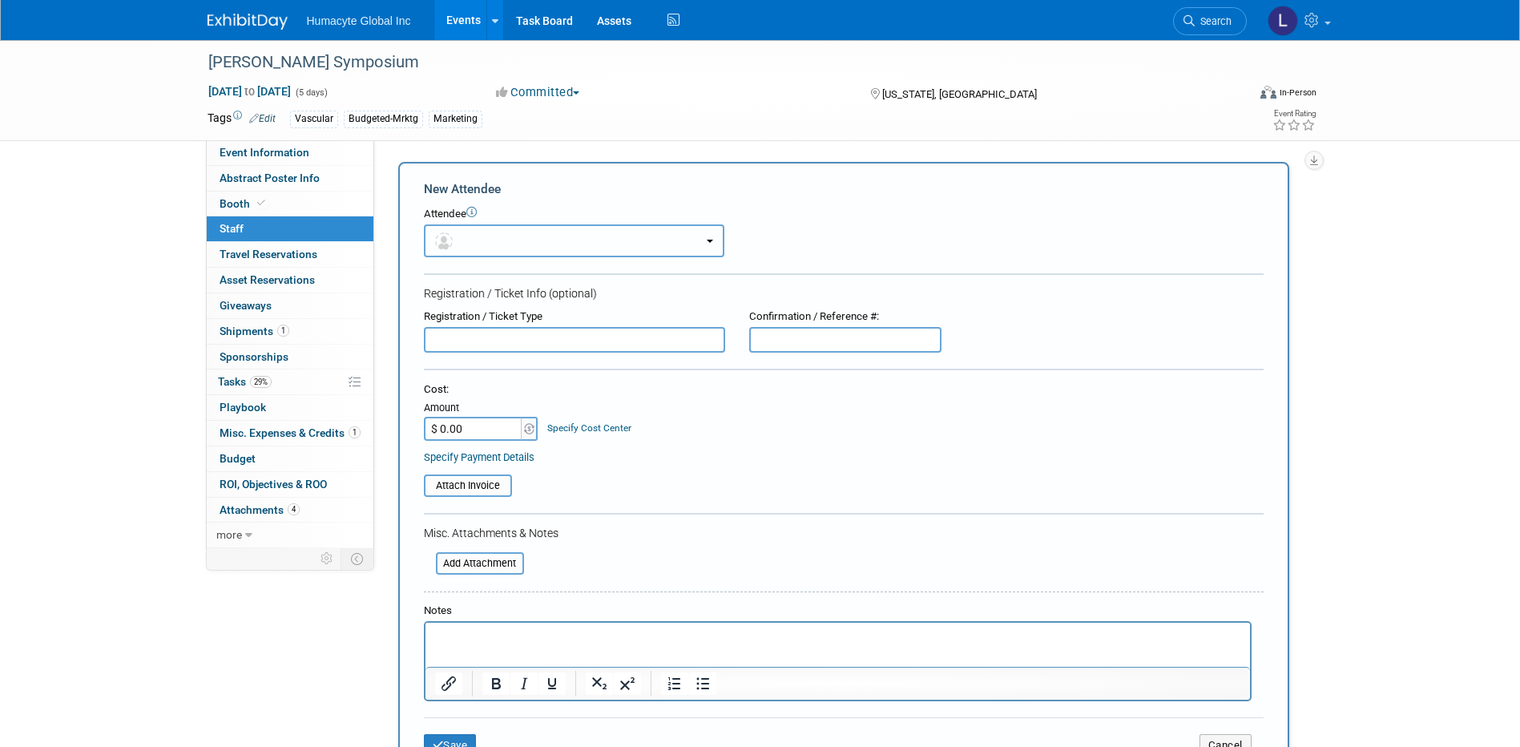
click at [475, 247] on button "button" at bounding box center [574, 240] width 300 height 33
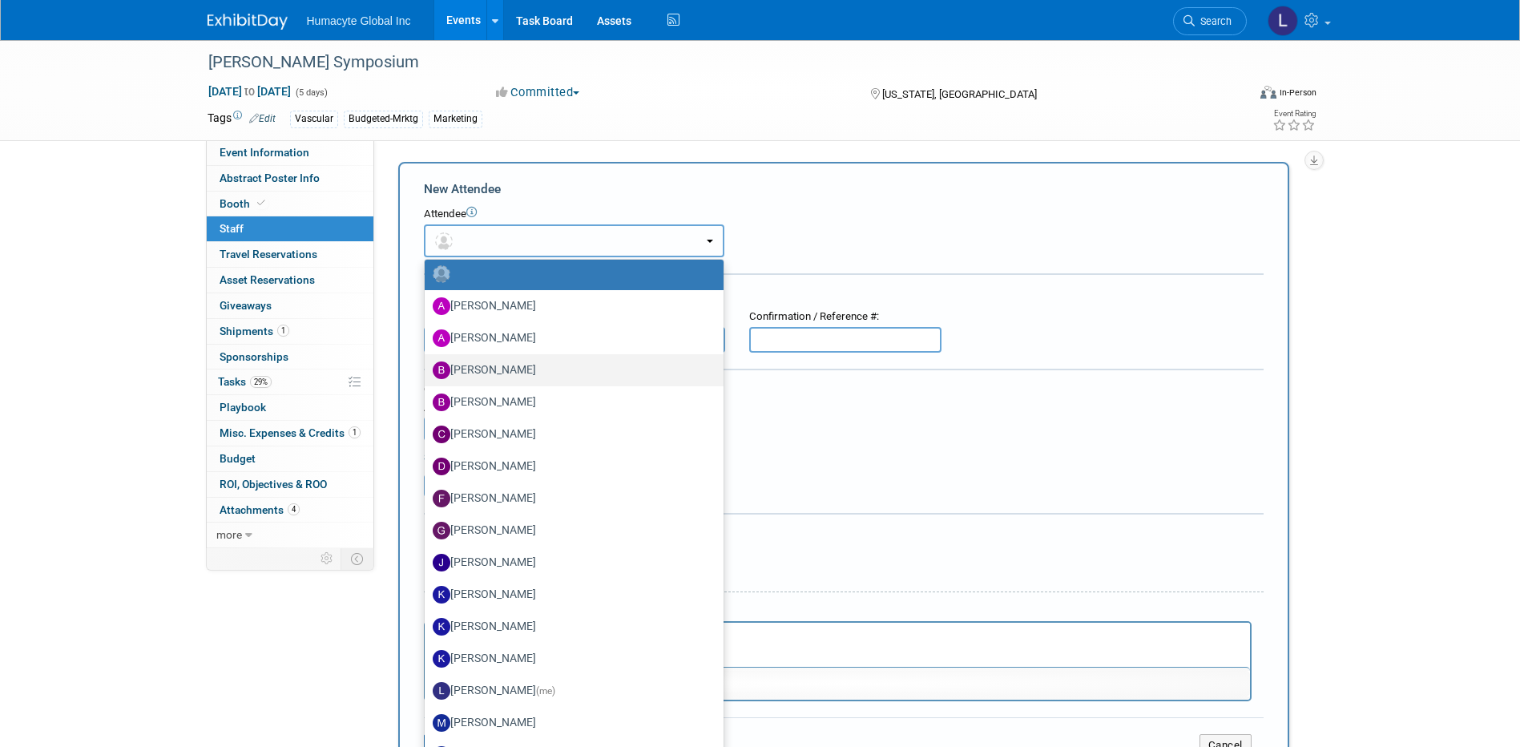
scroll to position [80, 0]
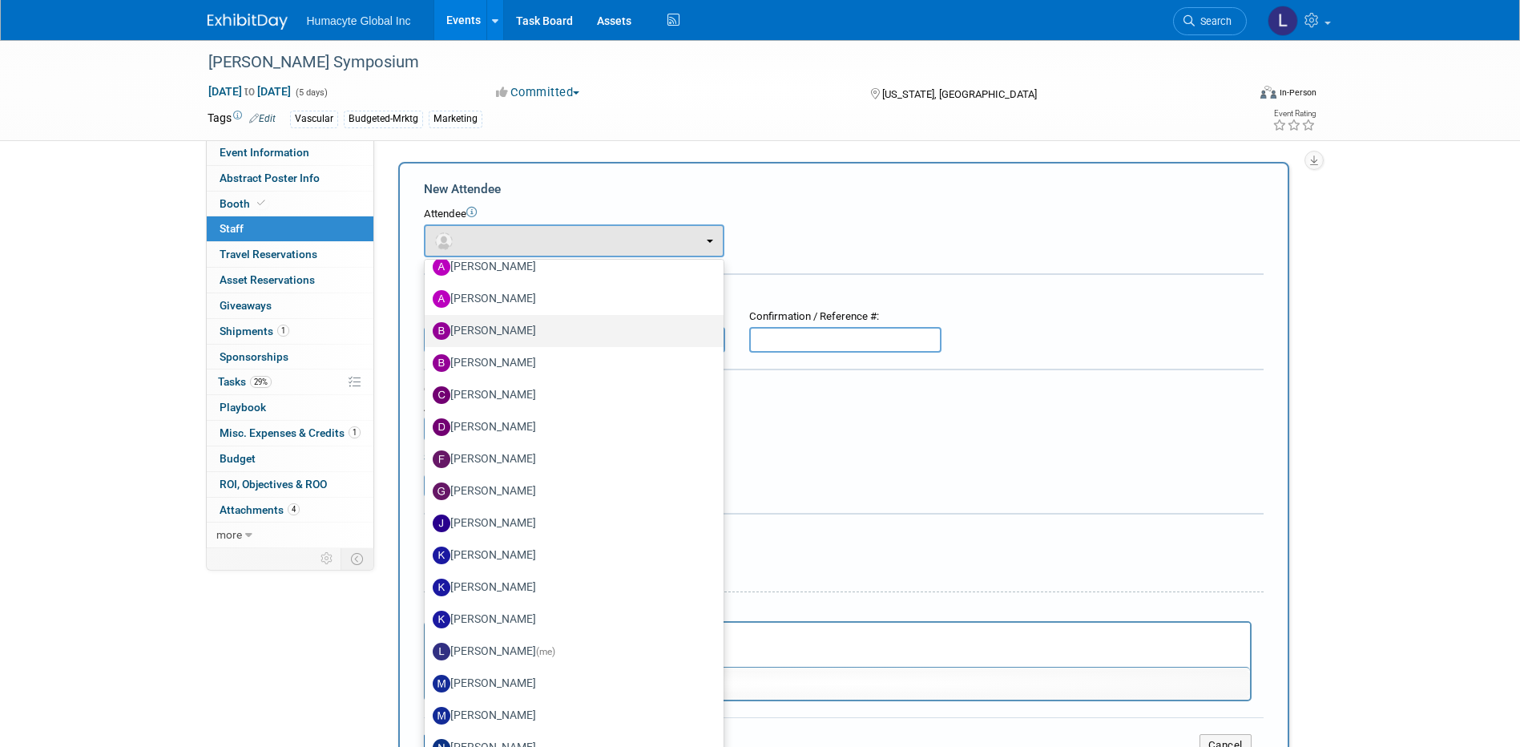
click at [525, 329] on label "B. J. Scheessele" at bounding box center [570, 331] width 275 height 26
click at [427, 329] on input "B. J. Scheessele" at bounding box center [422, 329] width 10 height 10
select select "bf7da677-1893-4e04-8990-6a2071ca5130"
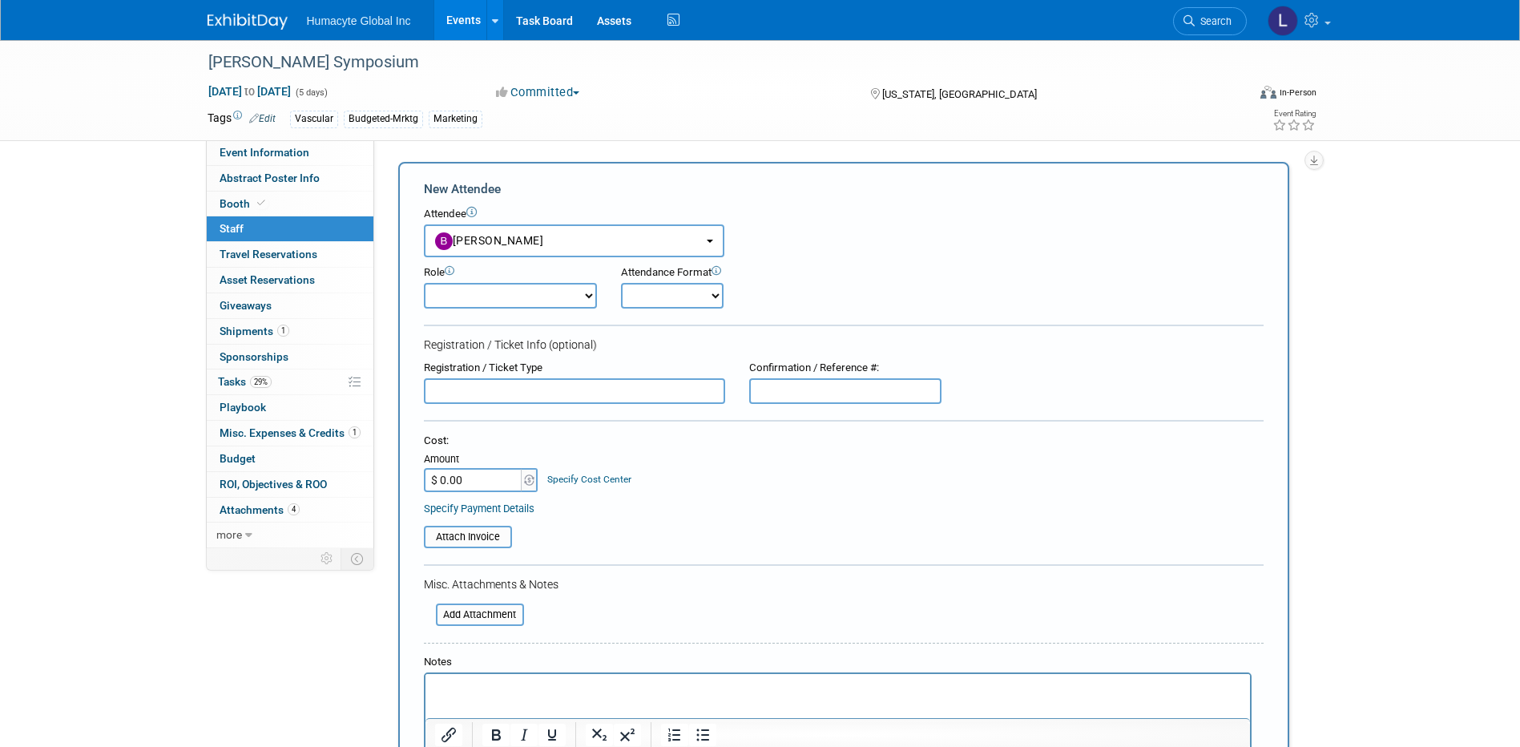
click at [504, 300] on select "Booth Staff Demonstrator Host Planner Presenter Sales Representative Set-up/Dis…" at bounding box center [510, 296] width 173 height 26
click at [768, 317] on form "New Attendee Attendee <img src="https://www.exhibitday.com/Images/Unassigned-Us…" at bounding box center [844, 499] width 840 height 639
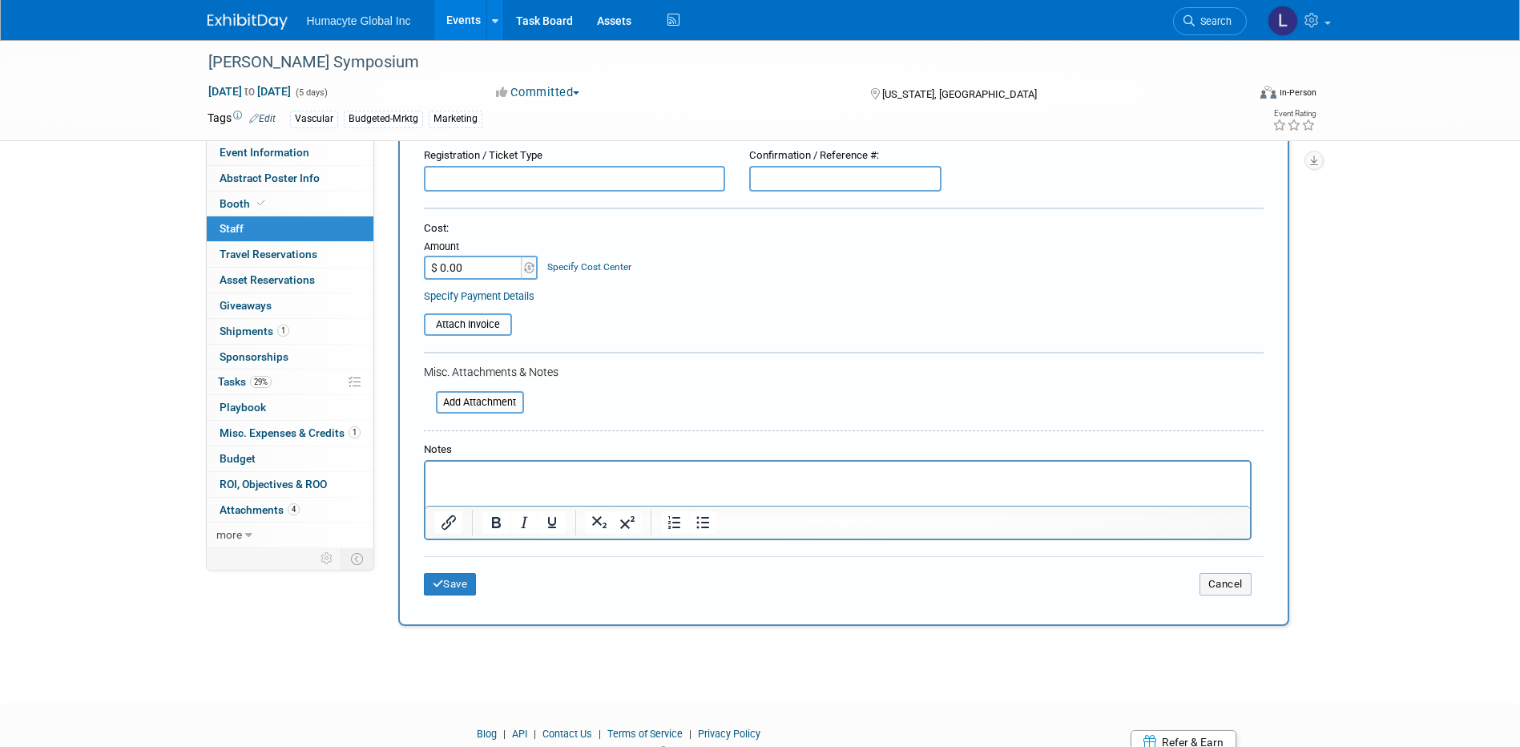
scroll to position [240, 0]
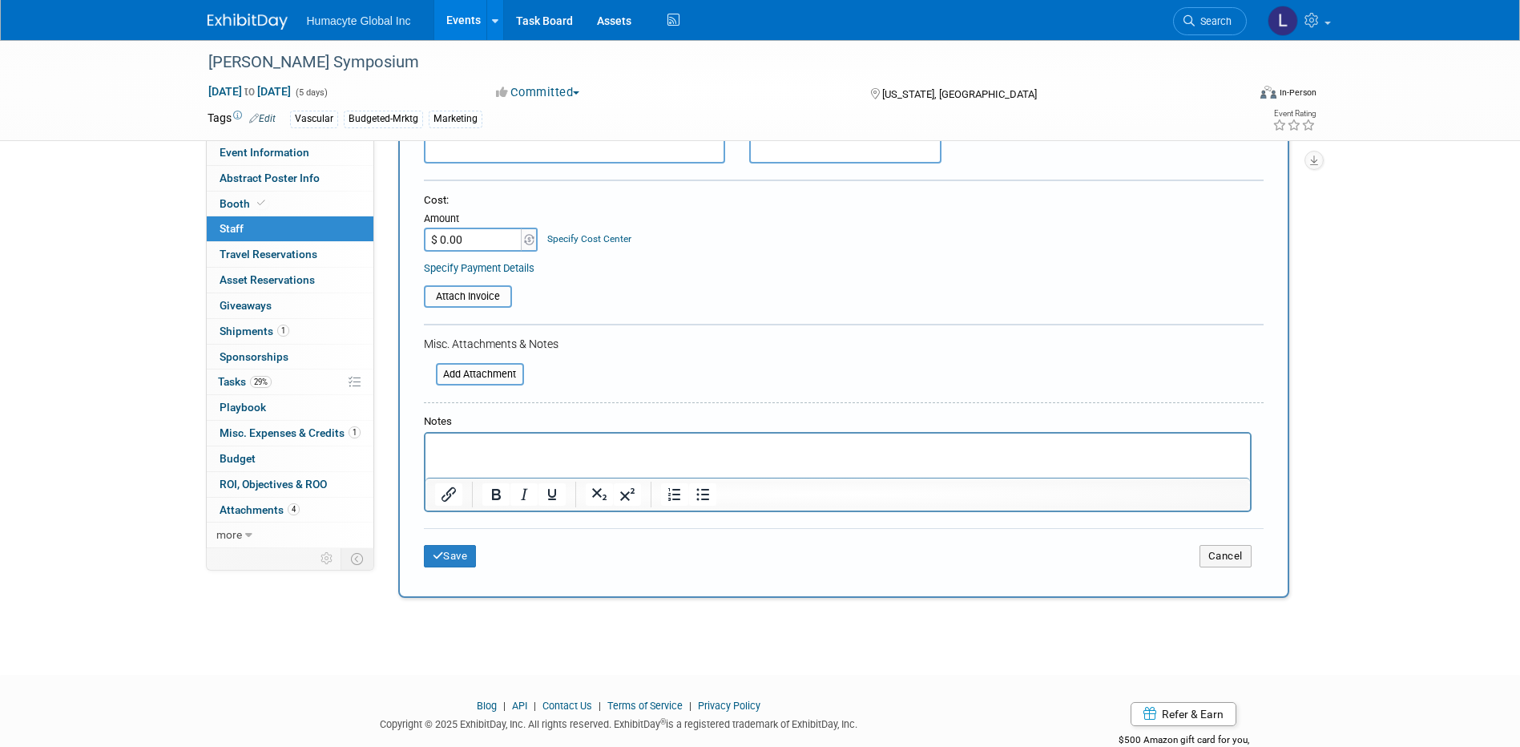
click at [506, 456] on html at bounding box center [837, 444] width 825 height 22
click at [529, 451] on p "Rich Text Area. Press ALT-0 for help." at bounding box center [837, 448] width 806 height 16
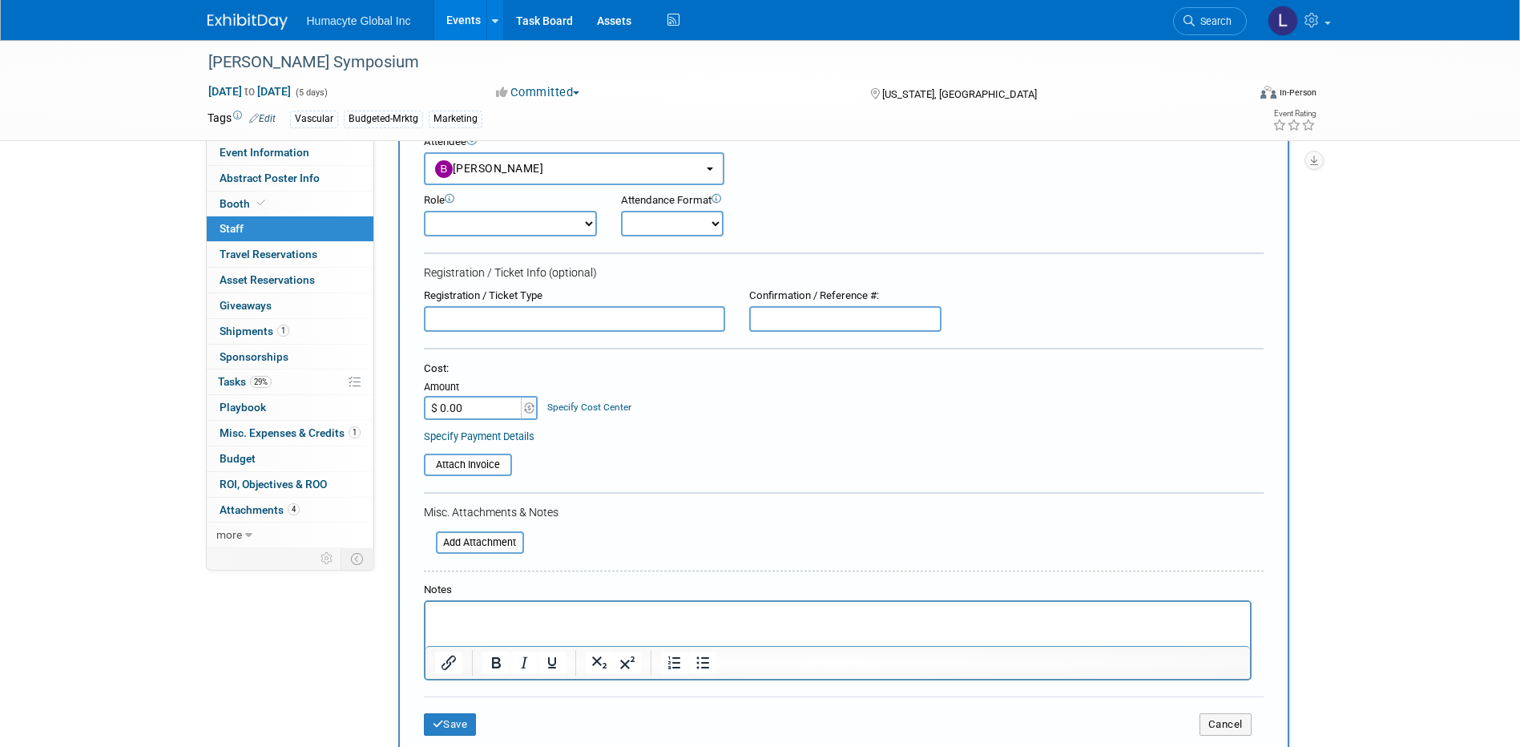
scroll to position [0, 0]
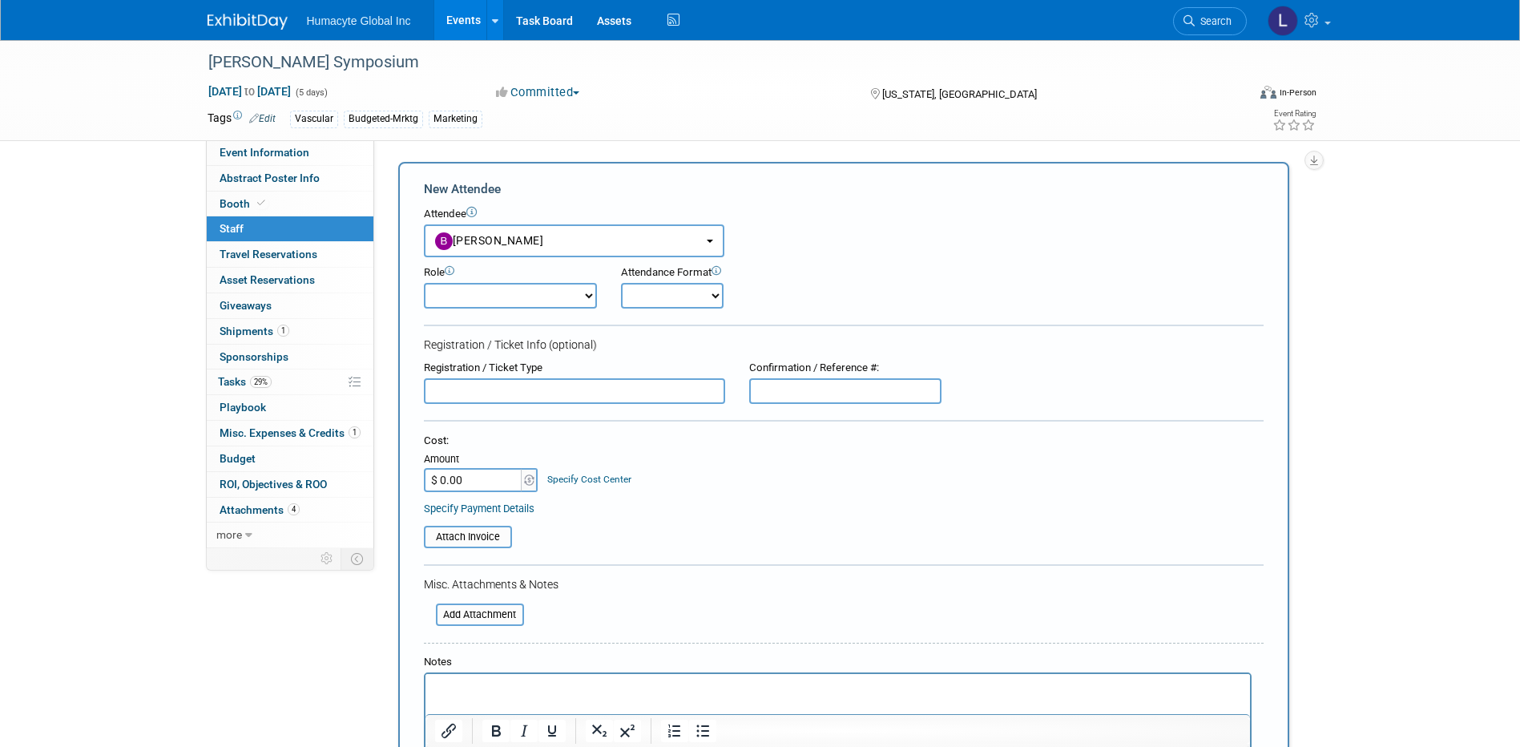
click at [544, 386] on input "text" at bounding box center [574, 391] width 301 height 26
type input "C"
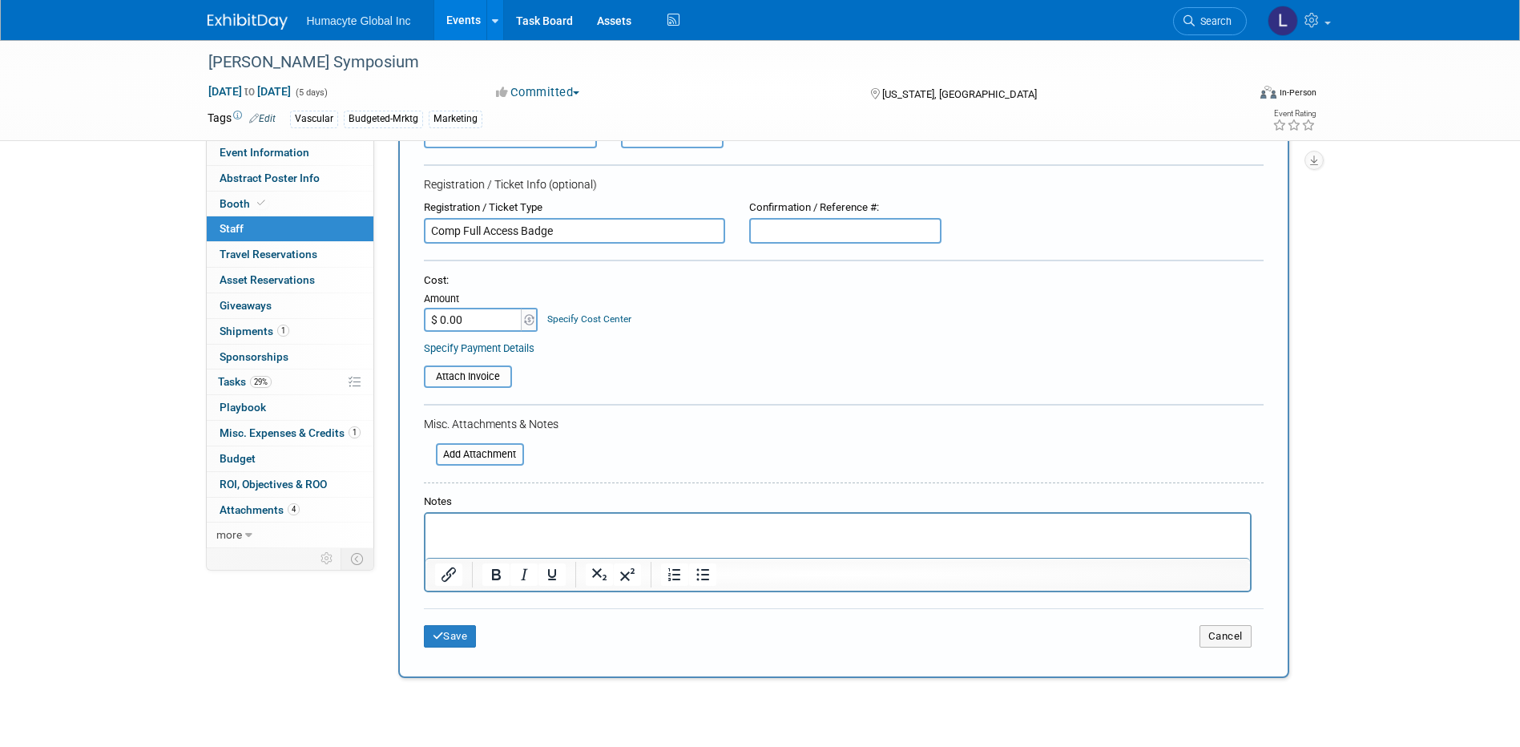
scroll to position [240, 0]
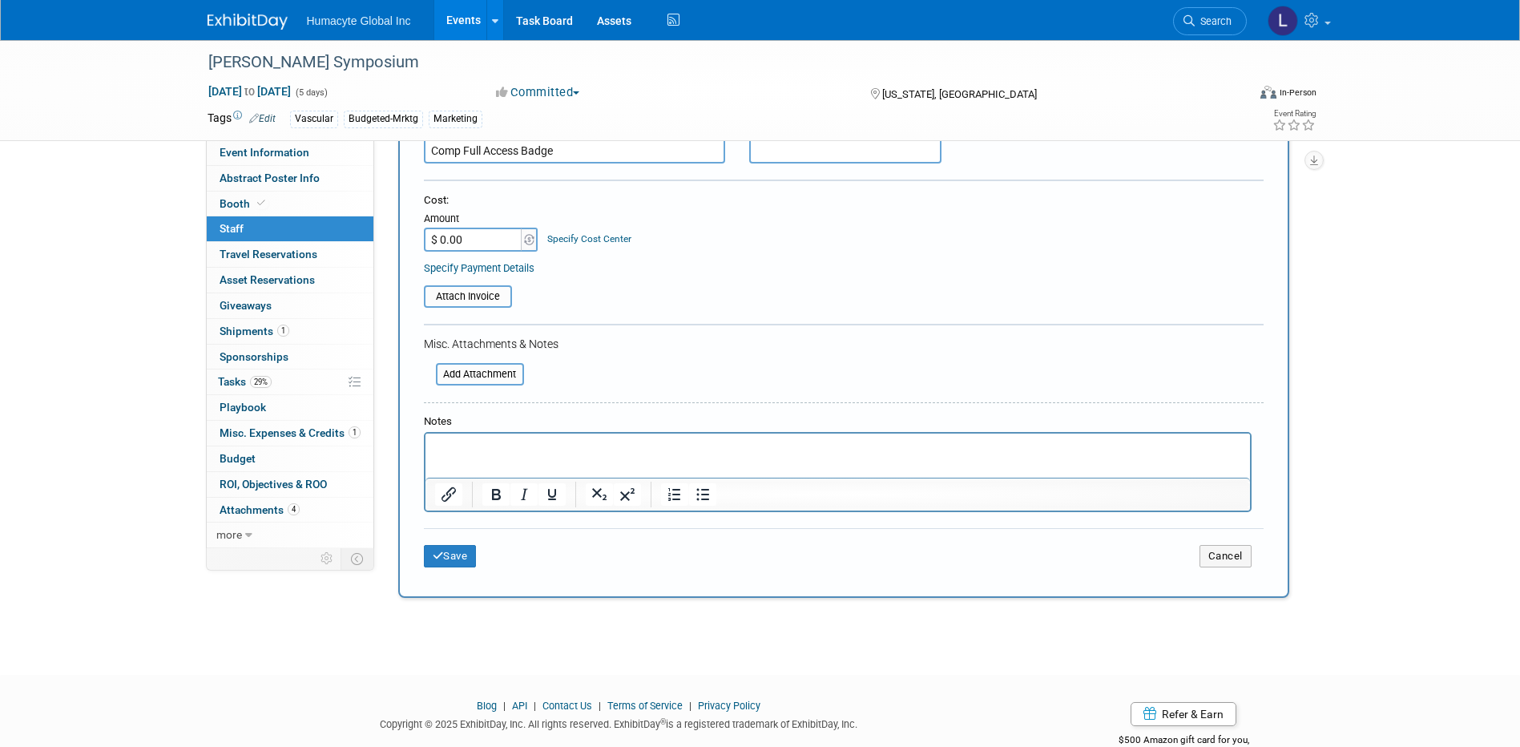
type input "Comp Full Access Badge"
click at [579, 226] on div "Specify Cost Center" at bounding box center [589, 231] width 84 height 30
click at [581, 239] on link "Specify Cost Center" at bounding box center [589, 238] width 84 height 11
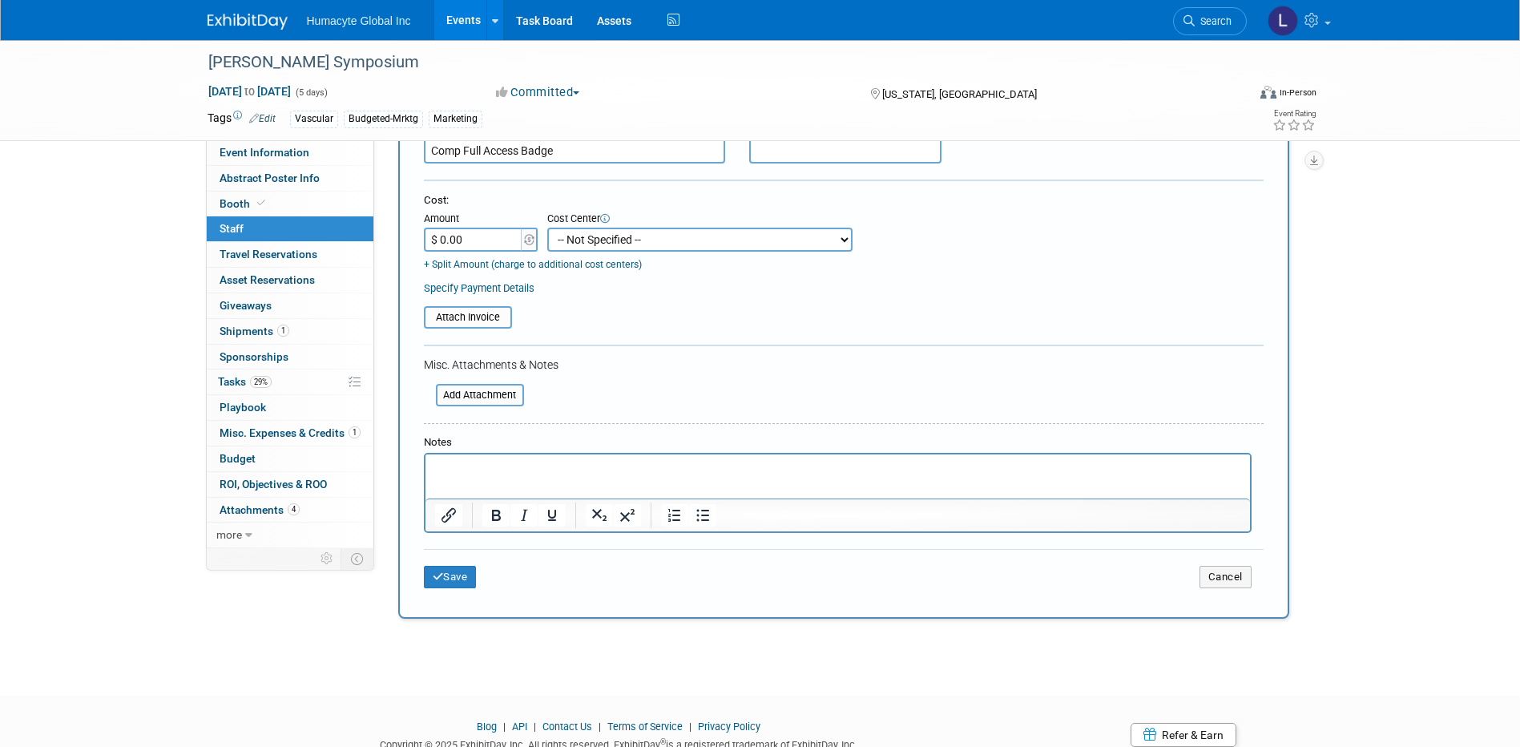
click at [585, 241] on select "-- Not Specified -- Dept 10 - Clinical Dept 11 - Clinical Ops Dept 12 - Medical…" at bounding box center [699, 240] width 305 height 24
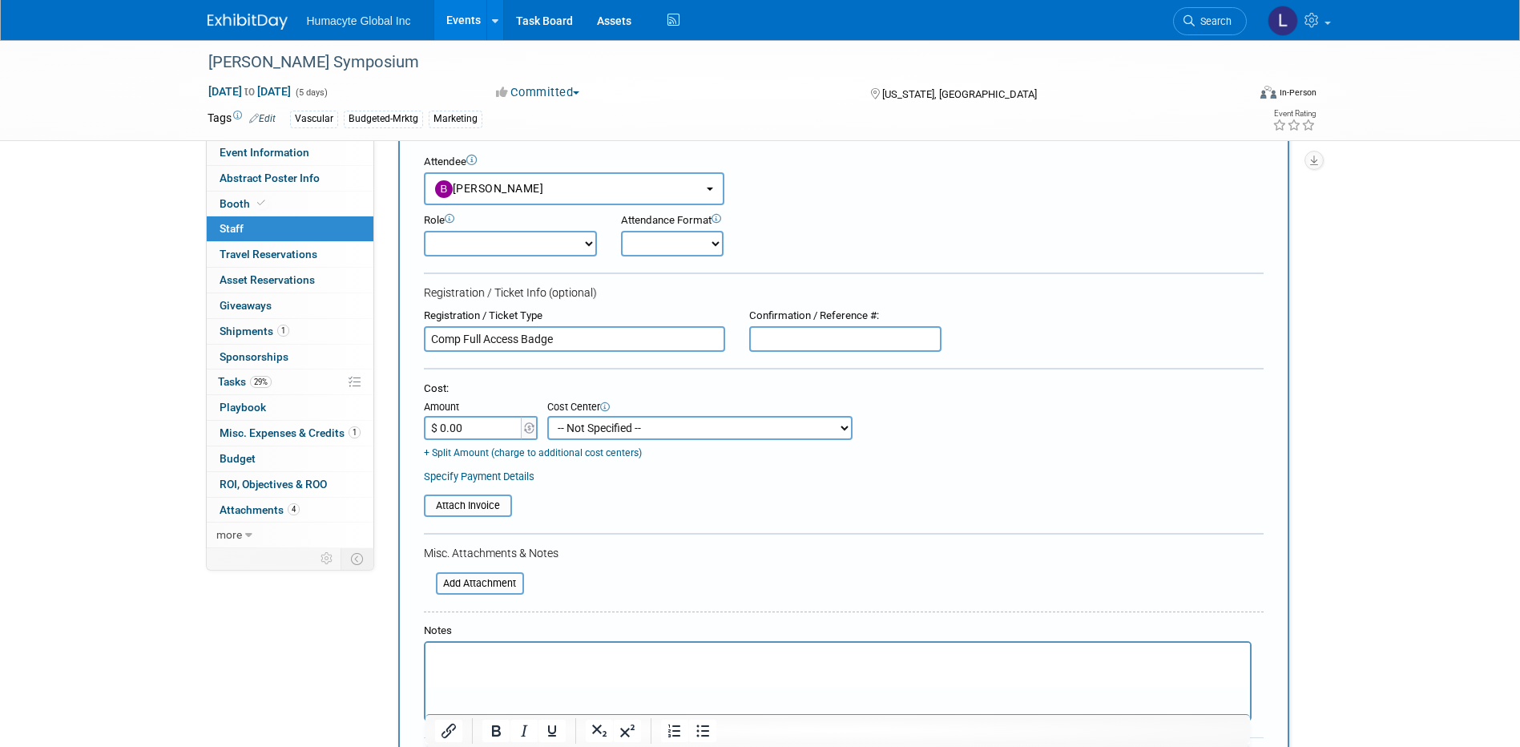
scroll to position [0, 0]
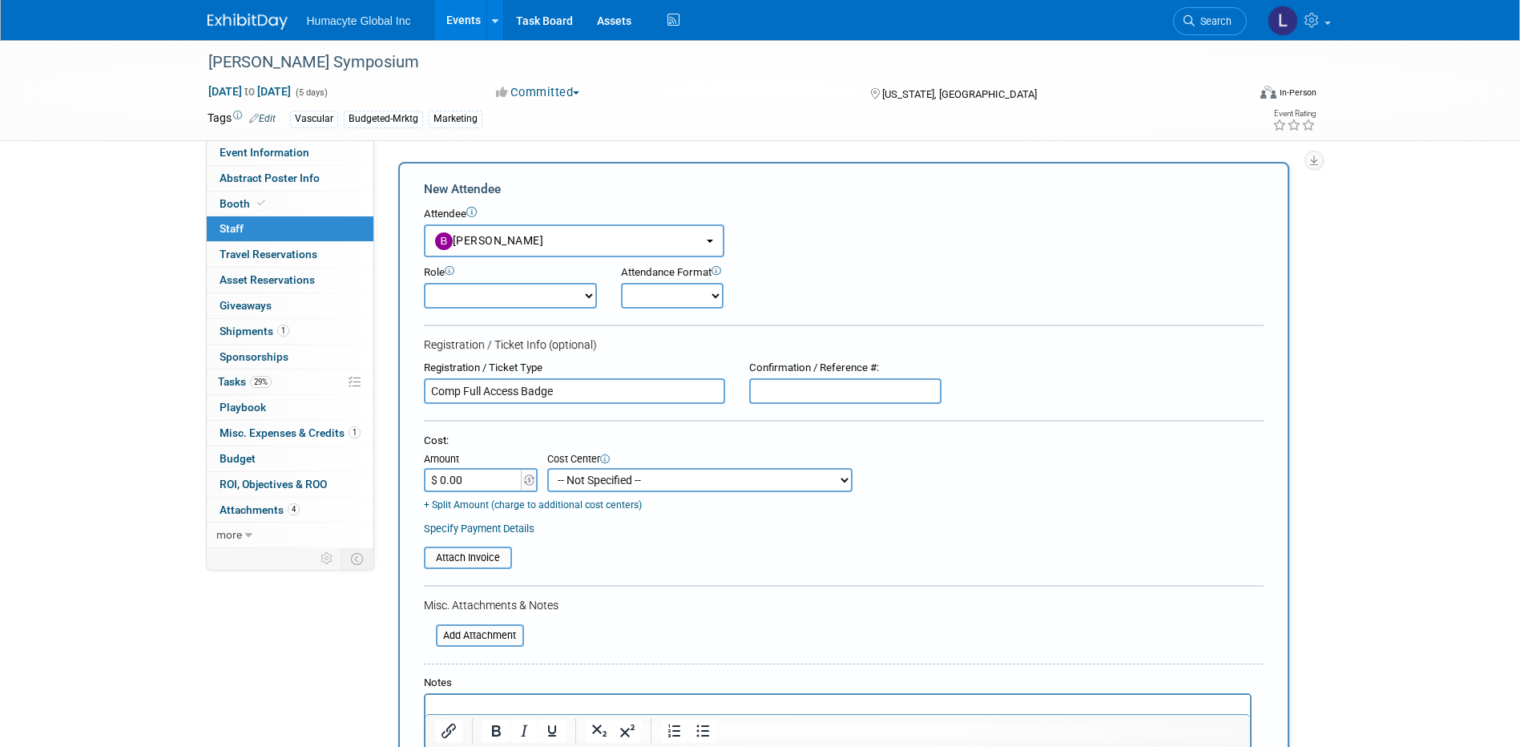
click at [615, 474] on select "-- Not Specified -- Dept 10 - Clinical Dept 11 - Clinical Ops Dept 12 - Medical…" at bounding box center [699, 480] width 305 height 24
select select "18966164"
click at [547, 468] on select "-- Not Specified -- Dept 10 - Clinical Dept 11 - Clinical Ops Dept 12 - Medical…" at bounding box center [699, 480] width 305 height 24
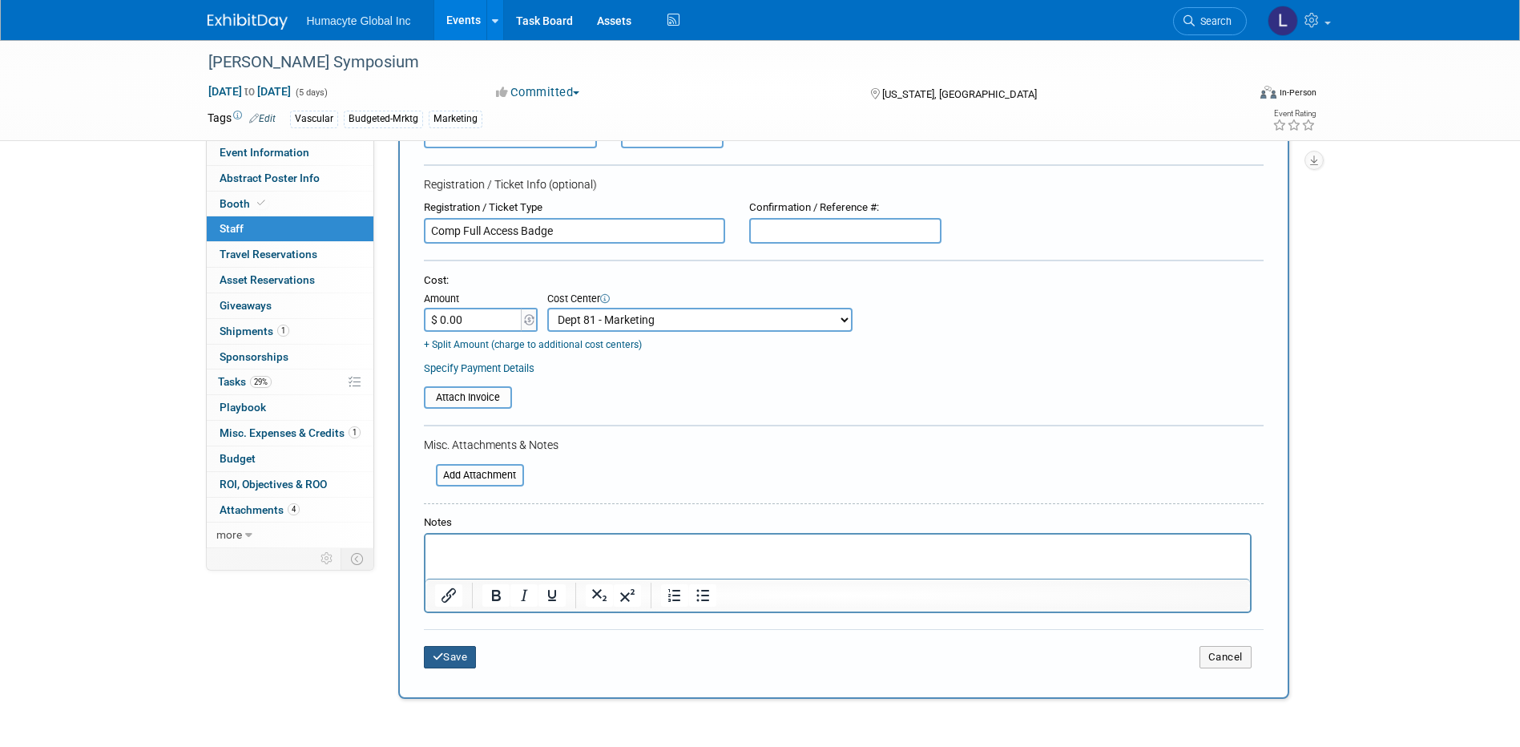
click at [456, 661] on button "Save" at bounding box center [450, 657] width 53 height 22
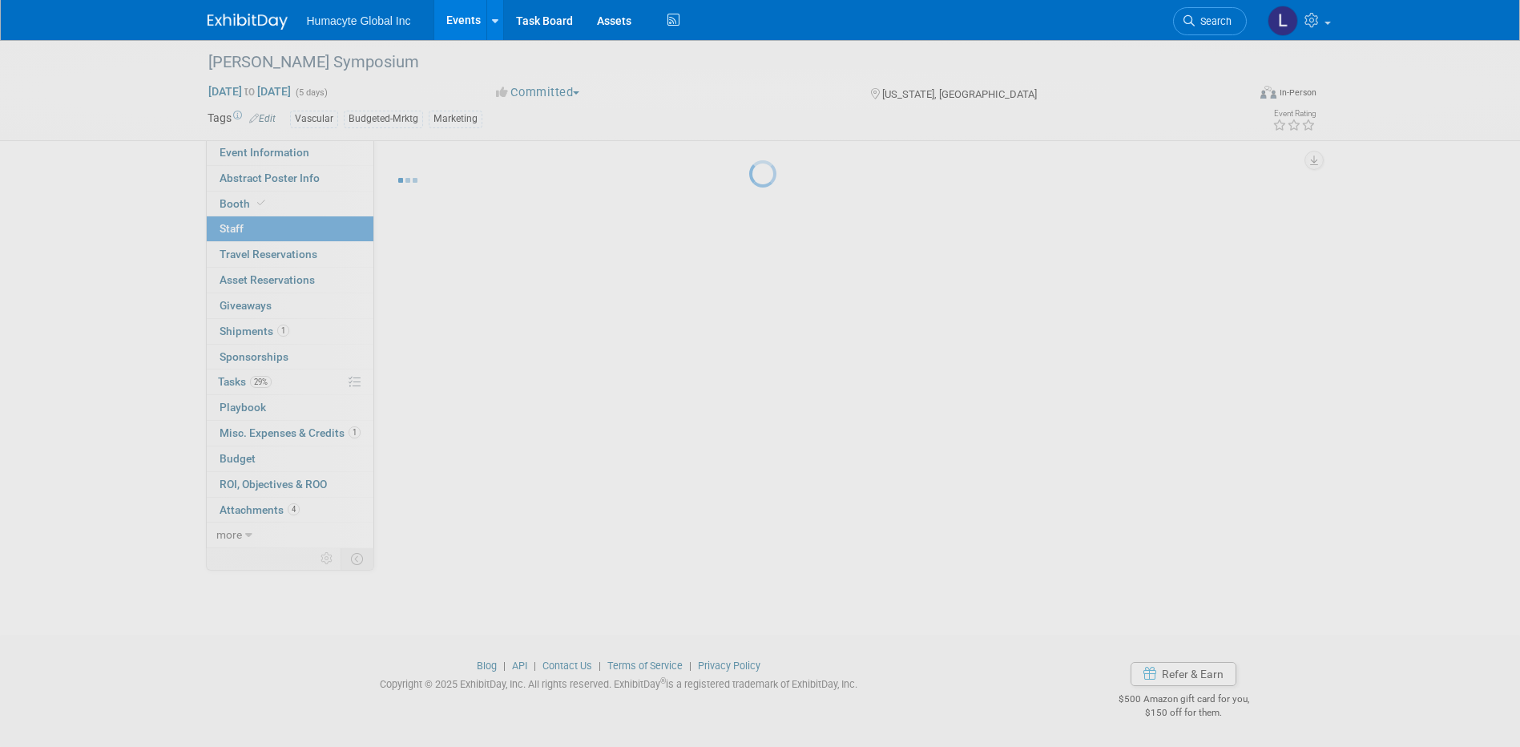
scroll to position [14, 0]
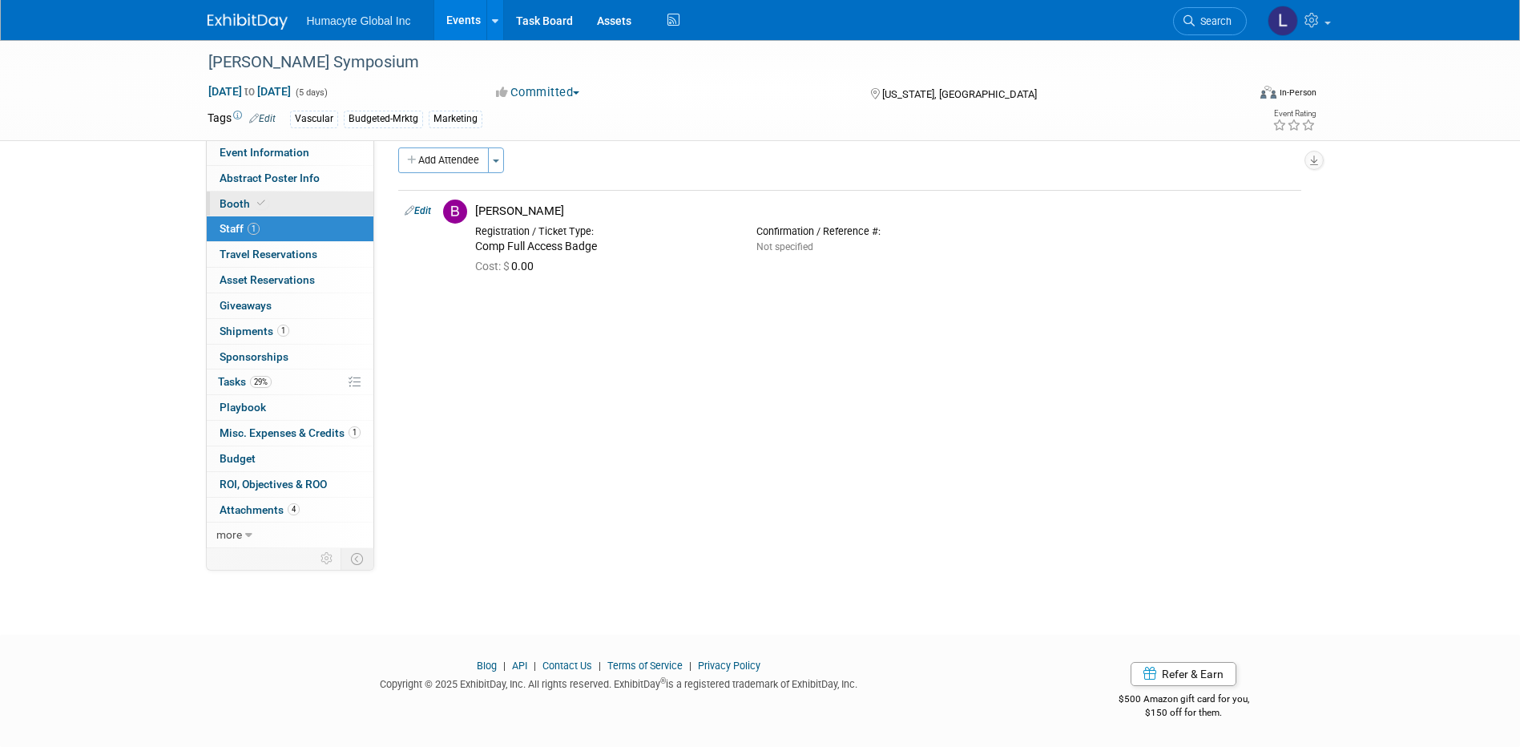
click at [248, 202] on span "Booth" at bounding box center [244, 203] width 49 height 13
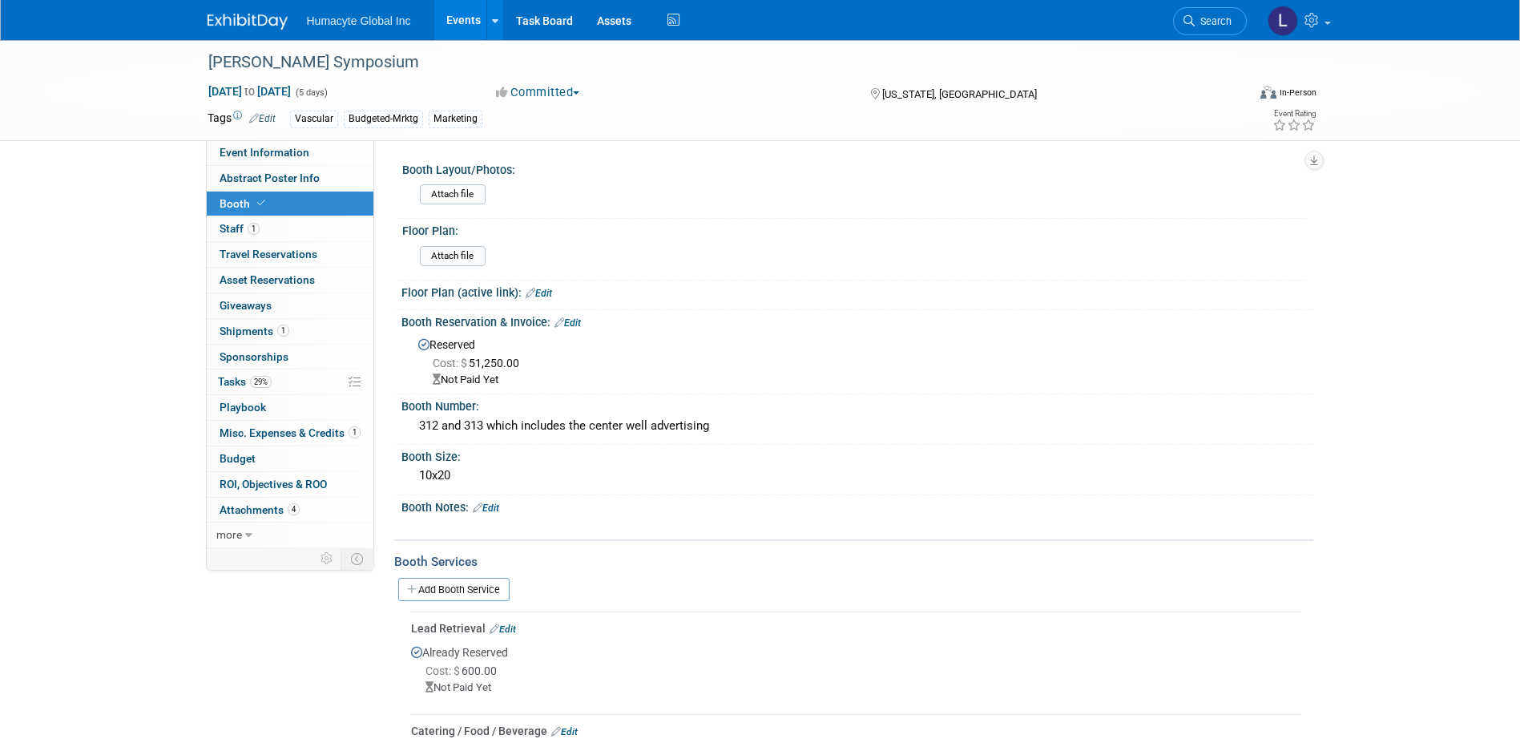
click at [577, 321] on link "Edit" at bounding box center [567, 322] width 26 height 11
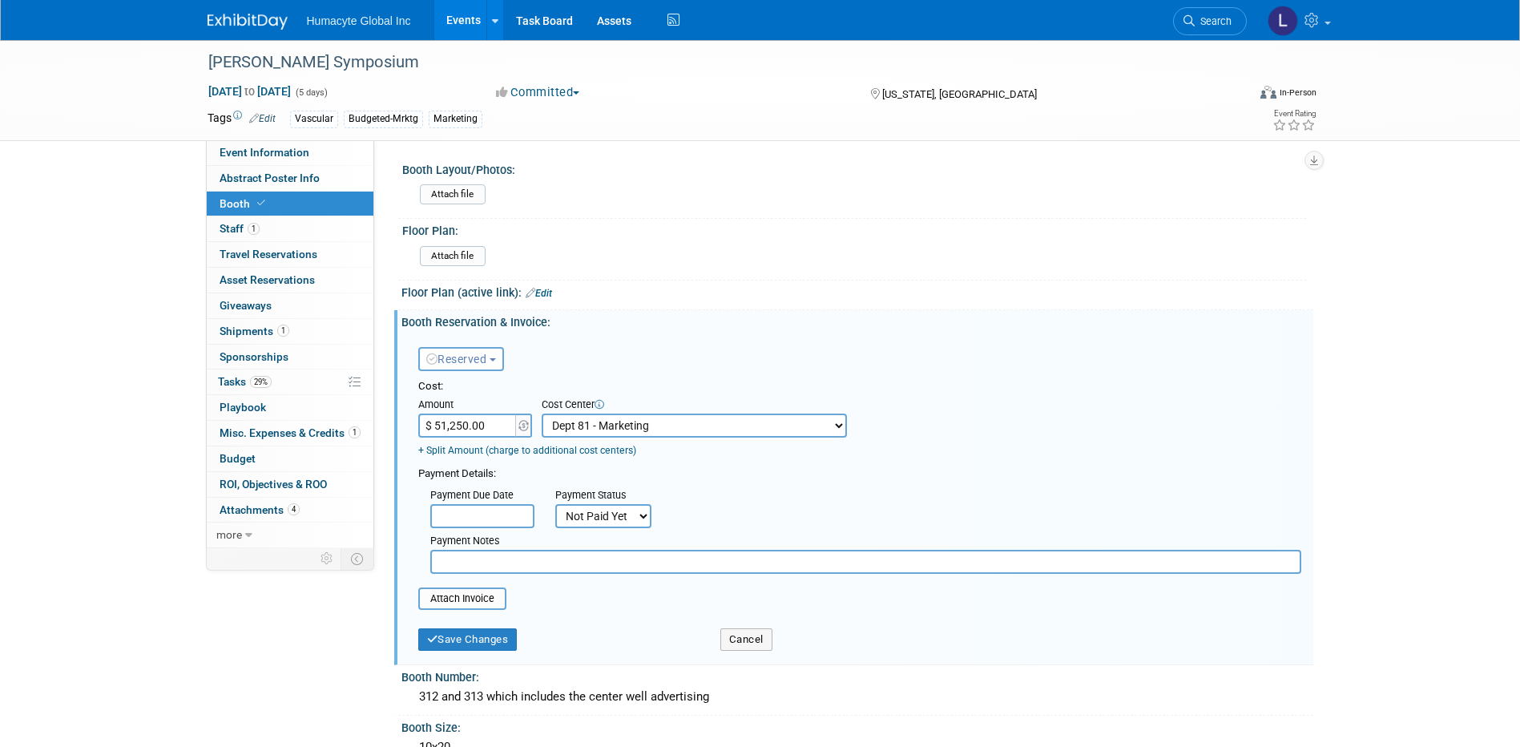
click at [605, 518] on select "Not Paid Yet Partially Paid Paid in Full" at bounding box center [603, 516] width 96 height 24
select select "1"
click at [555, 505] on select "Not Paid Yet Partially Paid Paid in Full" at bounding box center [603, 516] width 96 height 24
click at [511, 634] on button "Save Changes" at bounding box center [467, 639] width 99 height 22
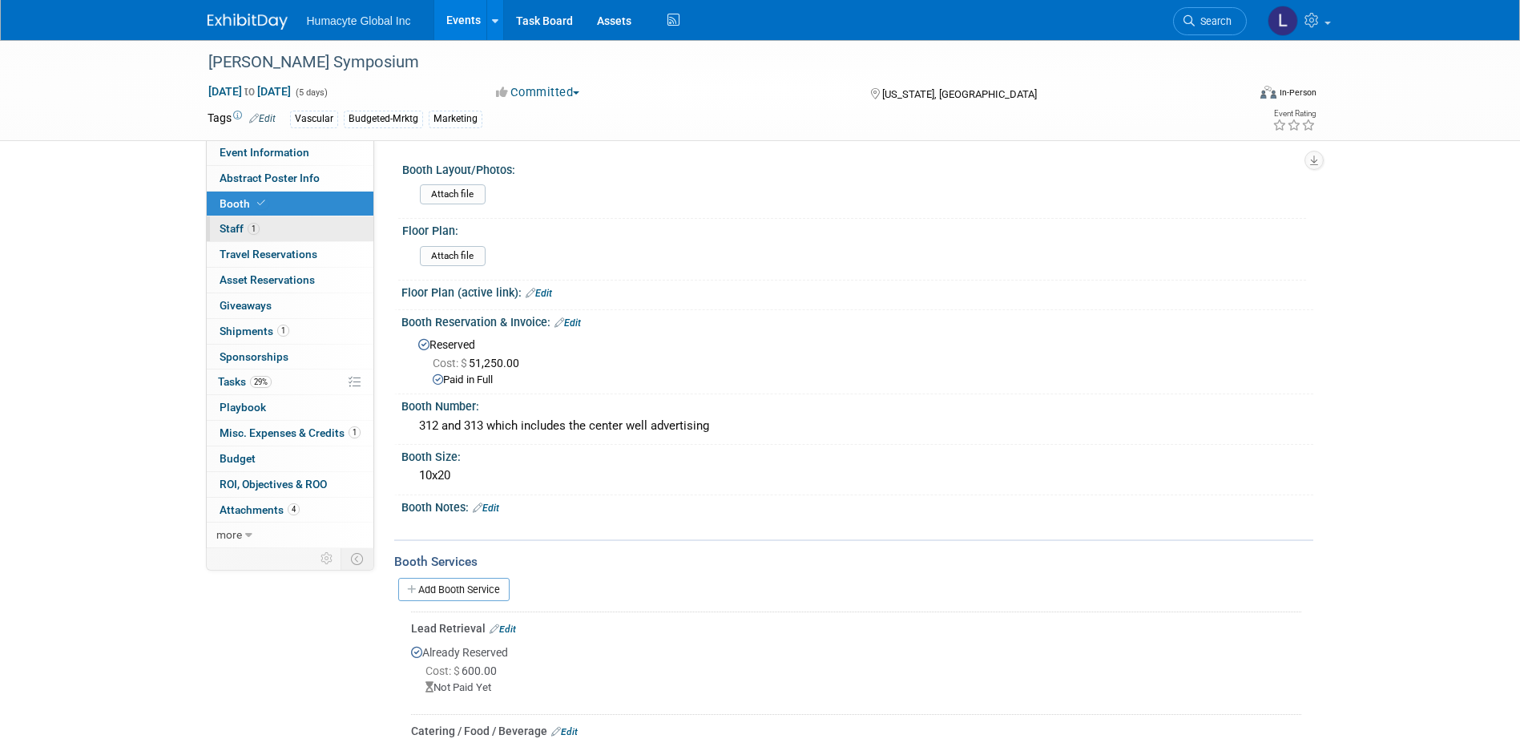
click at [237, 228] on span "Staff 1" at bounding box center [240, 228] width 40 height 13
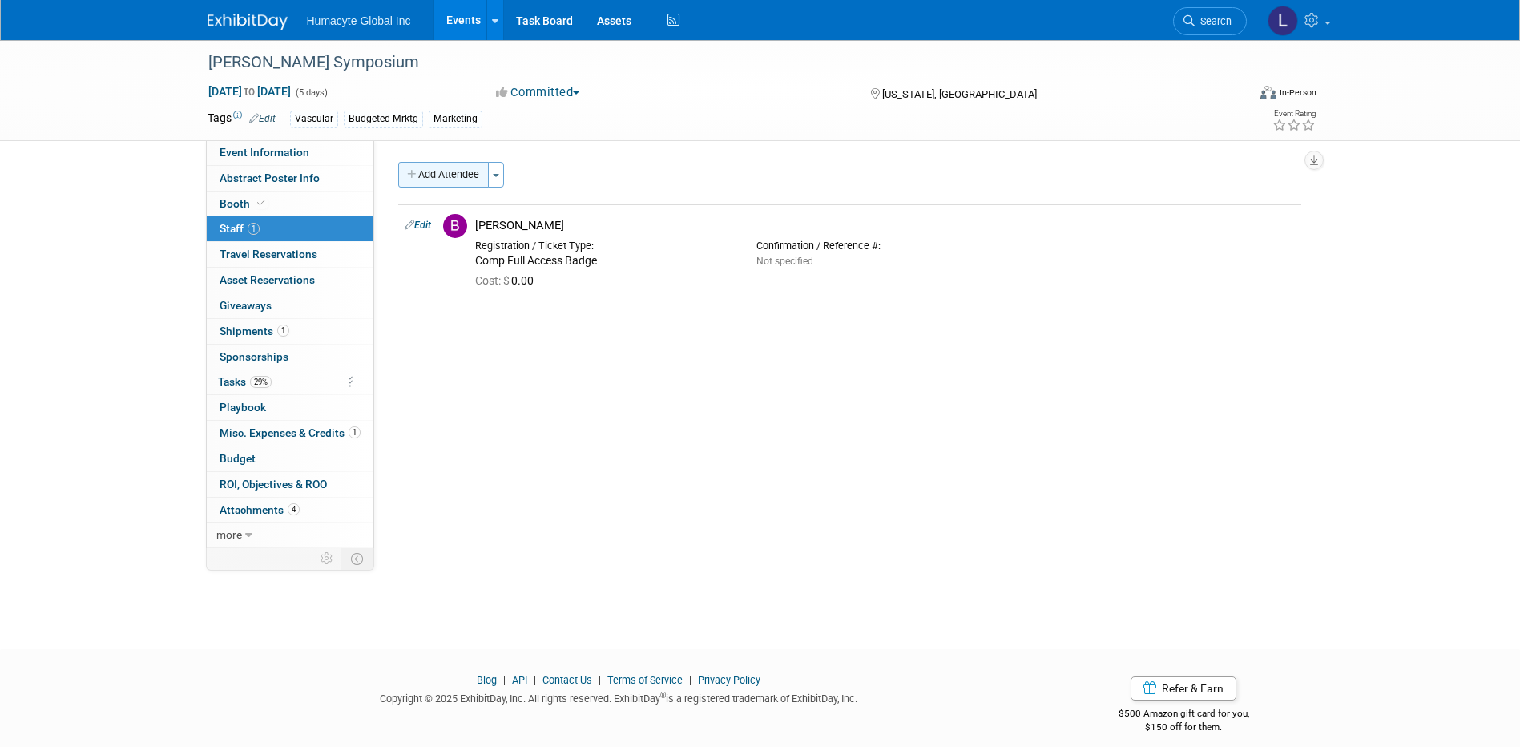
click at [458, 163] on button "Add Attendee" at bounding box center [443, 175] width 91 height 26
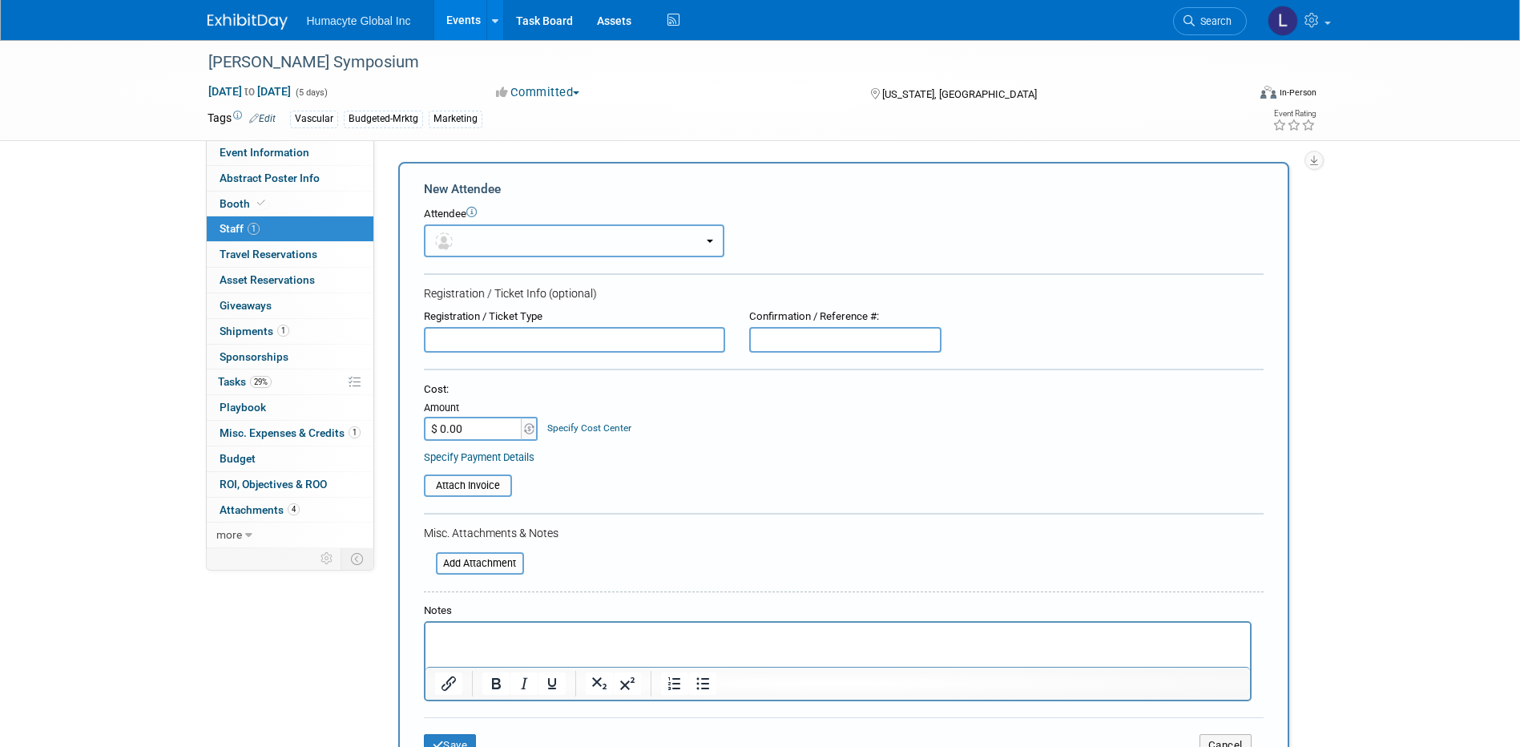
click at [642, 240] on button "button" at bounding box center [574, 240] width 300 height 33
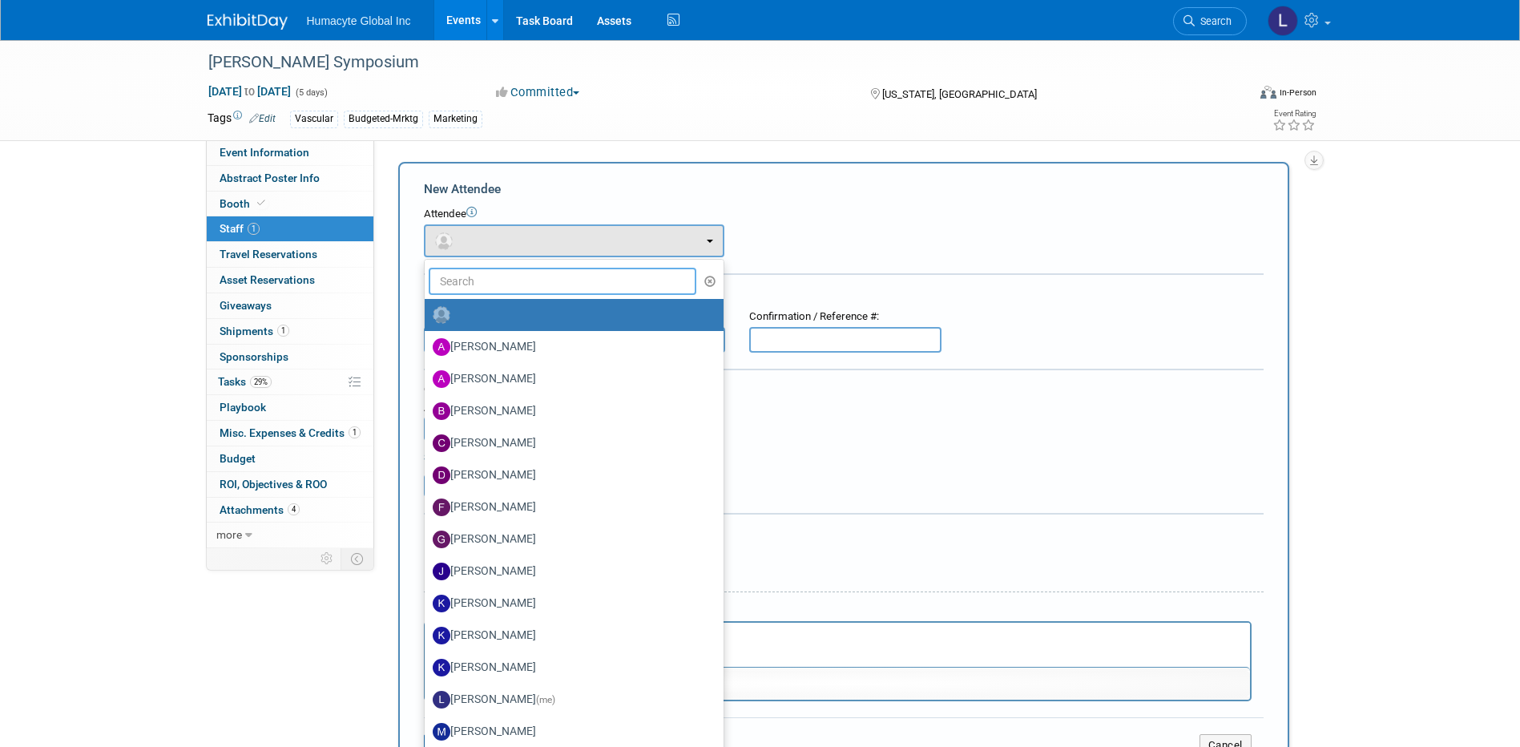
click at [575, 281] on input "text" at bounding box center [563, 281] width 268 height 27
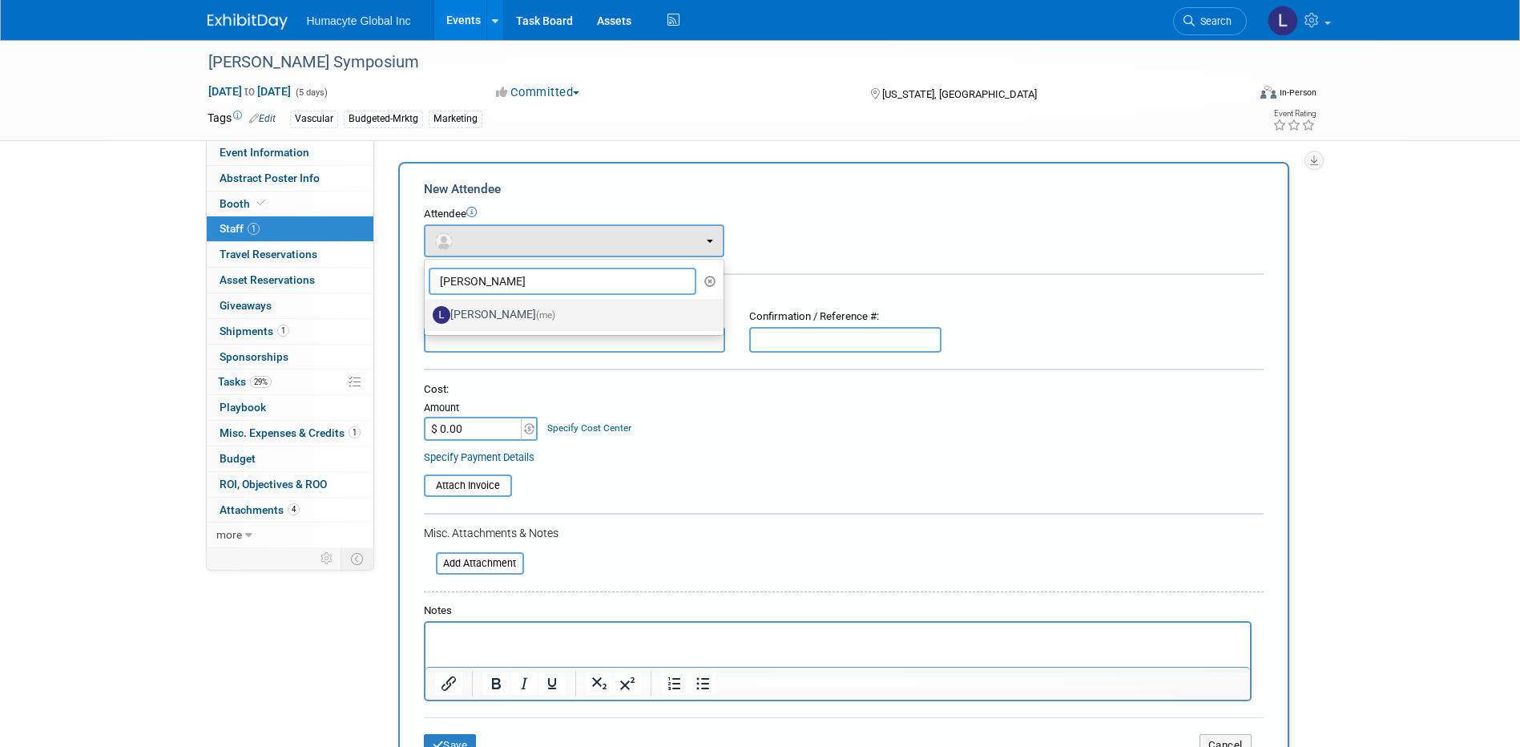
type input "Linda"
click at [560, 312] on label "Linda Hamilton (me)" at bounding box center [570, 315] width 275 height 26
click at [427, 312] on input "Linda Hamilton (me)" at bounding box center [422, 313] width 10 height 10
select select "37db9ad9-d629-4432-a702-64294516bf75"
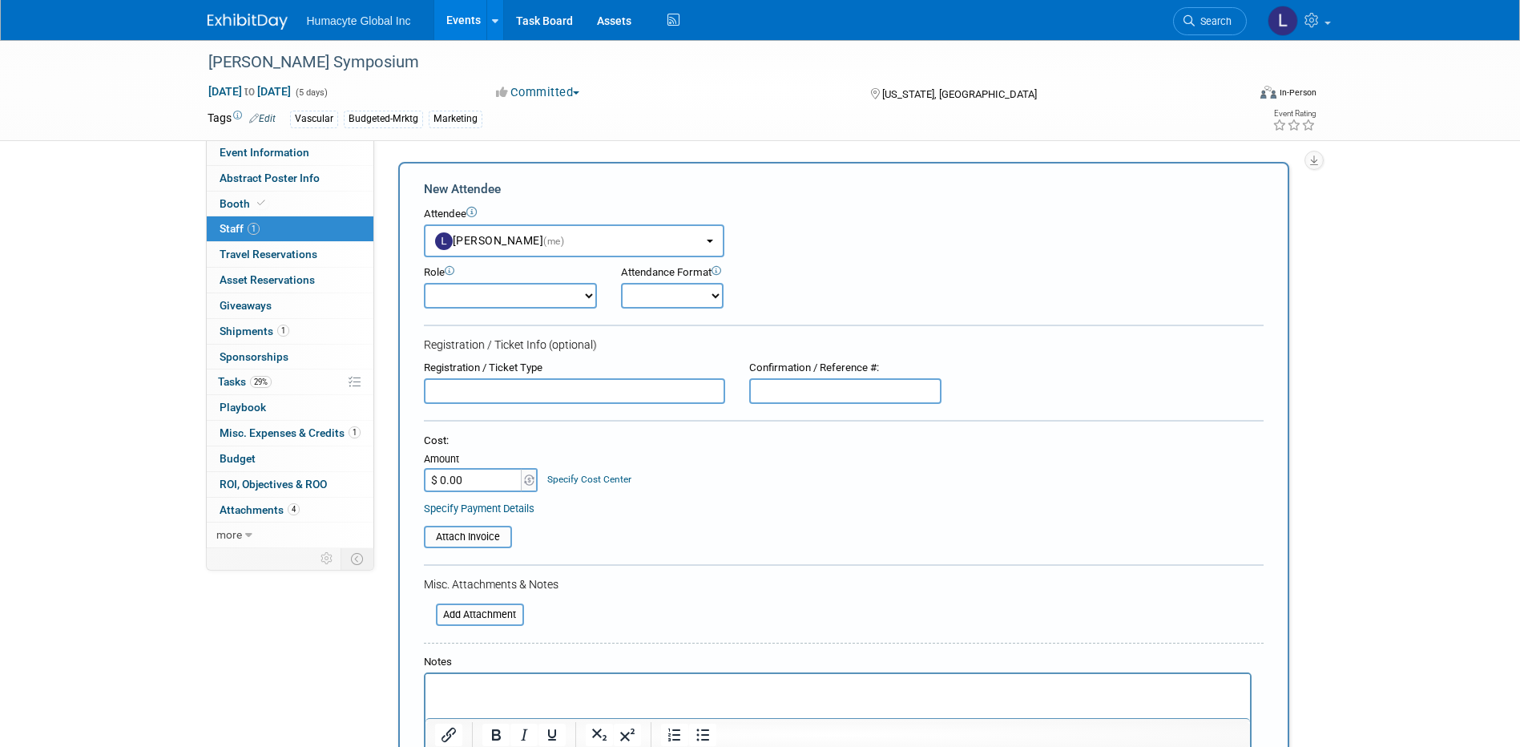
click at [512, 290] on select "Booth Staff Demonstrator Host Planner Presenter Sales Representative Set-up/Dis…" at bounding box center [510, 296] width 173 height 26
select select "100"
click at [424, 283] on select "Booth Staff Demonstrator Host Planner Presenter Sales Representative Set-up/Dis…" at bounding box center [510, 296] width 173 height 26
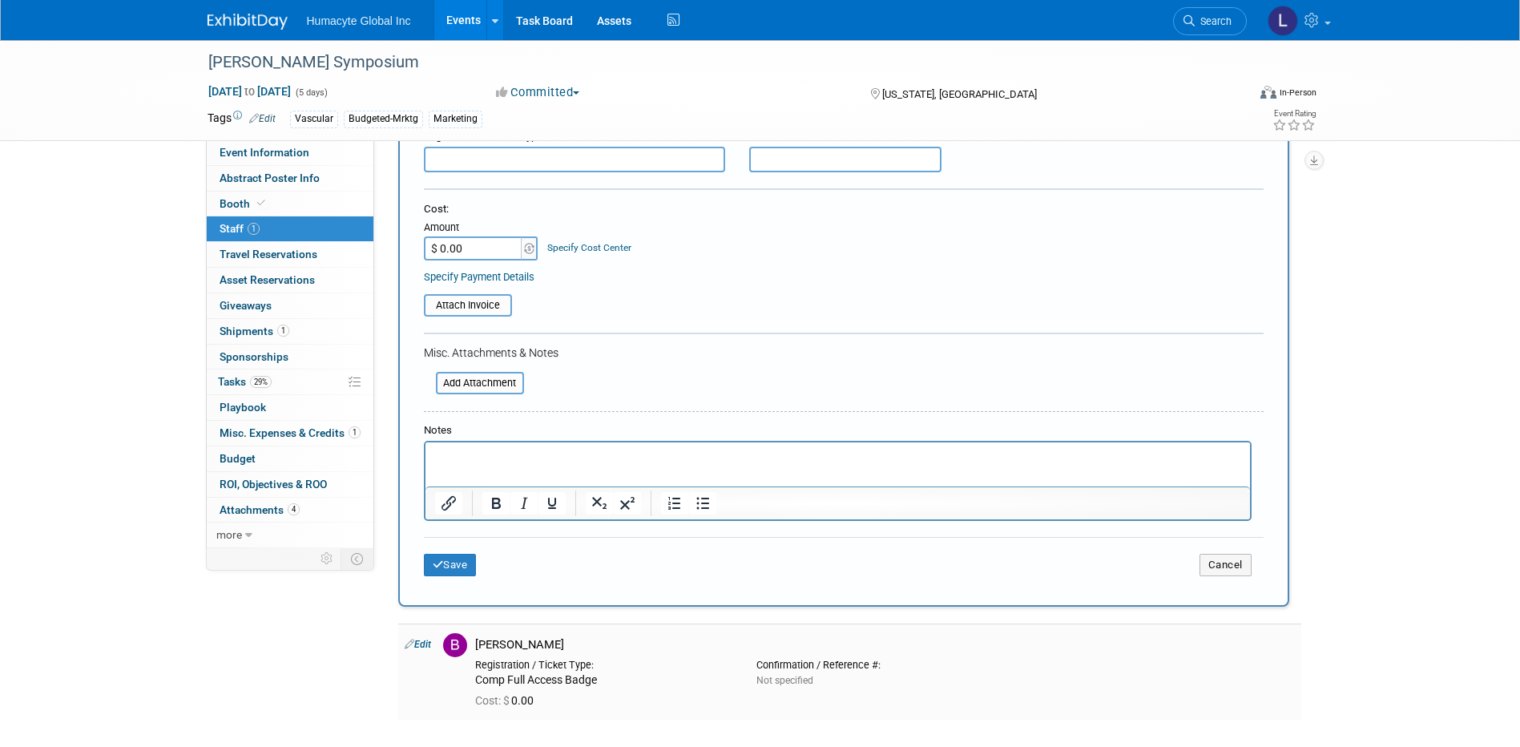
scroll to position [394, 0]
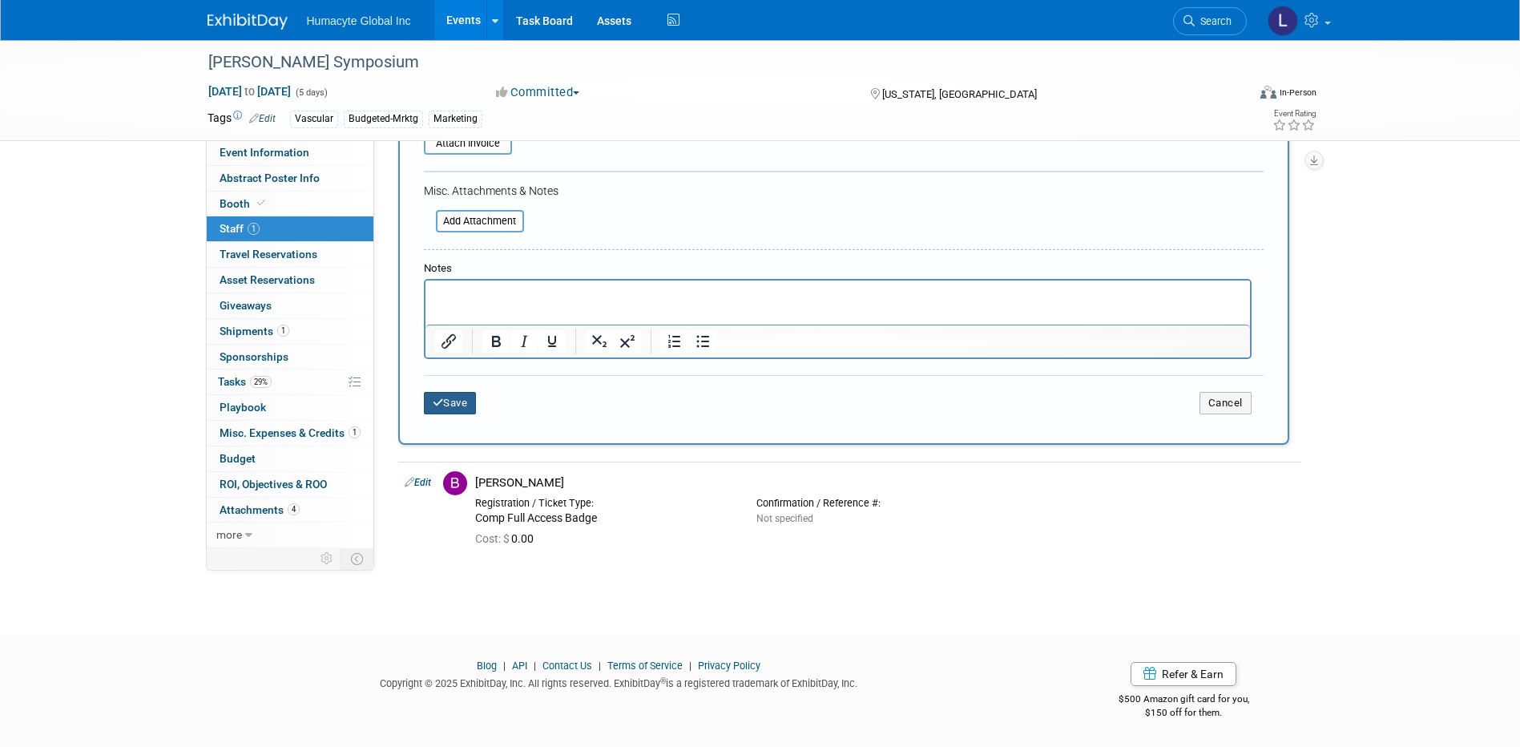
click at [462, 409] on button "Save" at bounding box center [450, 403] width 53 height 22
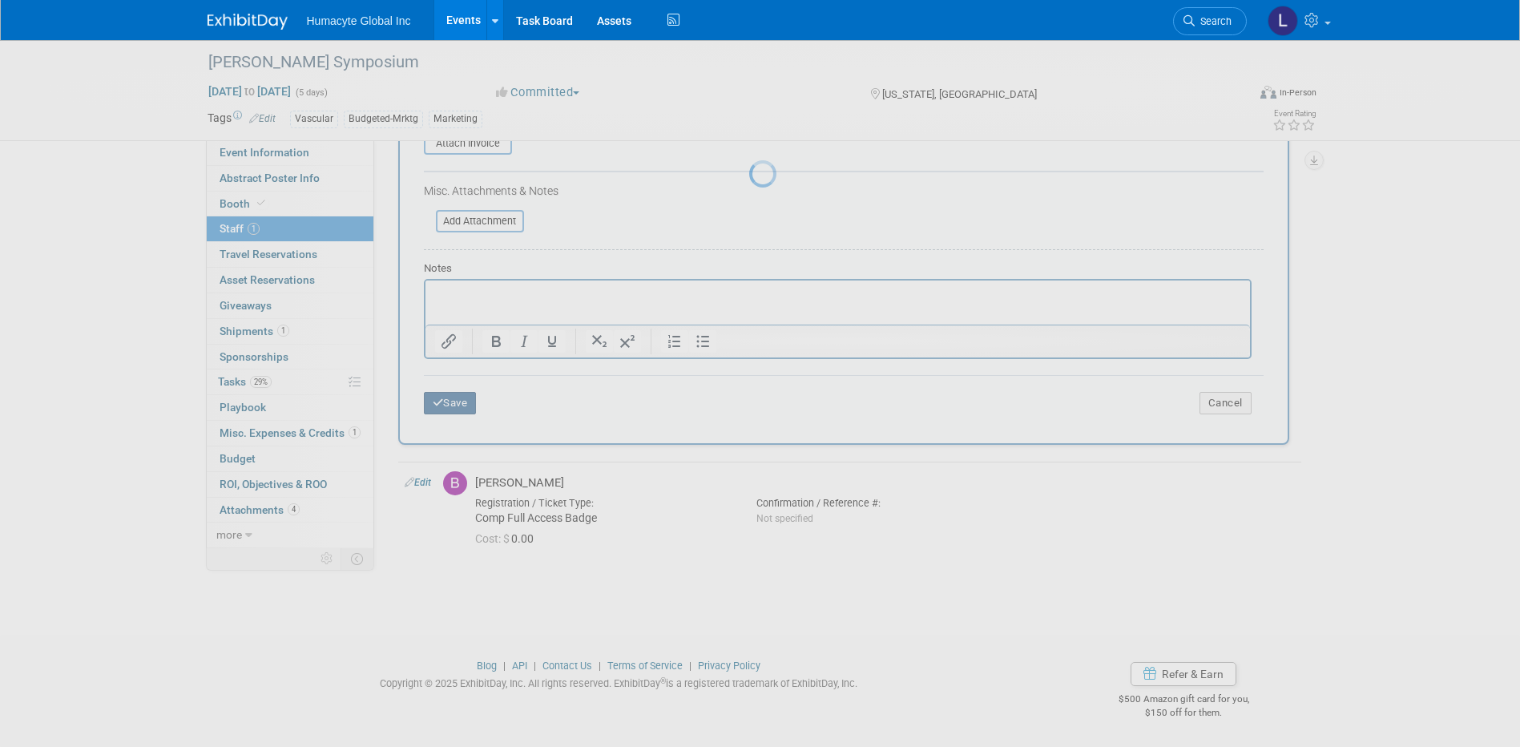
scroll to position [14, 0]
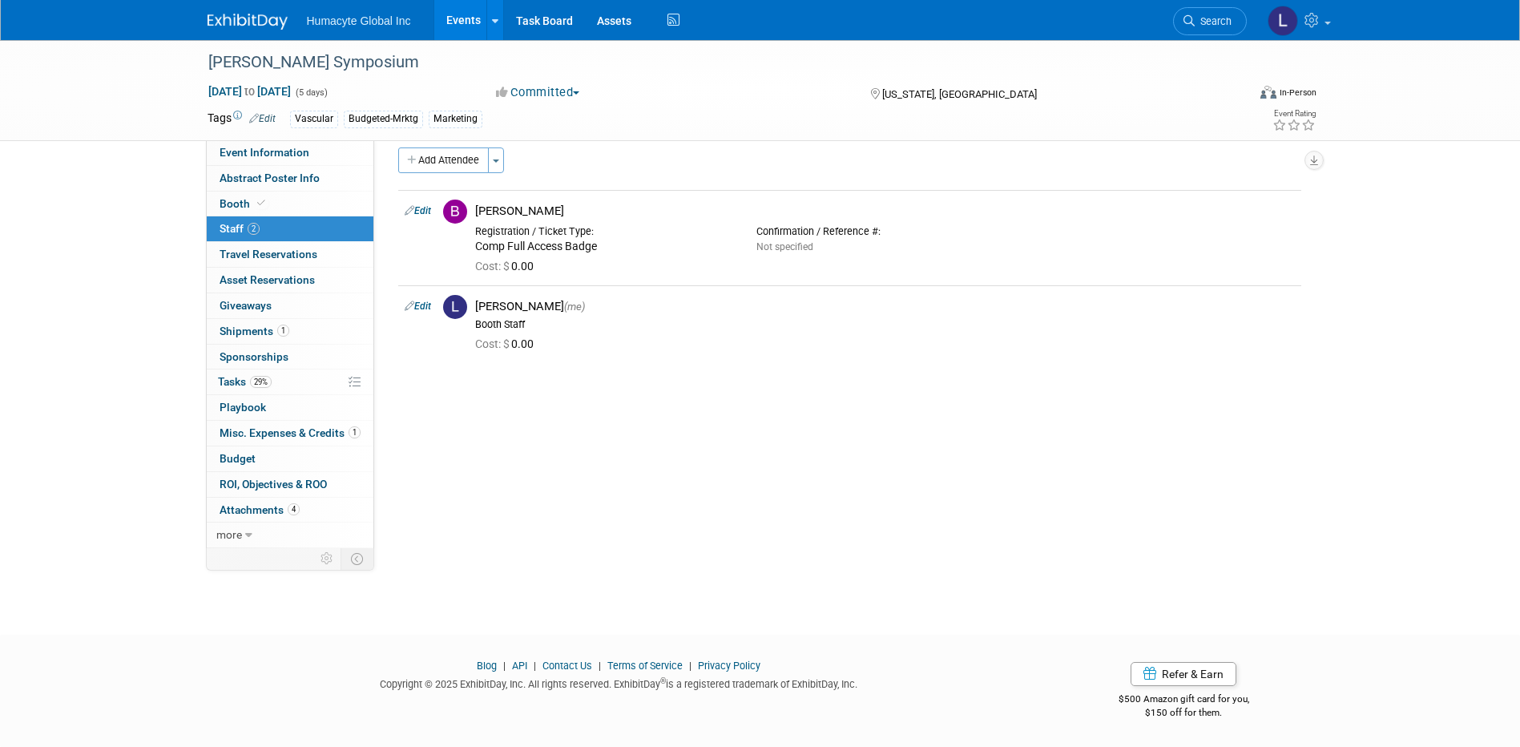
click at [442, 151] on button "Add Attendee" at bounding box center [443, 160] width 91 height 26
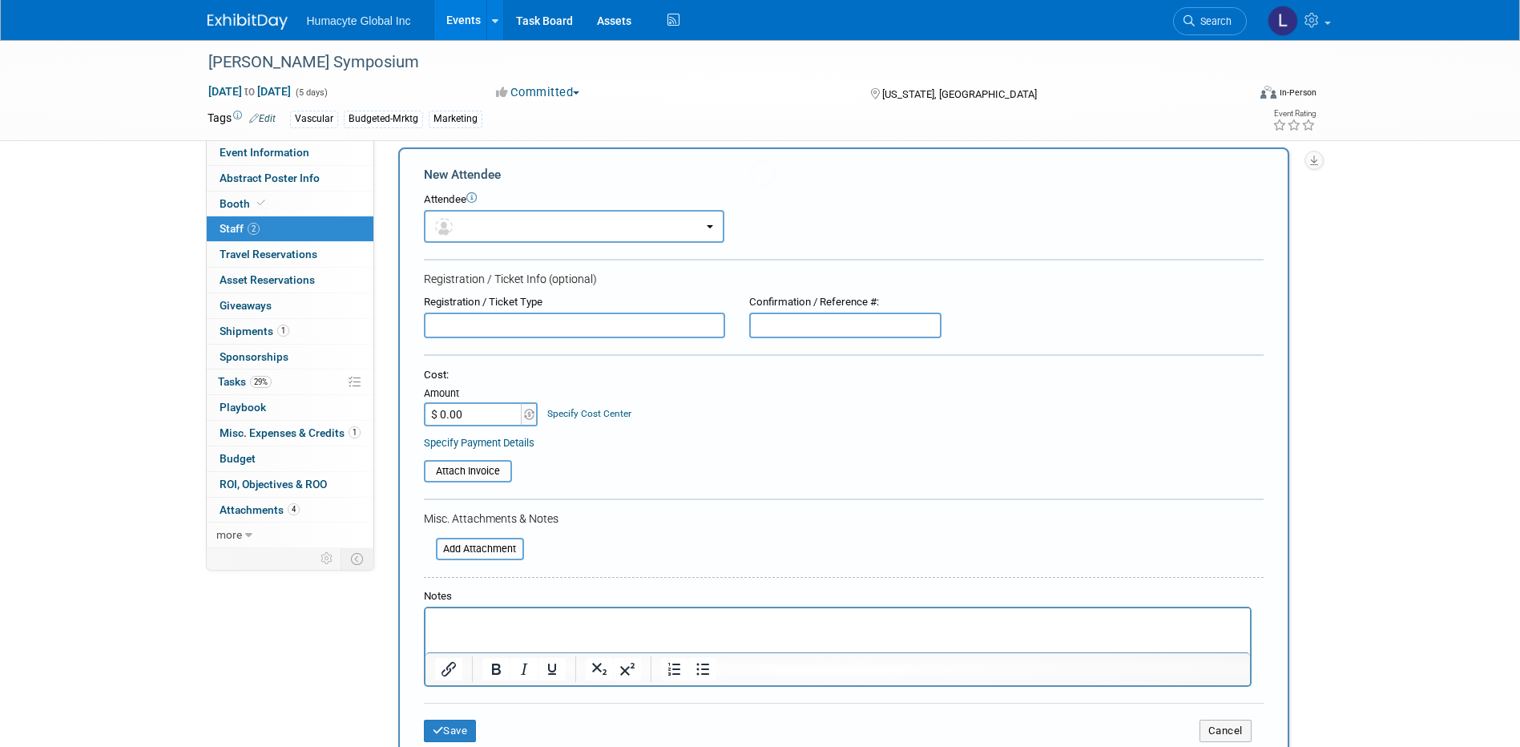
scroll to position [0, 0]
click at [466, 227] on button "button" at bounding box center [574, 226] width 300 height 33
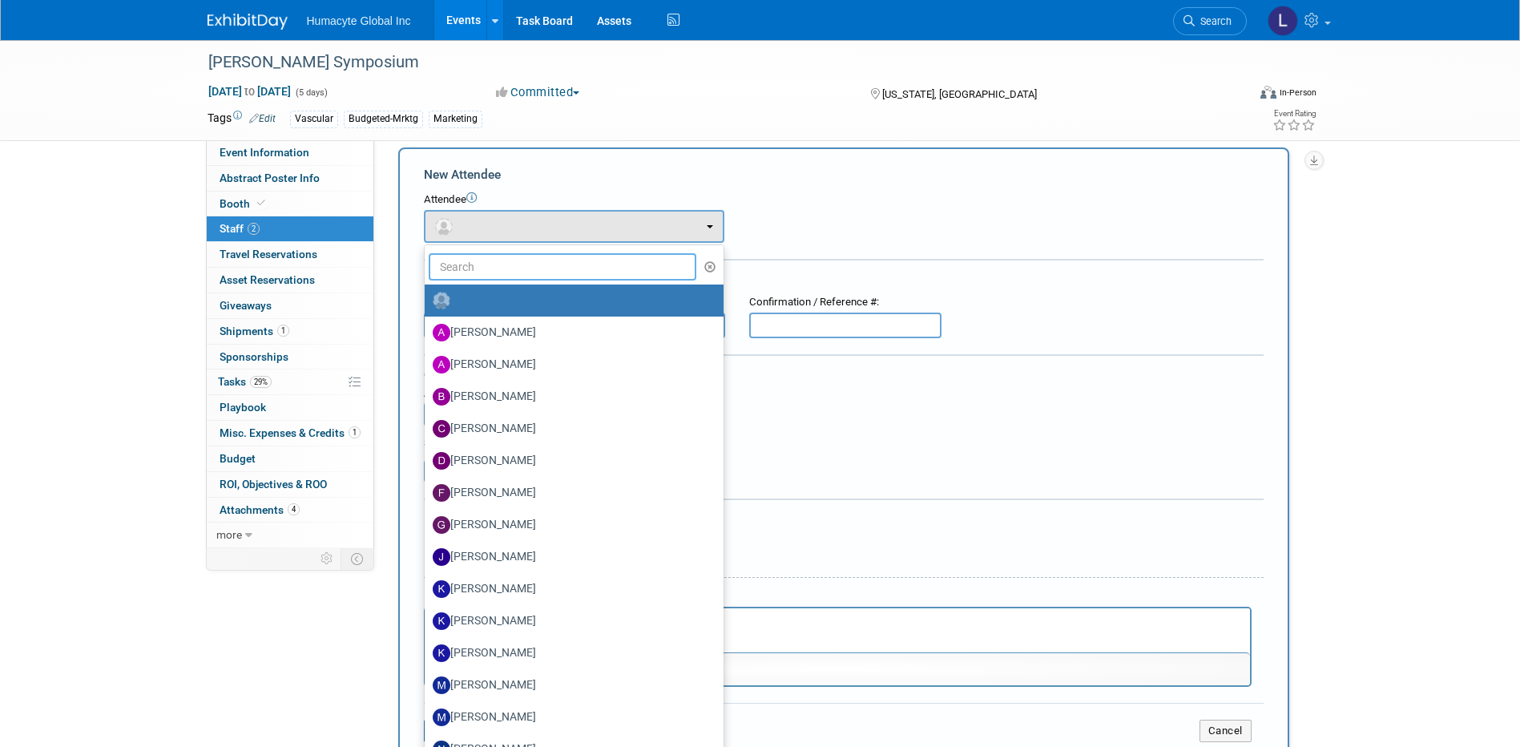
click at [477, 271] on input "text" at bounding box center [563, 266] width 268 height 27
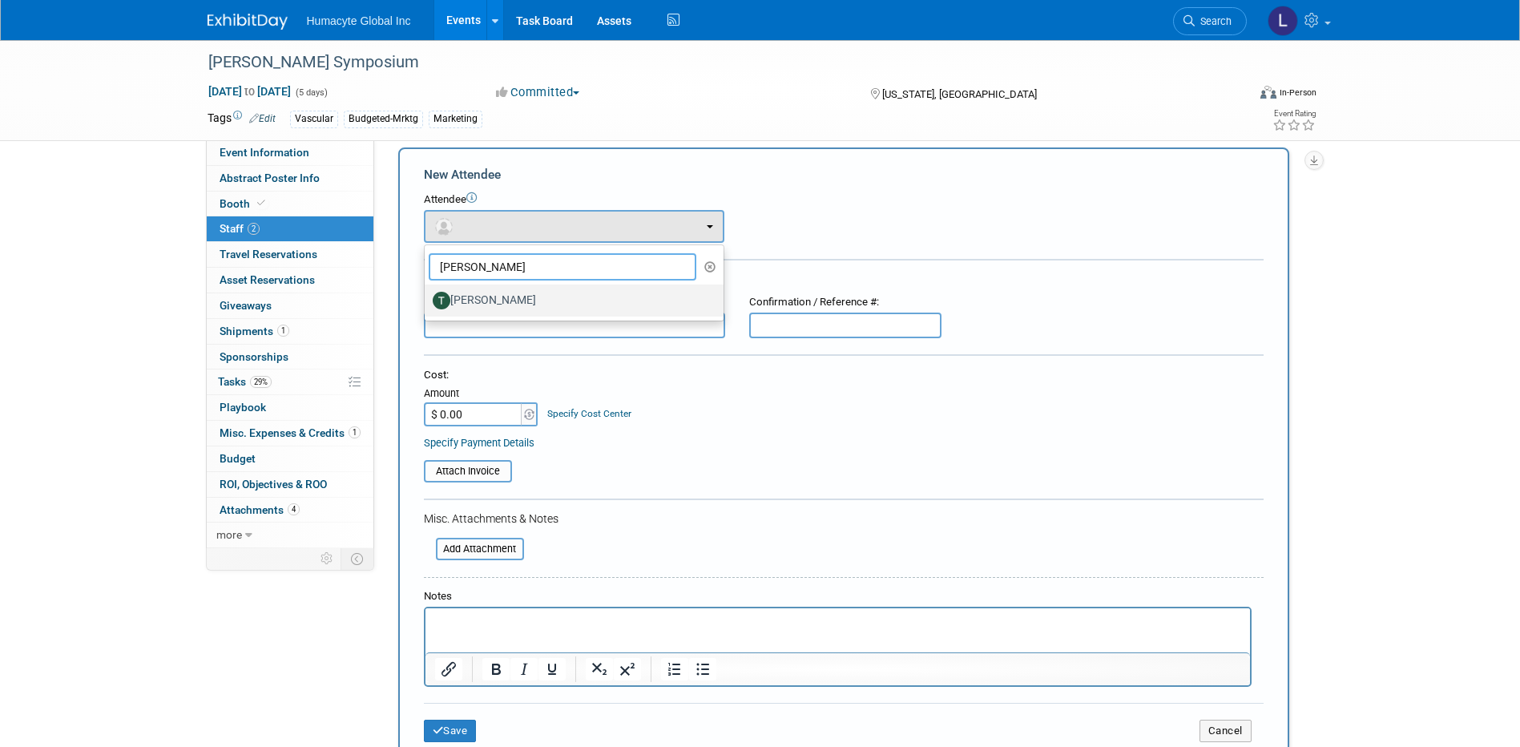
type input "tony"
click at [482, 299] on label "Tony Jankiewicz" at bounding box center [570, 301] width 275 height 26
click at [427, 299] on input "Tony Jankiewicz" at bounding box center [422, 298] width 10 height 10
select select "f0469563-d9f7-4f51-85fa-9af12f52662a"
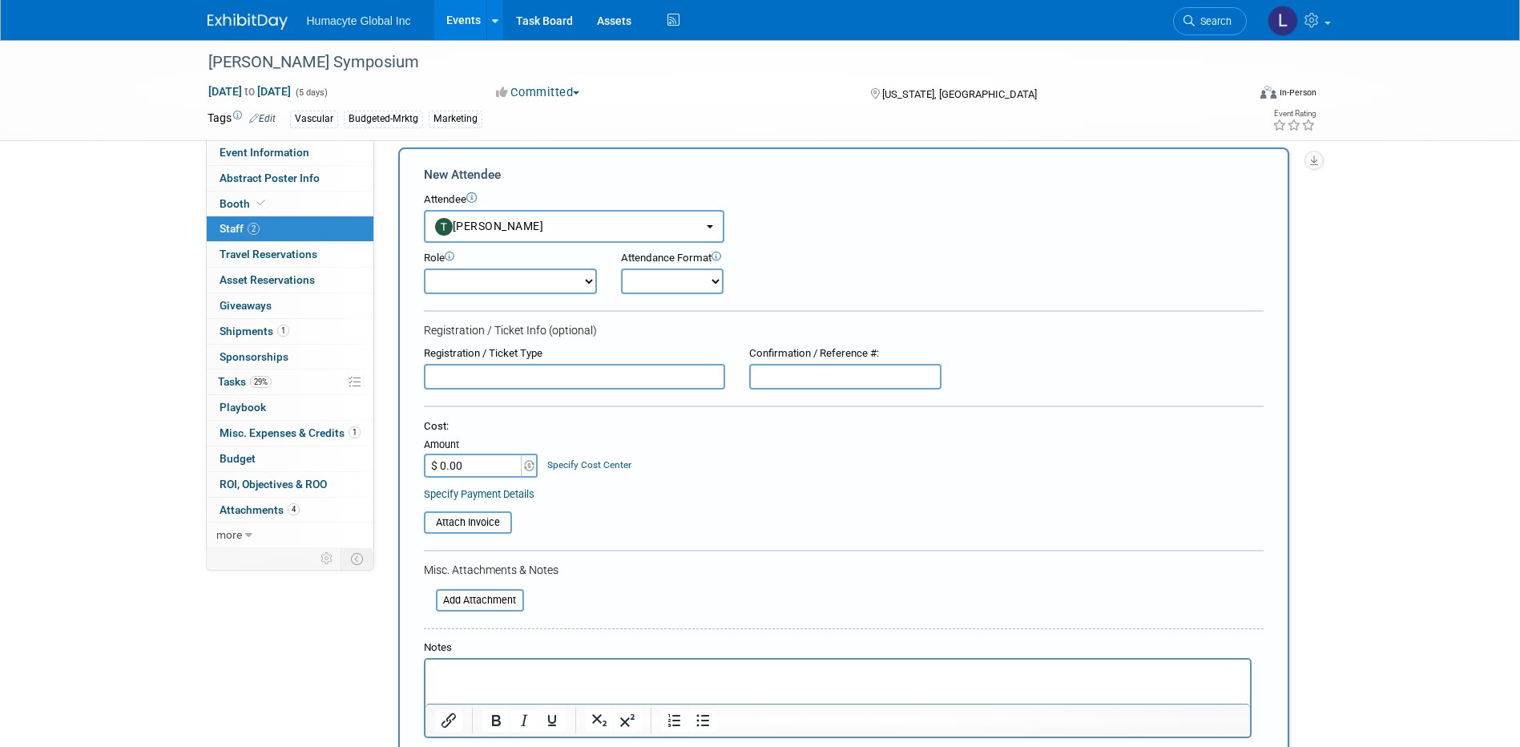
click at [579, 465] on link "Specify Cost Center" at bounding box center [589, 464] width 84 height 11
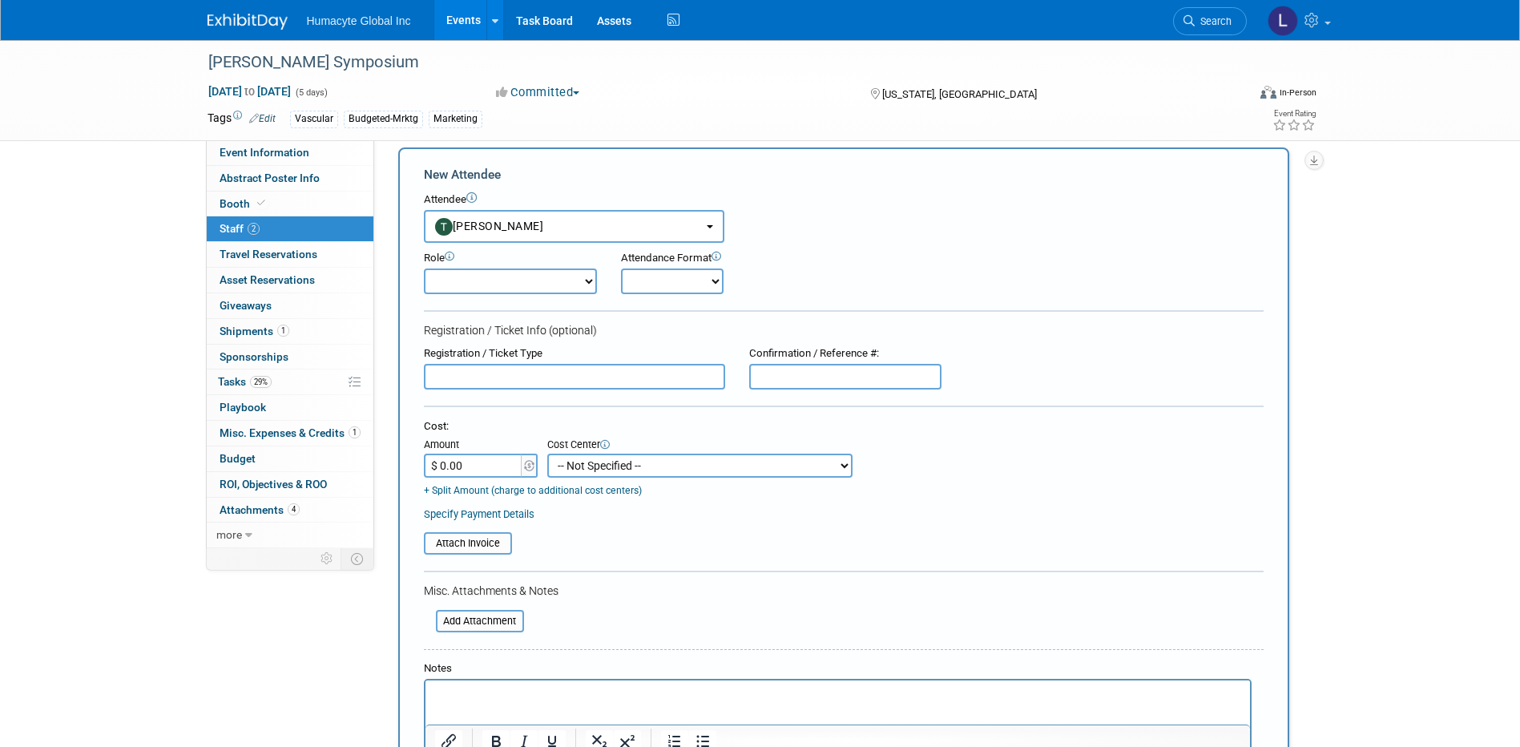
click at [579, 465] on select "-- Not Specified -- Dept 10 - Clinical Dept 11 - Clinical Ops Dept 12 - Medical…" at bounding box center [699, 466] width 305 height 24
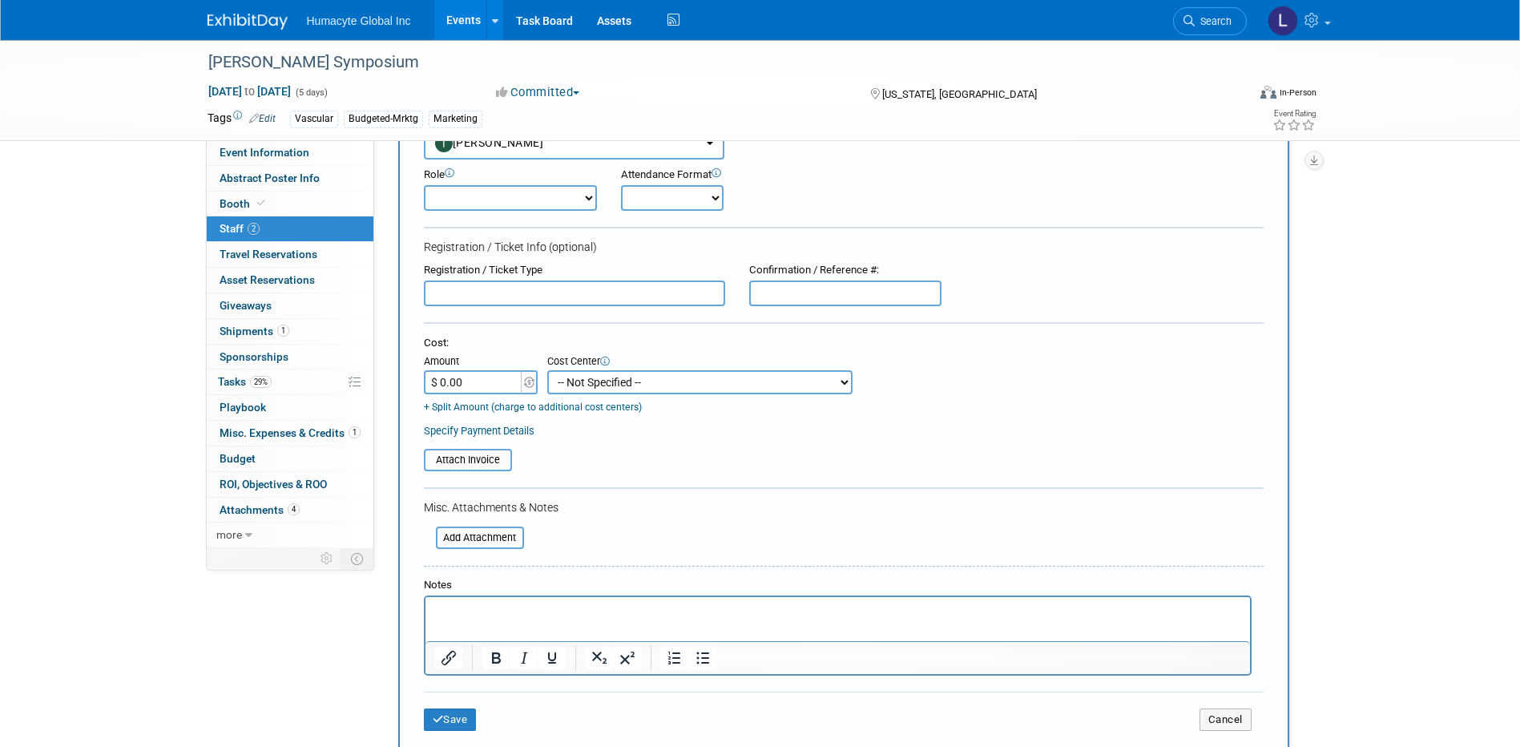
scroll to position [95, 0]
click at [669, 389] on select "-- Not Specified -- Dept 10 - Clinical Dept 11 - Clinical Ops Dept 12 - Medical…" at bounding box center [699, 385] width 305 height 24
select select "18966164"
click at [547, 373] on select "-- Not Specified -- Dept 10 - Clinical Dept 11 - Clinical Ops Dept 12 - Medical…" at bounding box center [699, 385] width 305 height 24
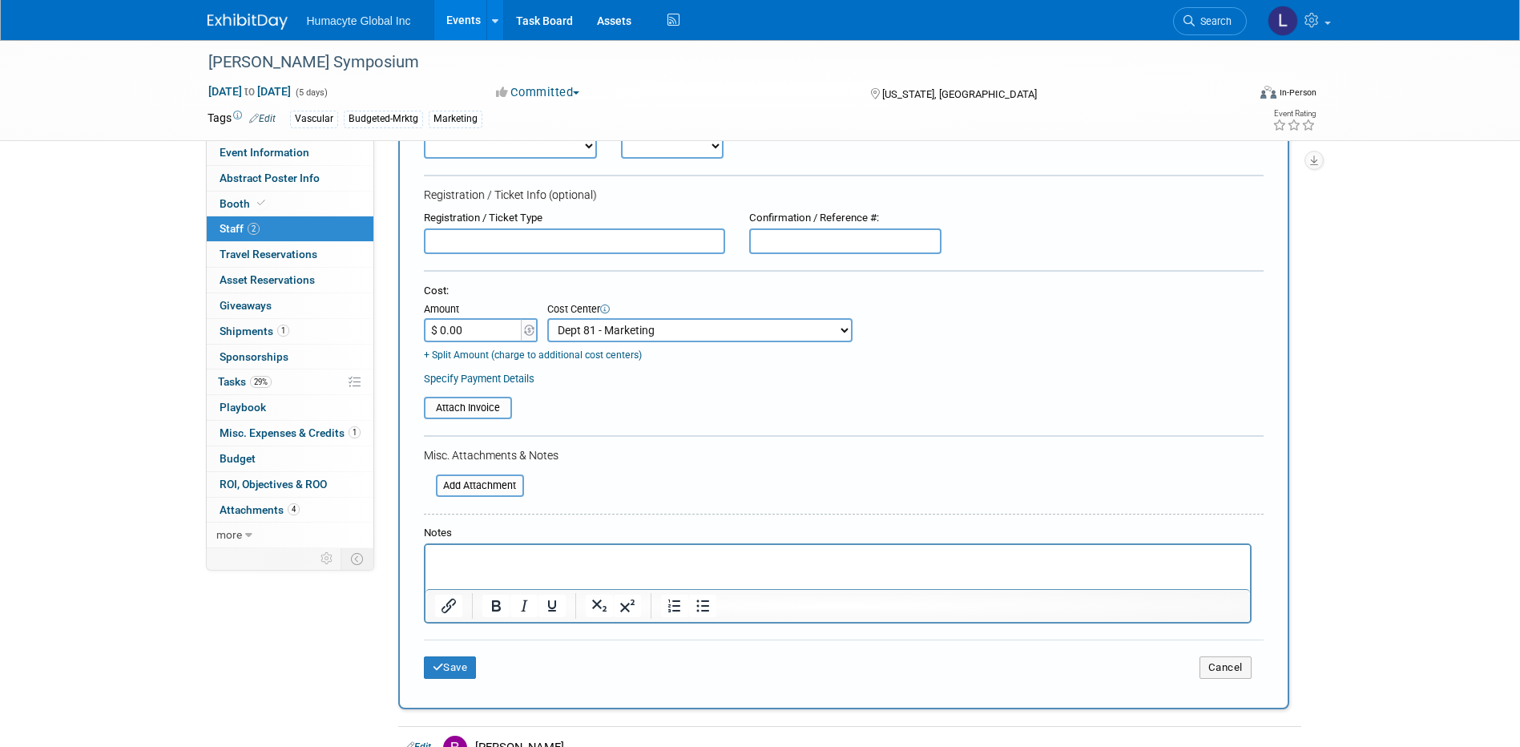
scroll to position [415, 0]
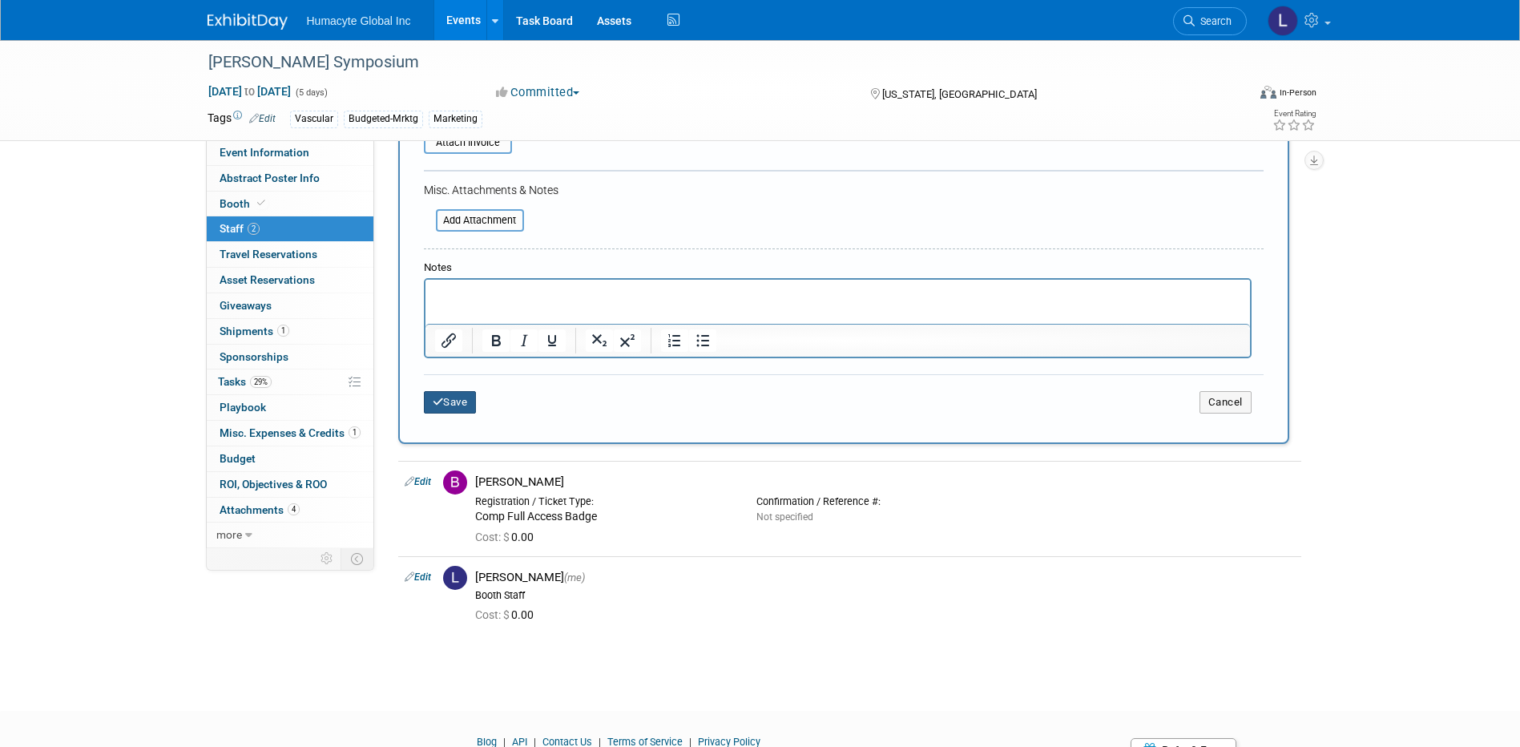
click at [454, 401] on button "Save" at bounding box center [450, 402] width 53 height 22
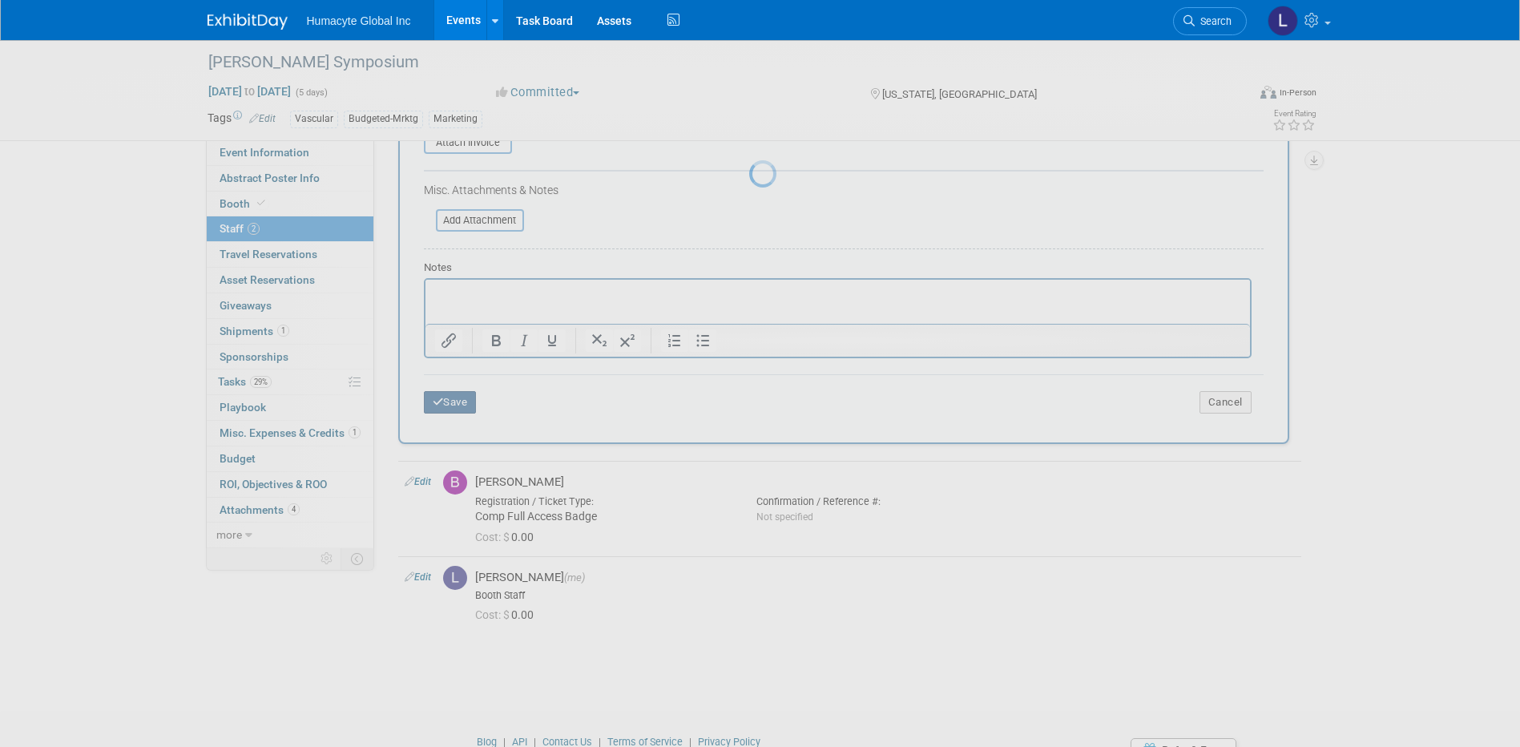
scroll to position [14, 0]
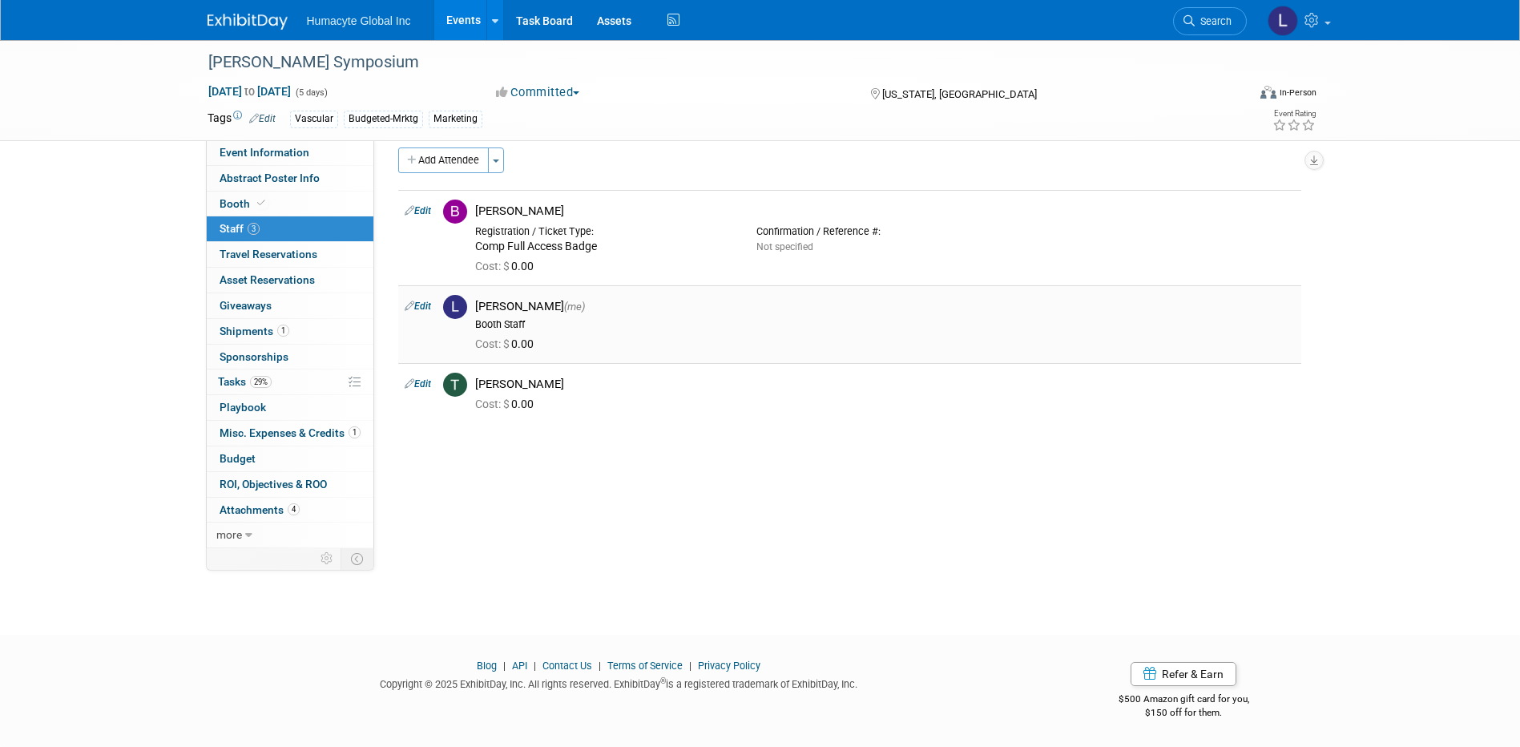
click at [417, 299] on td "Edit" at bounding box center [417, 324] width 38 height 78
click at [426, 301] on link "Edit" at bounding box center [418, 305] width 26 height 11
select select "37db9ad9-d629-4432-a702-64294516bf75"
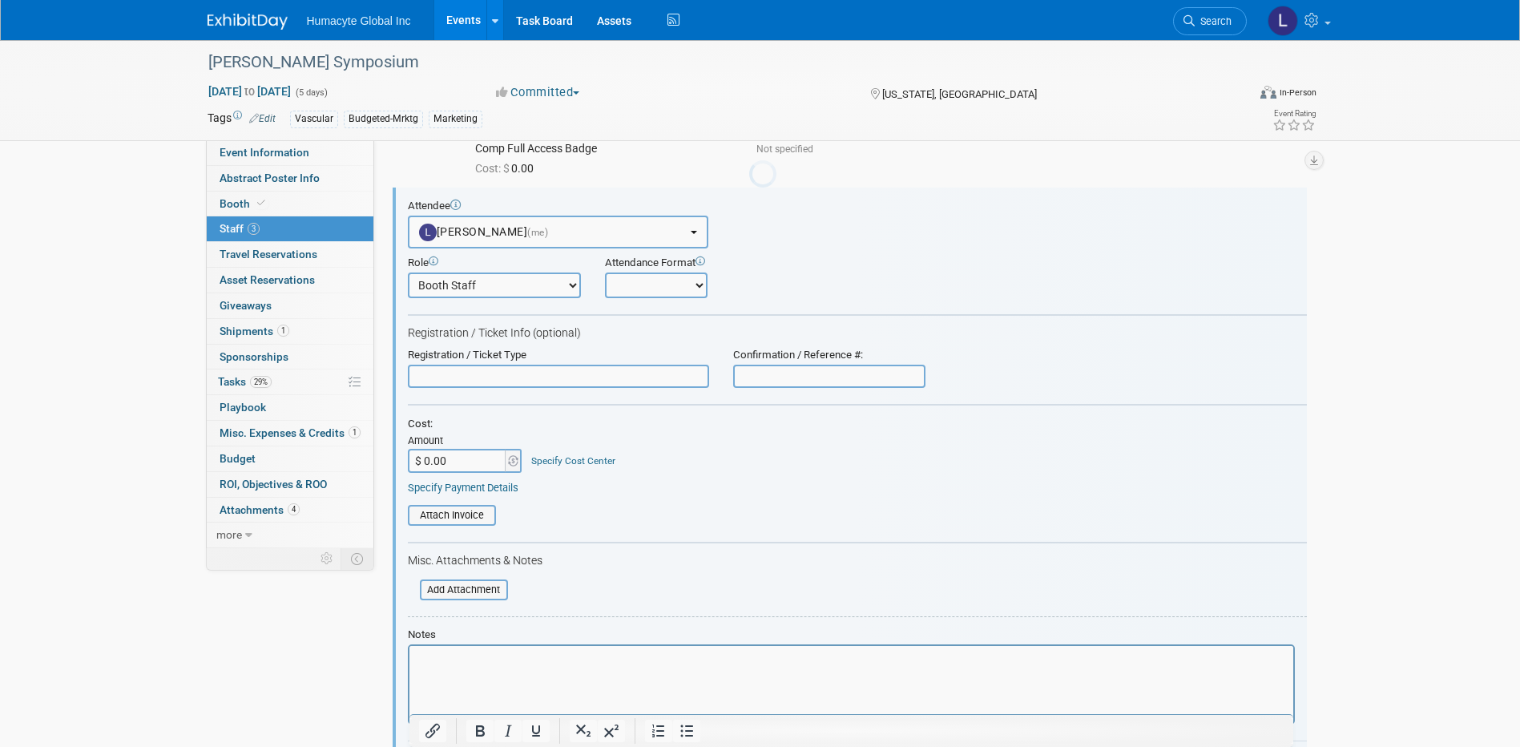
scroll to position [0, 0]
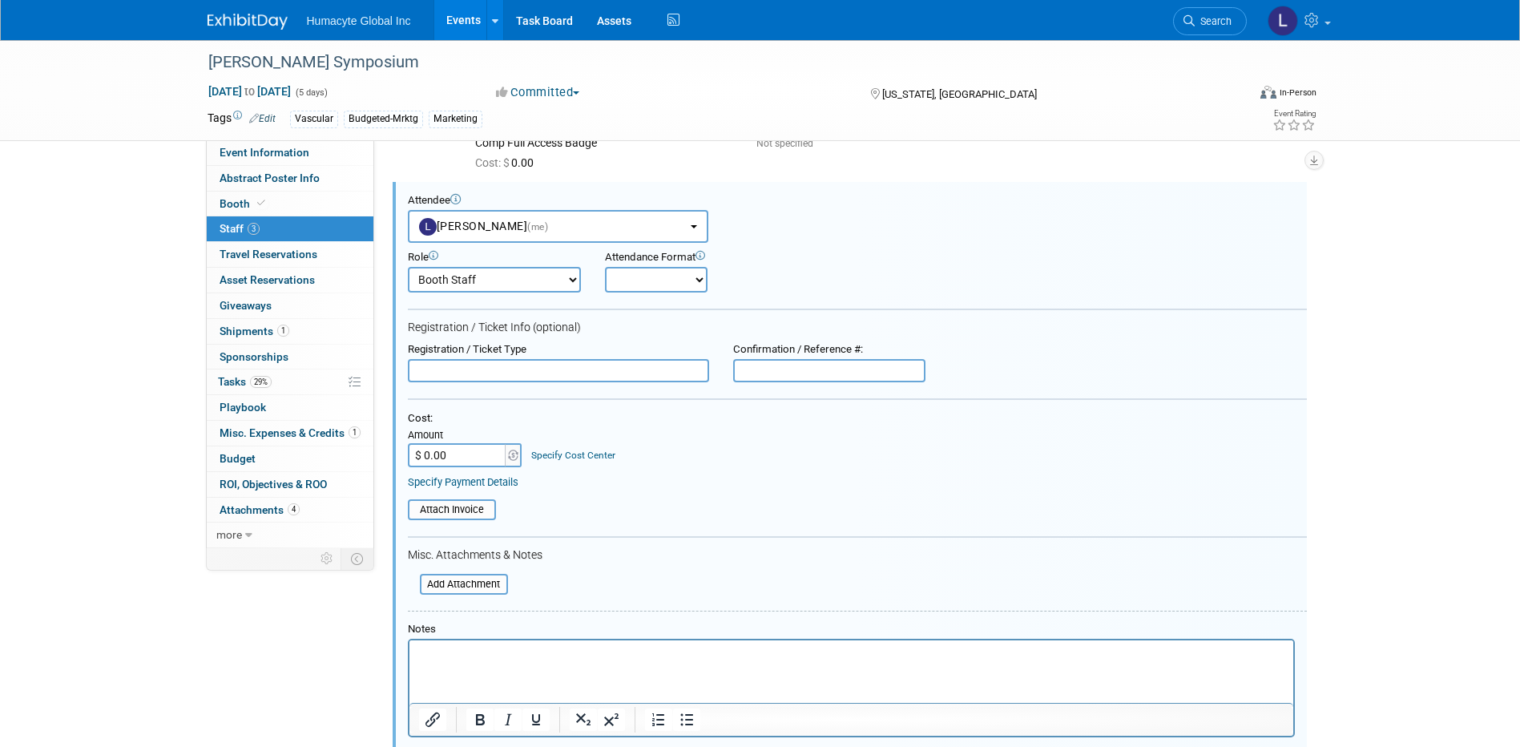
click at [536, 357] on div "Registration / Ticket Type" at bounding box center [558, 363] width 325 height 40
click at [534, 366] on input "text" at bounding box center [558, 371] width 301 height 24
type input "Comp Full Access Exhibitor Badge"
click at [572, 458] on link "Specify Cost Center" at bounding box center [573, 455] width 84 height 11
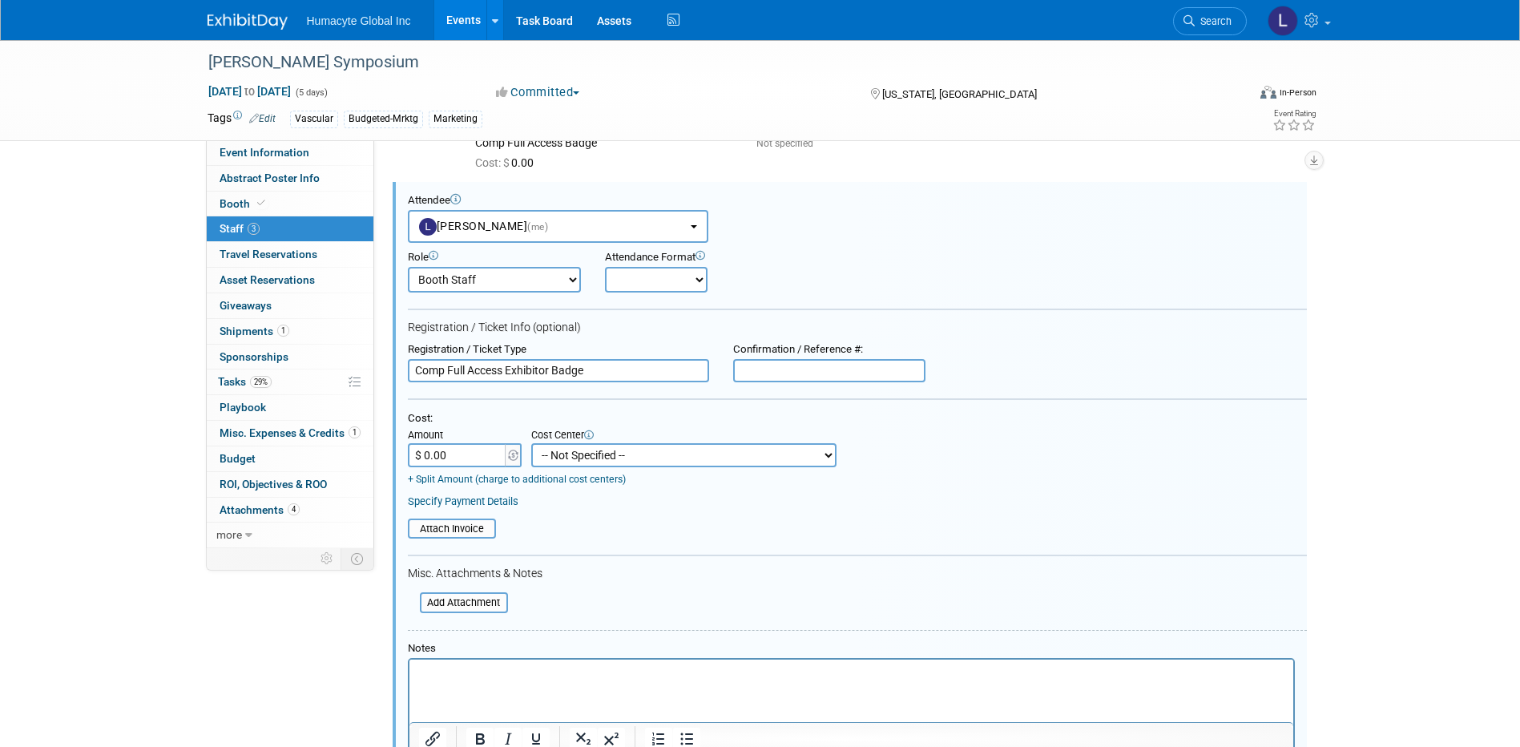
scroll to position [198, 0]
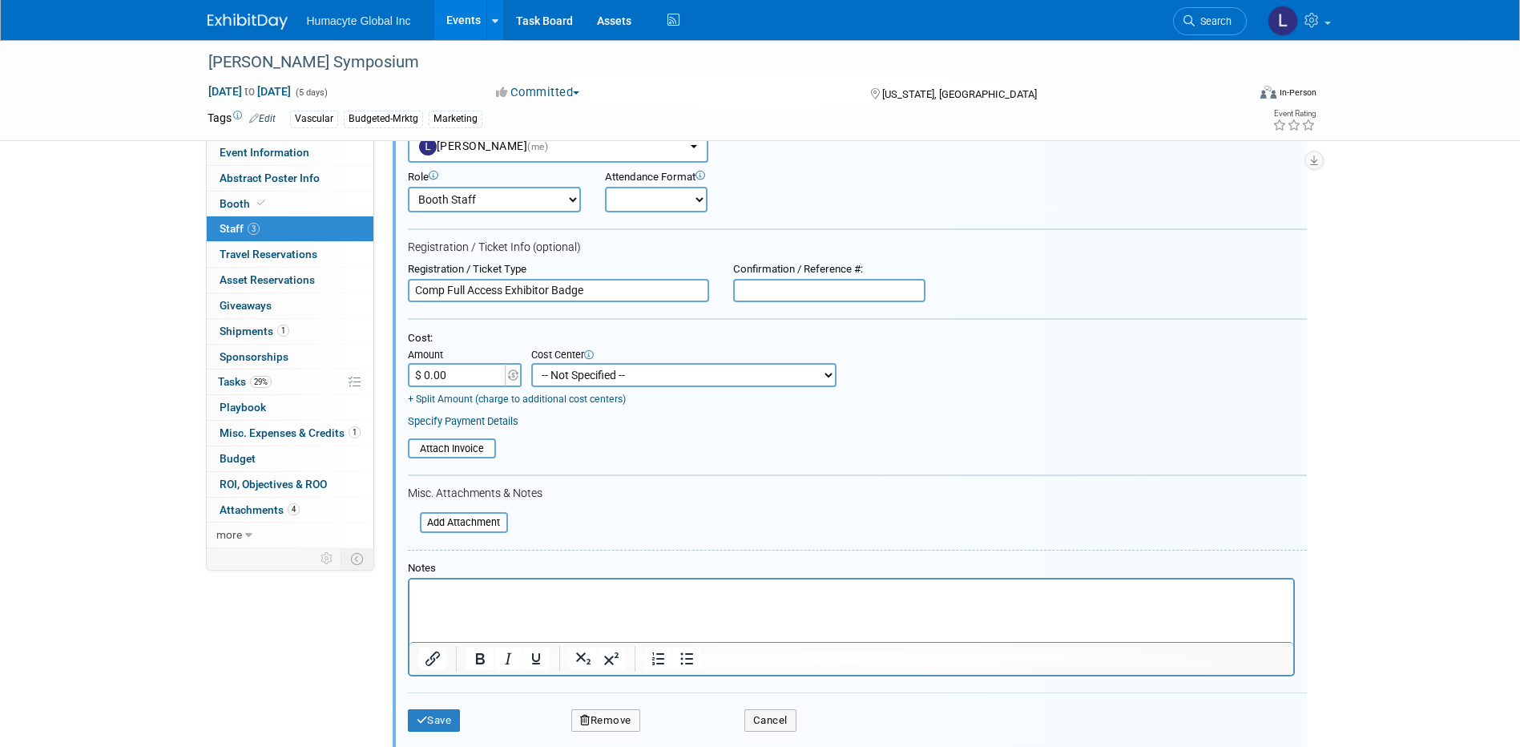
click at [588, 385] on select "-- Not Specified -- Dept 10 - Clinical Dept 11 - Clinical Ops Dept 12 - Medical…" at bounding box center [683, 375] width 305 height 24
select select "18966164"
click at [531, 364] on select "-- Not Specified -- Dept 10 - Clinical Dept 11 - Clinical Ops Dept 12 - Medical…" at bounding box center [683, 375] width 305 height 24
click at [445, 716] on button "Save" at bounding box center [434, 720] width 53 height 22
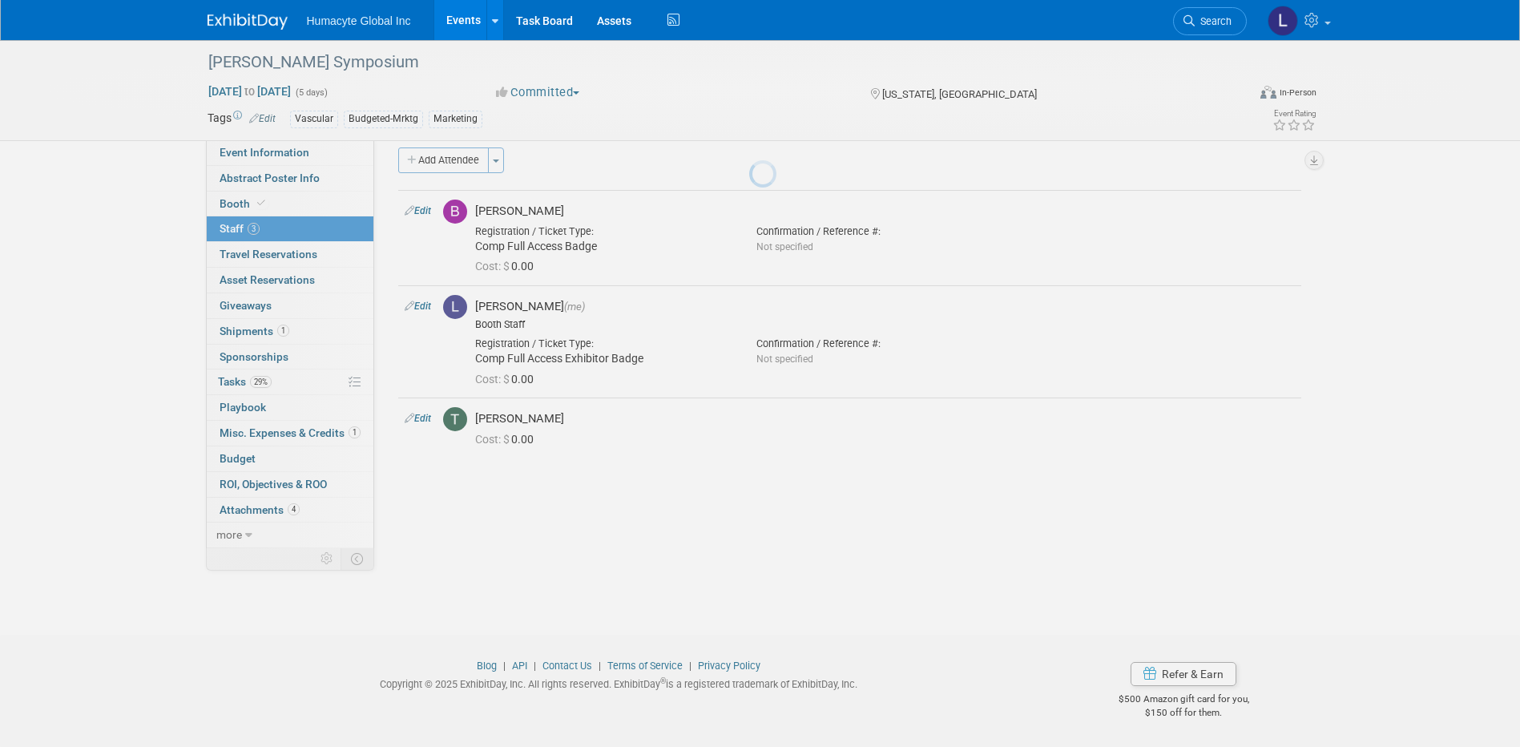
scroll to position [14, 0]
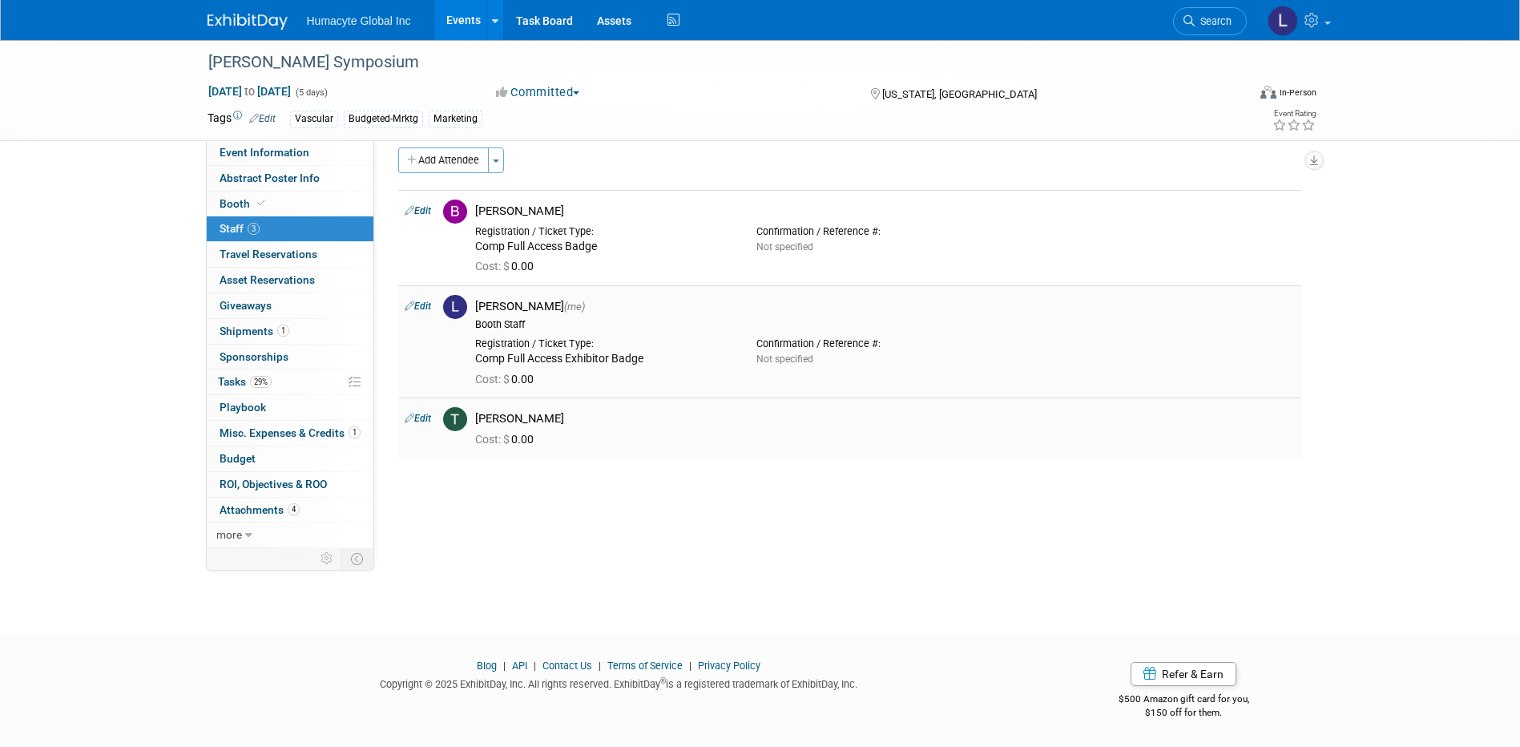
click at [493, 415] on div "Tony Jankiewicz" at bounding box center [885, 418] width 820 height 15
click at [424, 417] on link "Edit" at bounding box center [418, 418] width 26 height 11
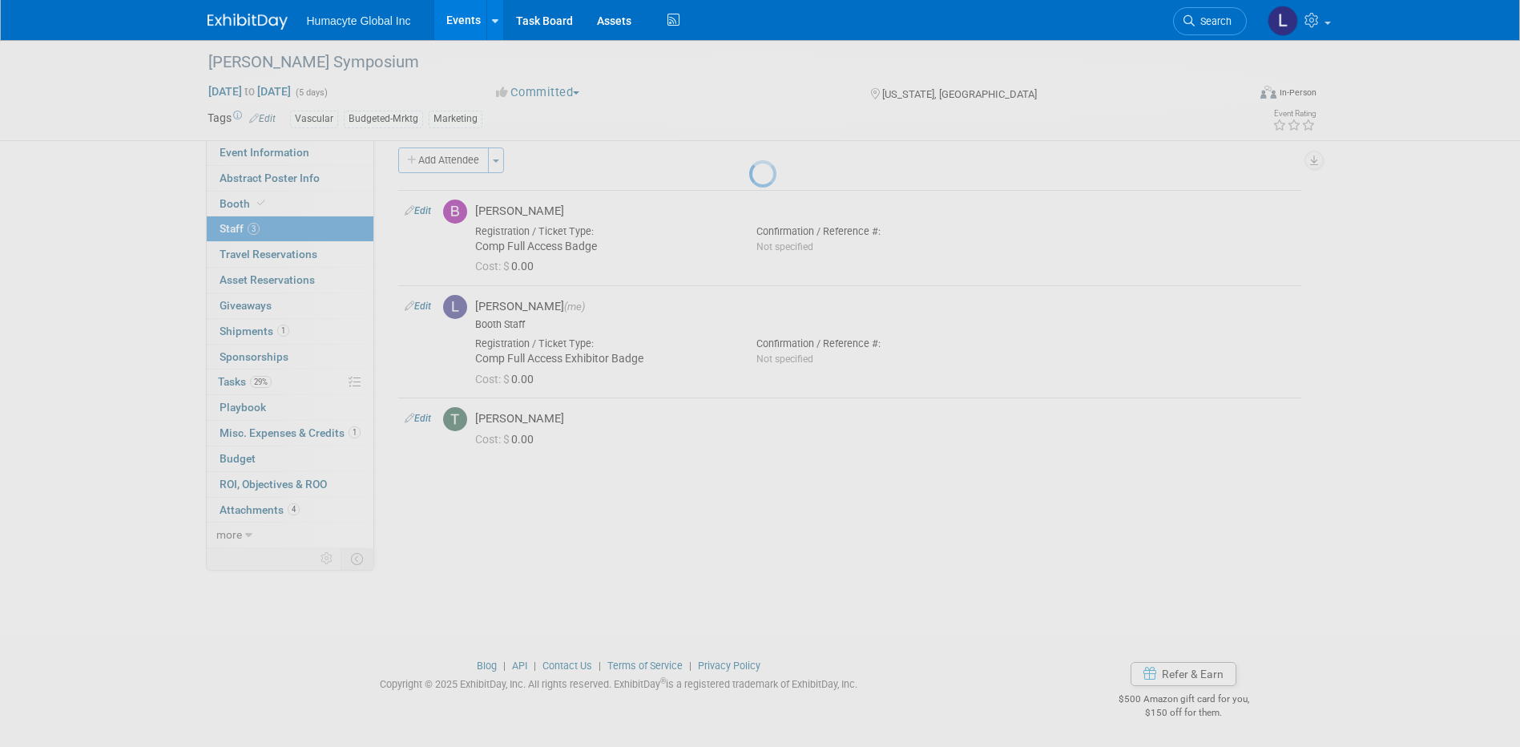
select select "f0469563-d9f7-4f51-85fa-9af12f52662a"
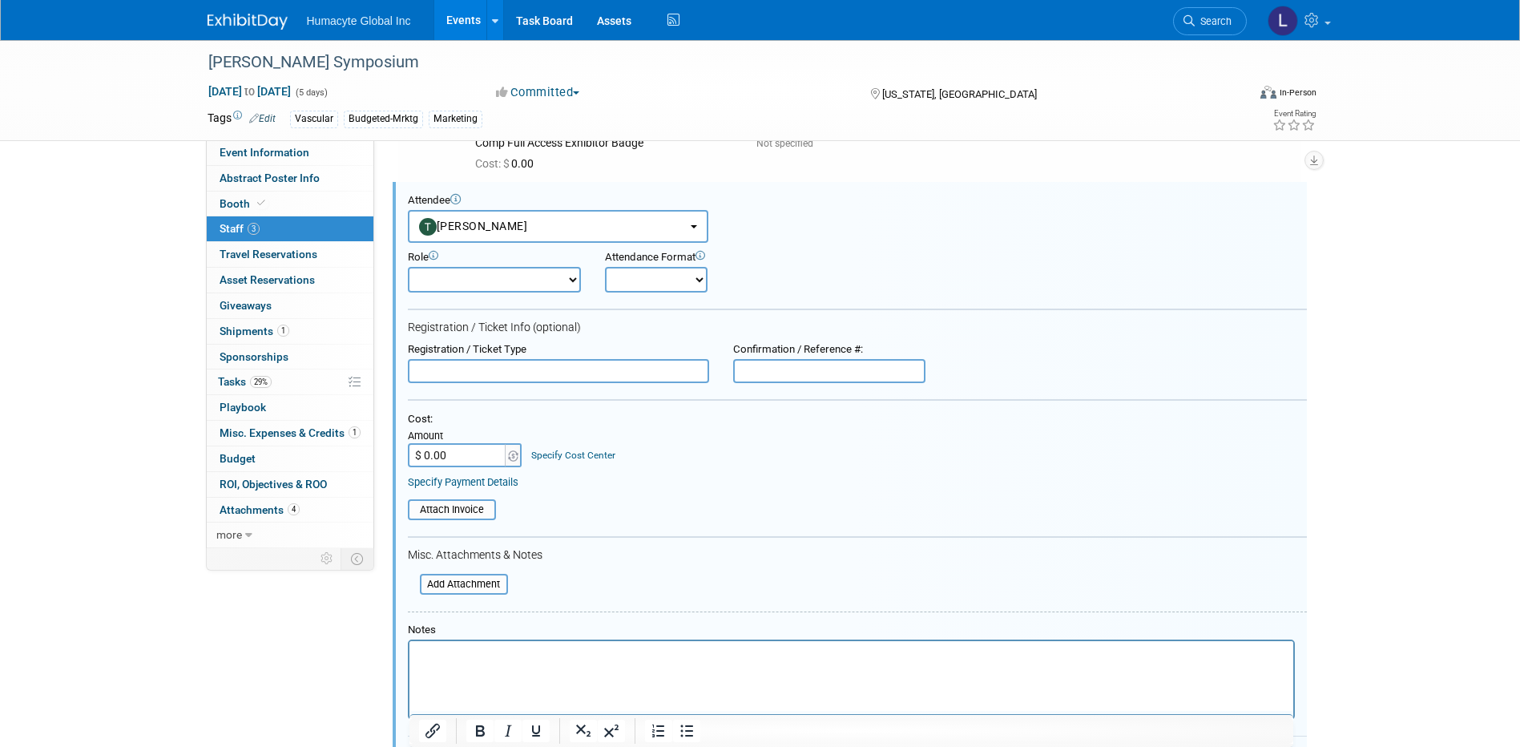
scroll to position [0, 0]
drag, startPoint x: 446, startPoint y: 366, endPoint x: 444, endPoint y: 377, distance: 11.3
click at [446, 366] on input "text" at bounding box center [558, 371] width 301 height 24
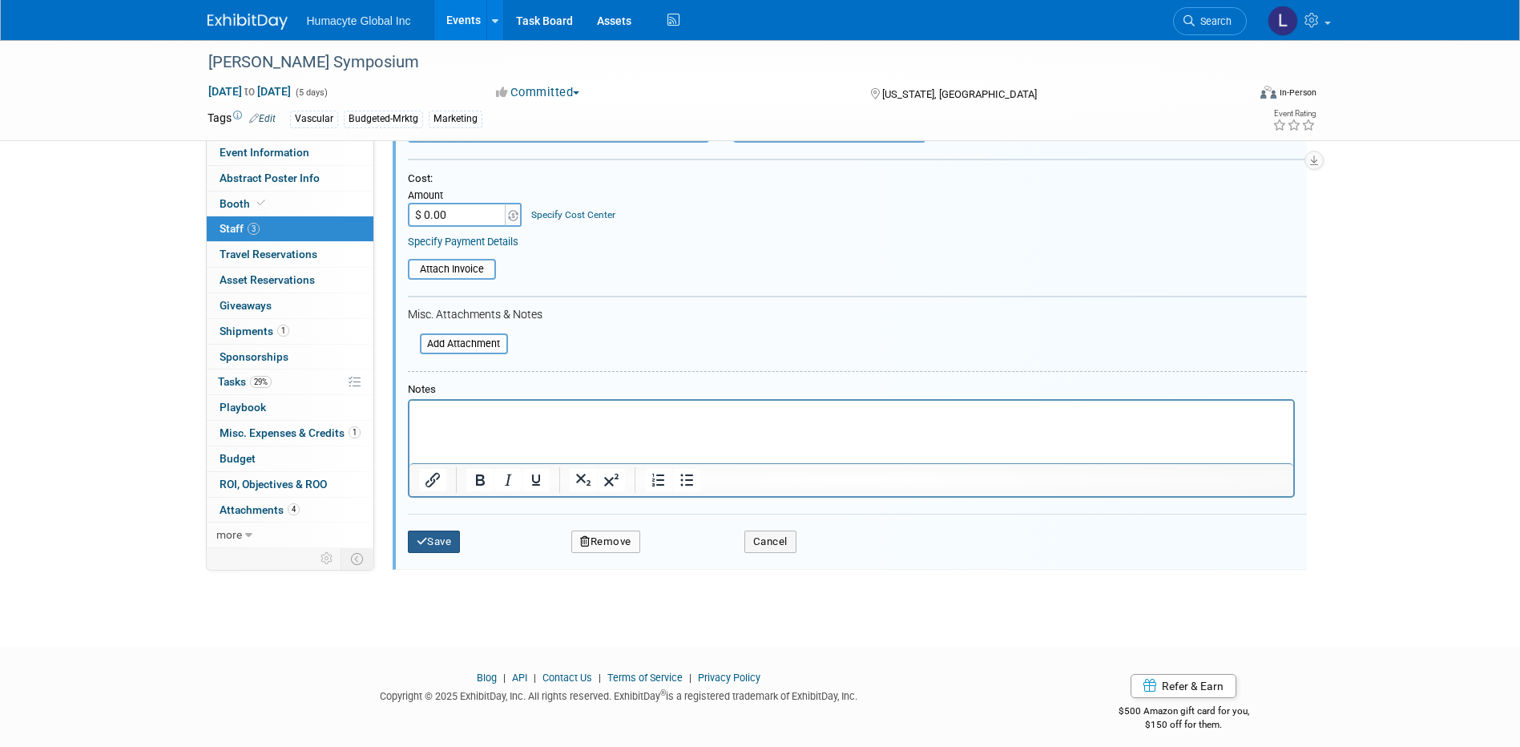
type input "Comp Full Access Exhibitor Badge"
click at [435, 538] on button "Save" at bounding box center [434, 541] width 53 height 22
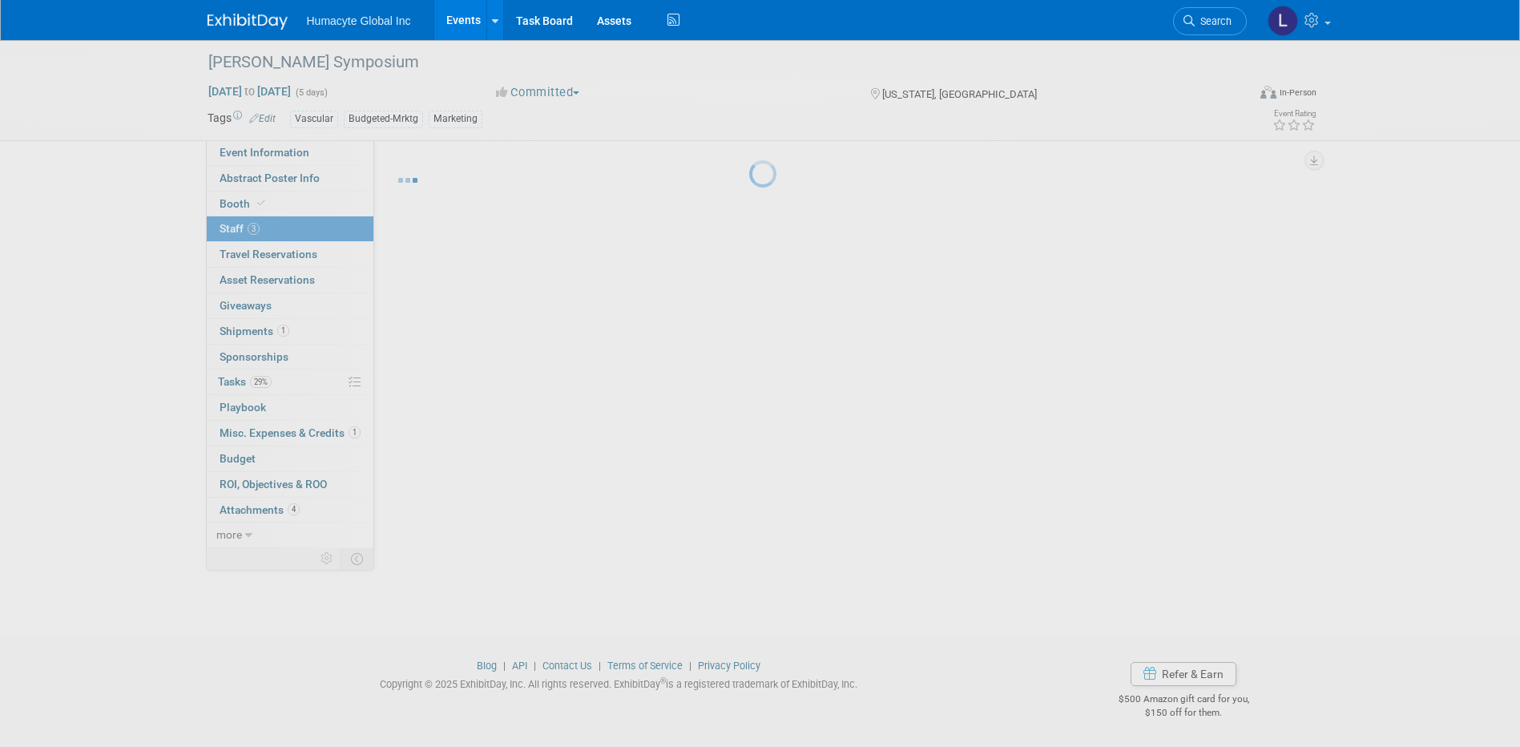
scroll to position [14, 0]
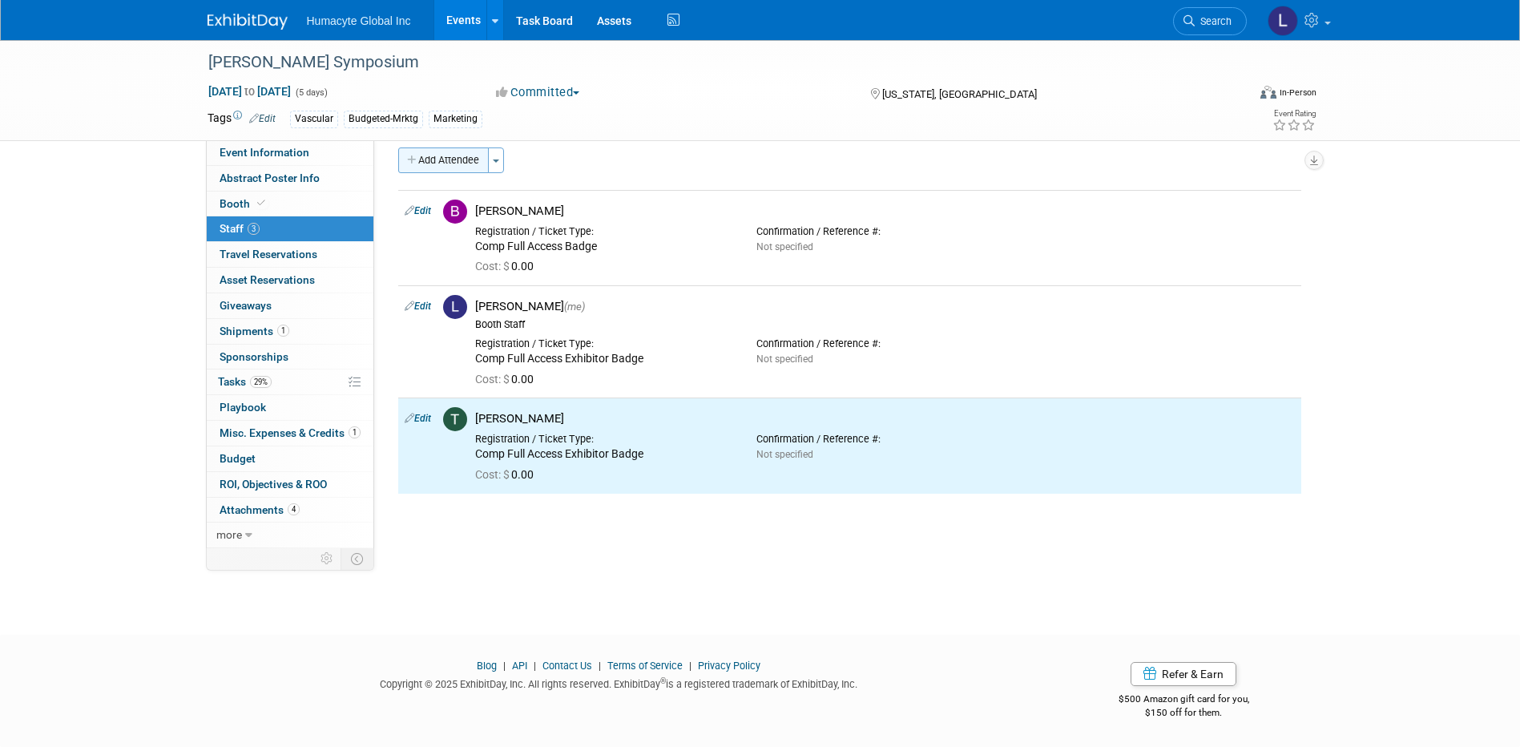
click at [455, 157] on button "Add Attendee" at bounding box center [443, 160] width 91 height 26
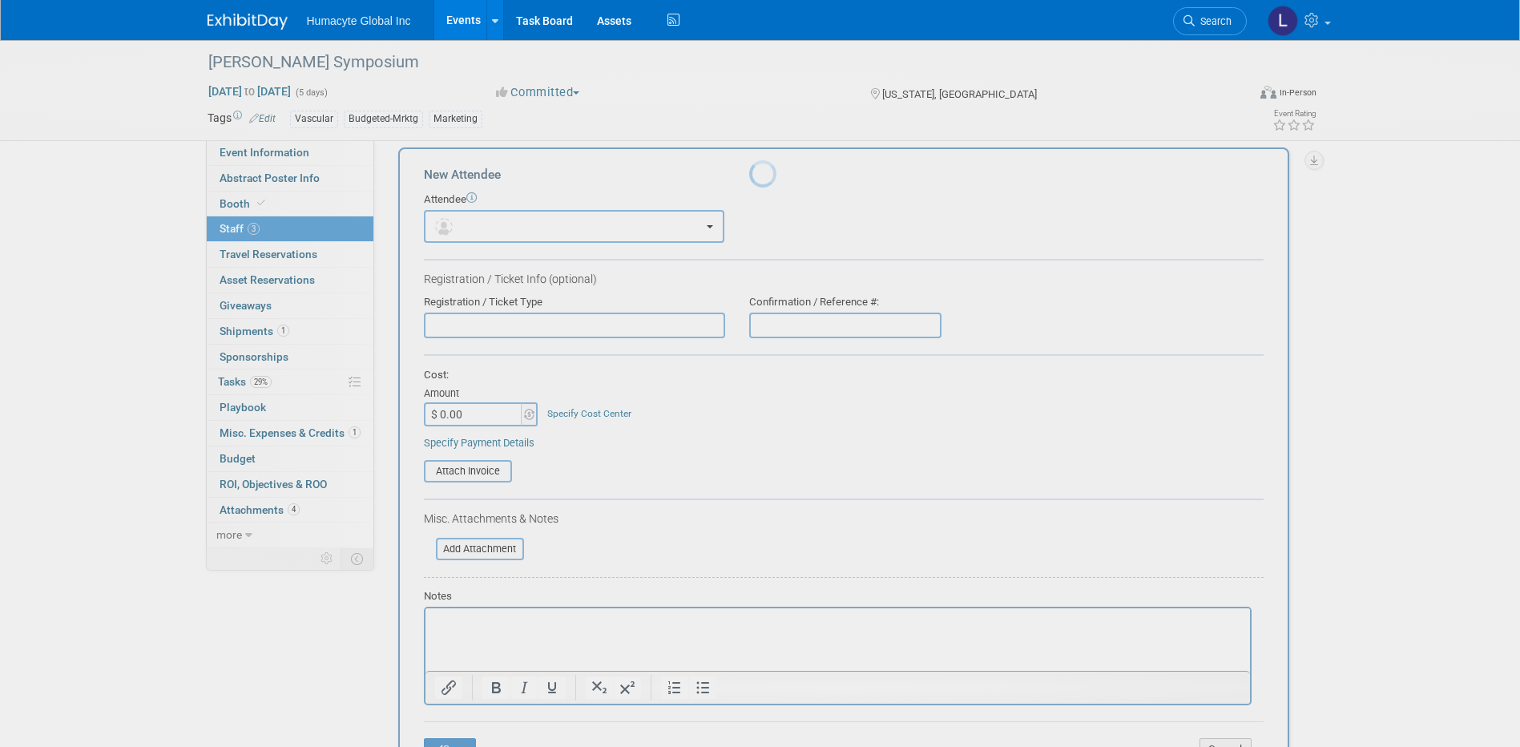
scroll to position [0, 0]
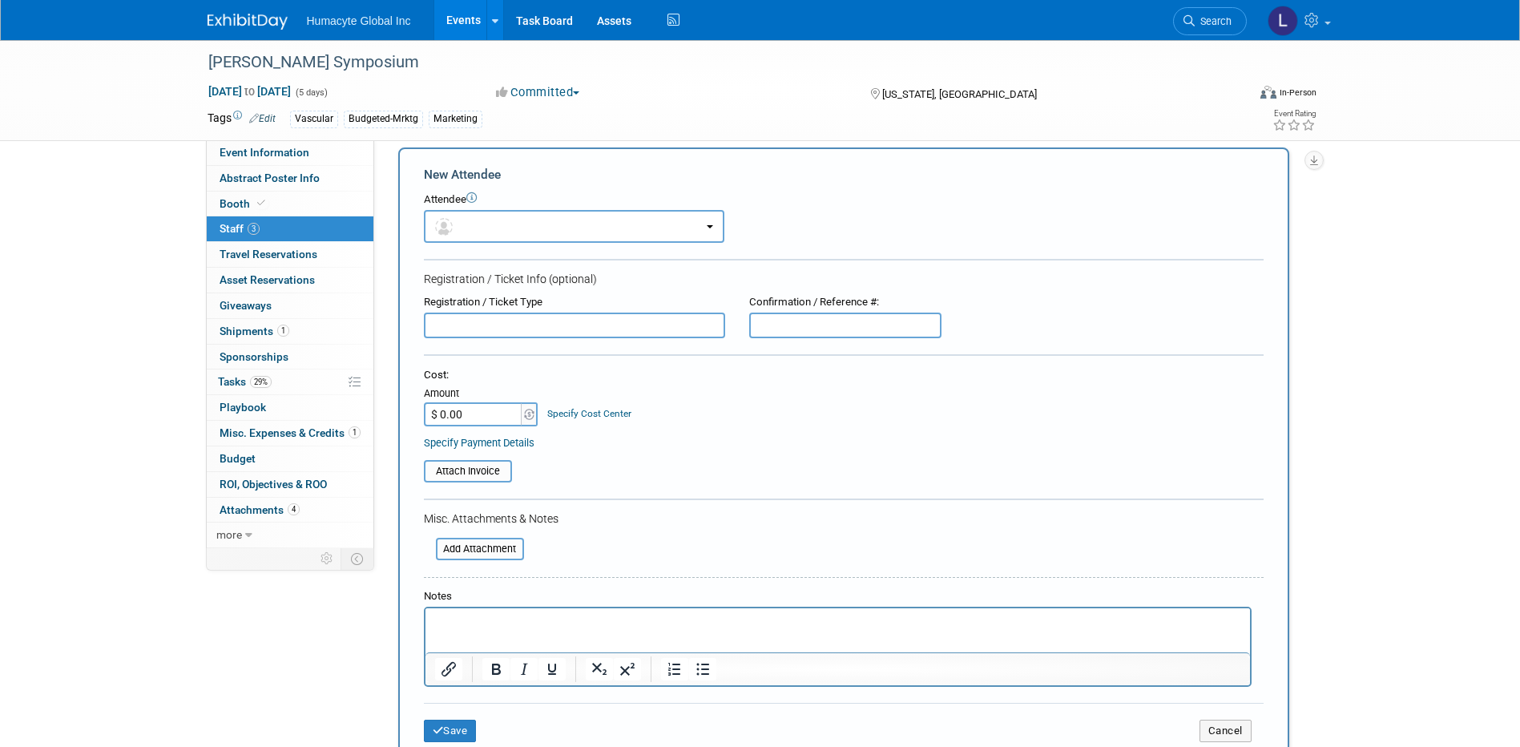
drag, startPoint x: 468, startPoint y: 207, endPoint x: 462, endPoint y: 221, distance: 15.5
click at [468, 207] on div "Attendee" at bounding box center [844, 199] width 840 height 15
click at [460, 220] on button "button" at bounding box center [574, 226] width 300 height 33
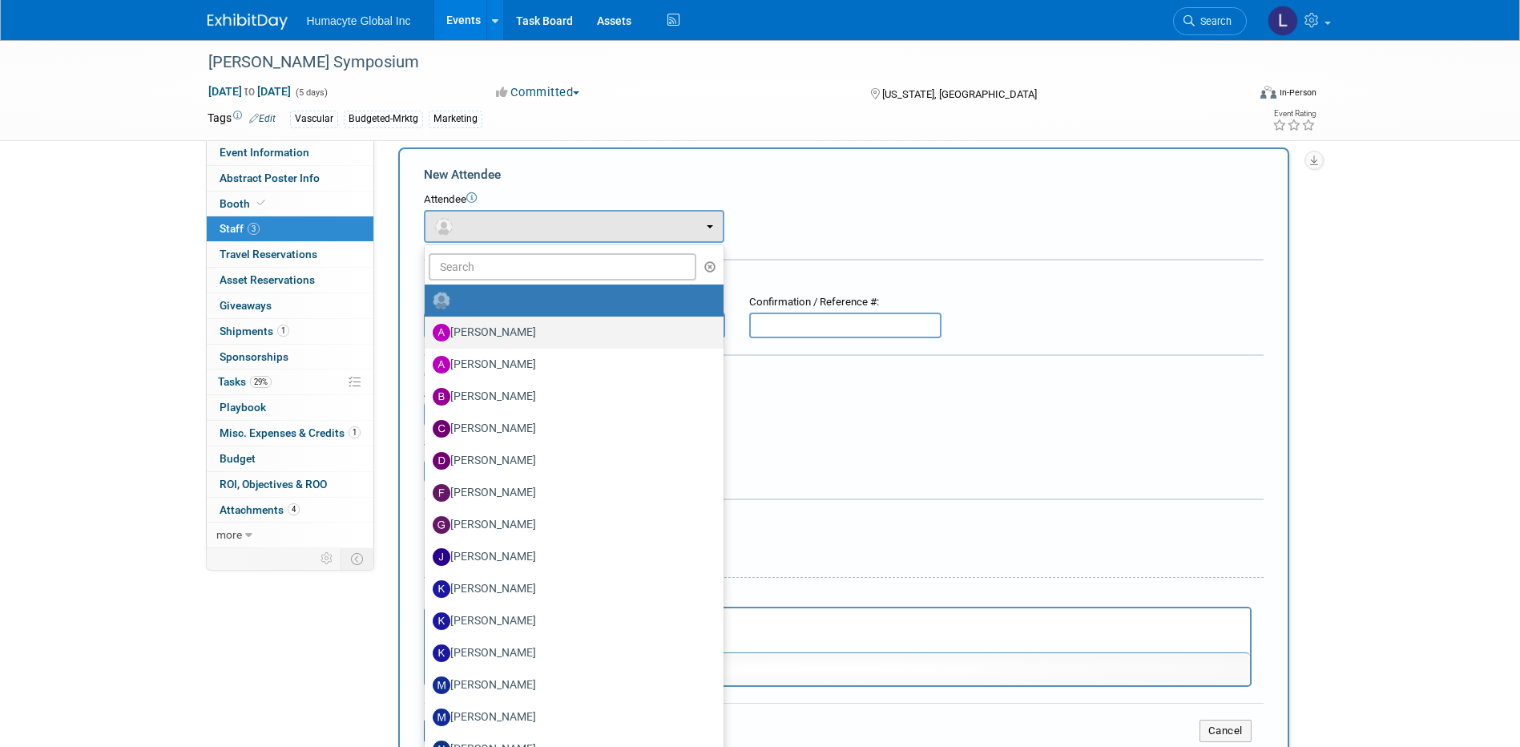
click at [506, 325] on label "Adrian Diazgonsen" at bounding box center [570, 333] width 275 height 26
click at [427, 325] on input "Adrian Diazgonsen" at bounding box center [422, 330] width 10 height 10
select select "72a3e88d-639c-4cd2-b964-96f62ce03683"
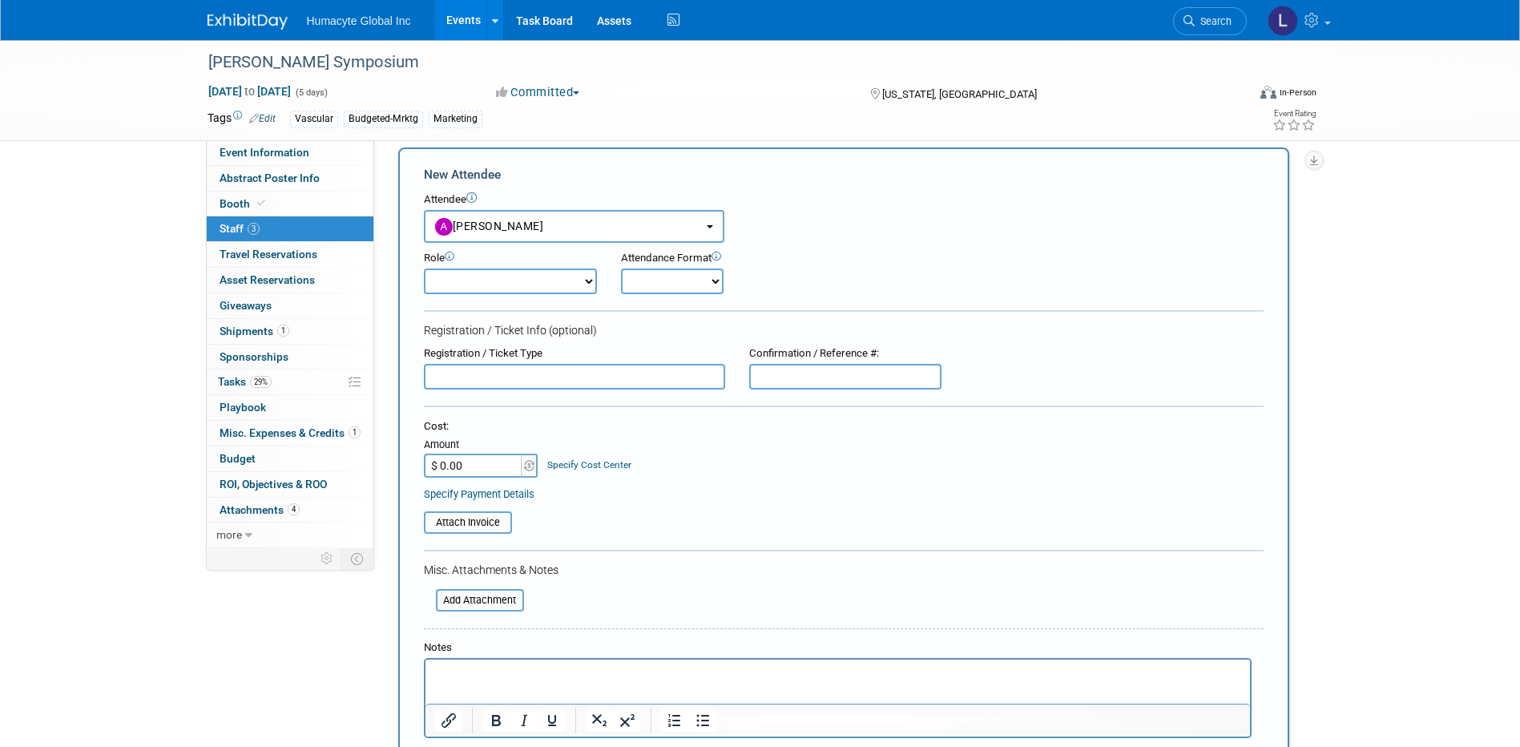
click at [473, 281] on select "Booth Staff Demonstrator Host Planner Presenter Sales Representative Set-up/Dis…" at bounding box center [510, 281] width 173 height 26
click at [486, 377] on input "text" at bounding box center [574, 377] width 301 height 26
type input "F"
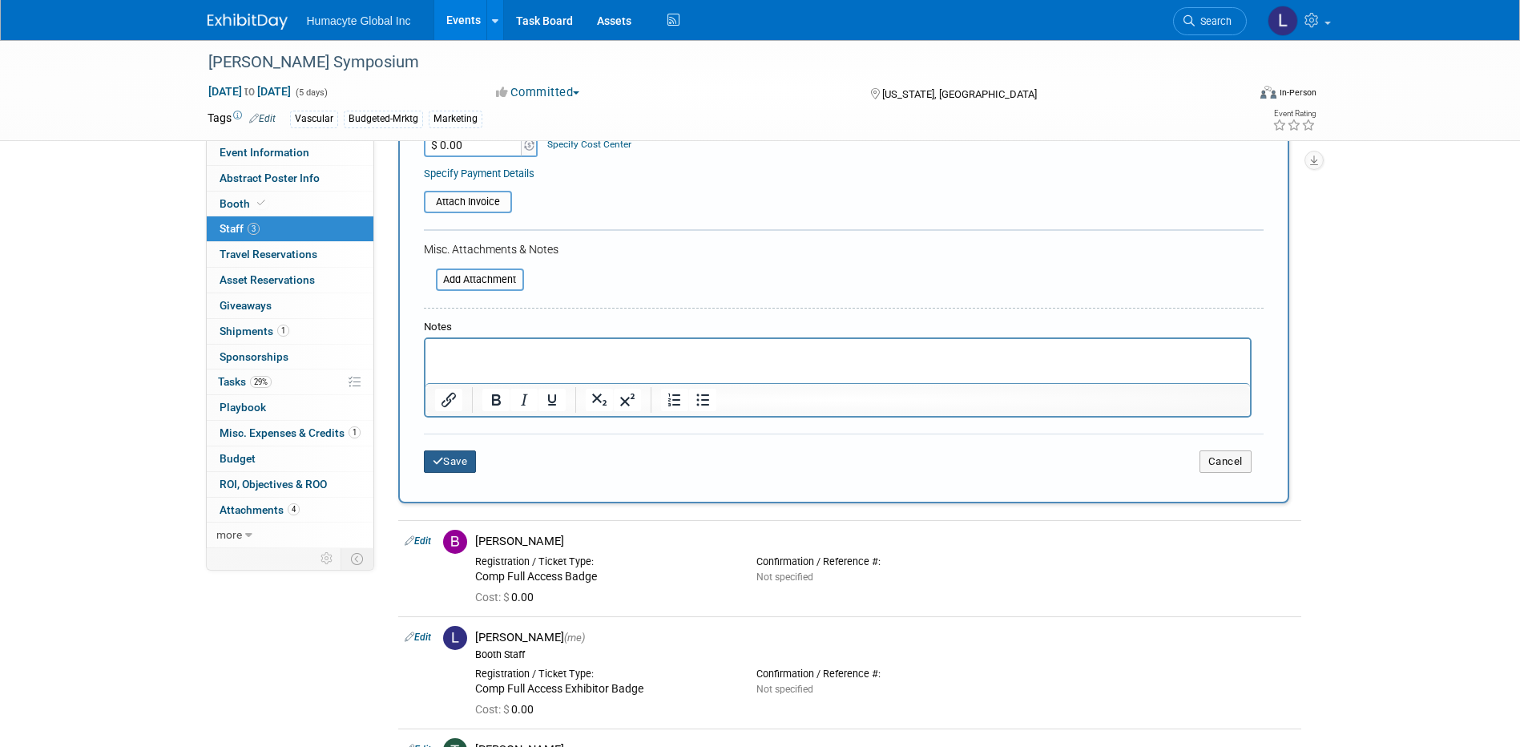
type input "Comp Full Access Exhibitor Badge"
click at [470, 460] on button "Save" at bounding box center [450, 461] width 53 height 22
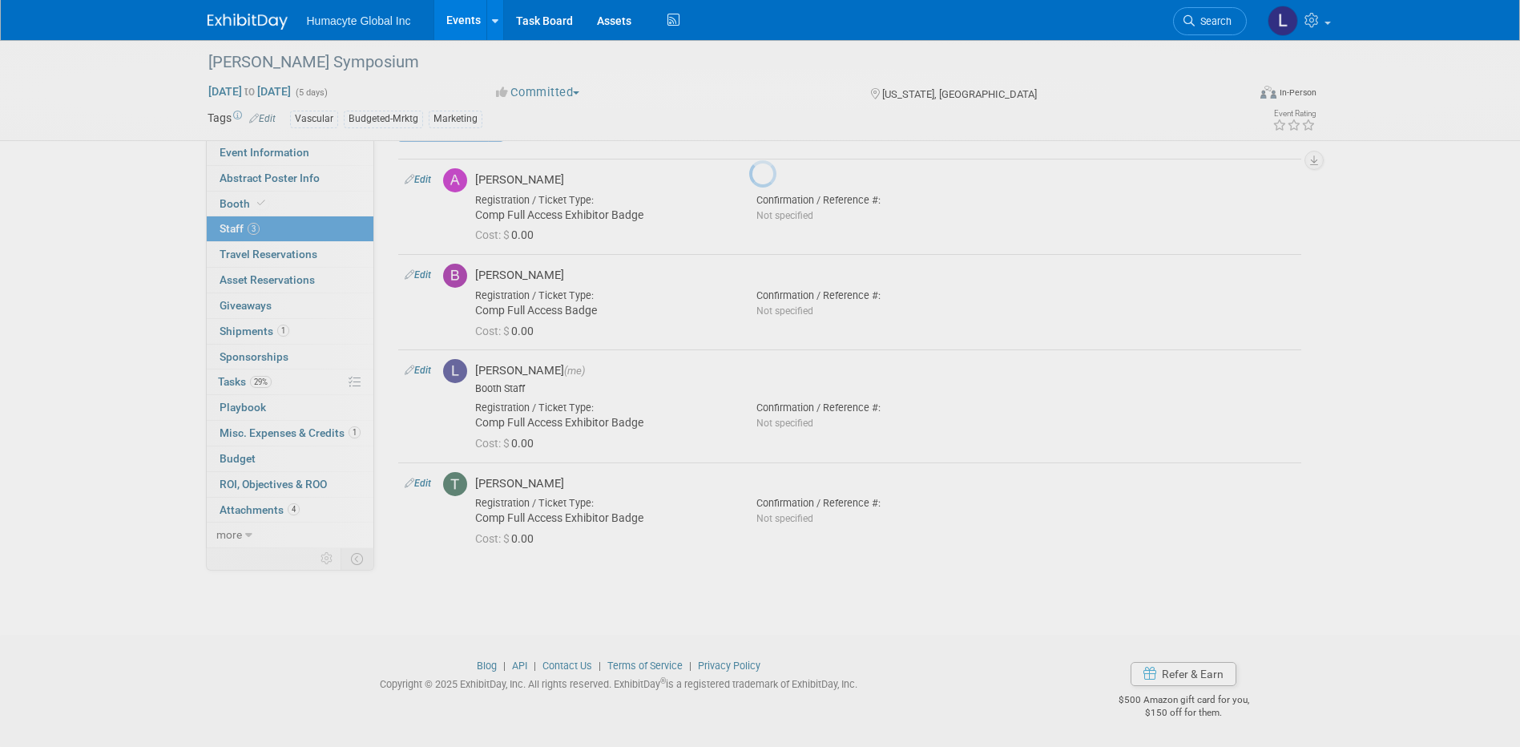
scroll to position [46, 0]
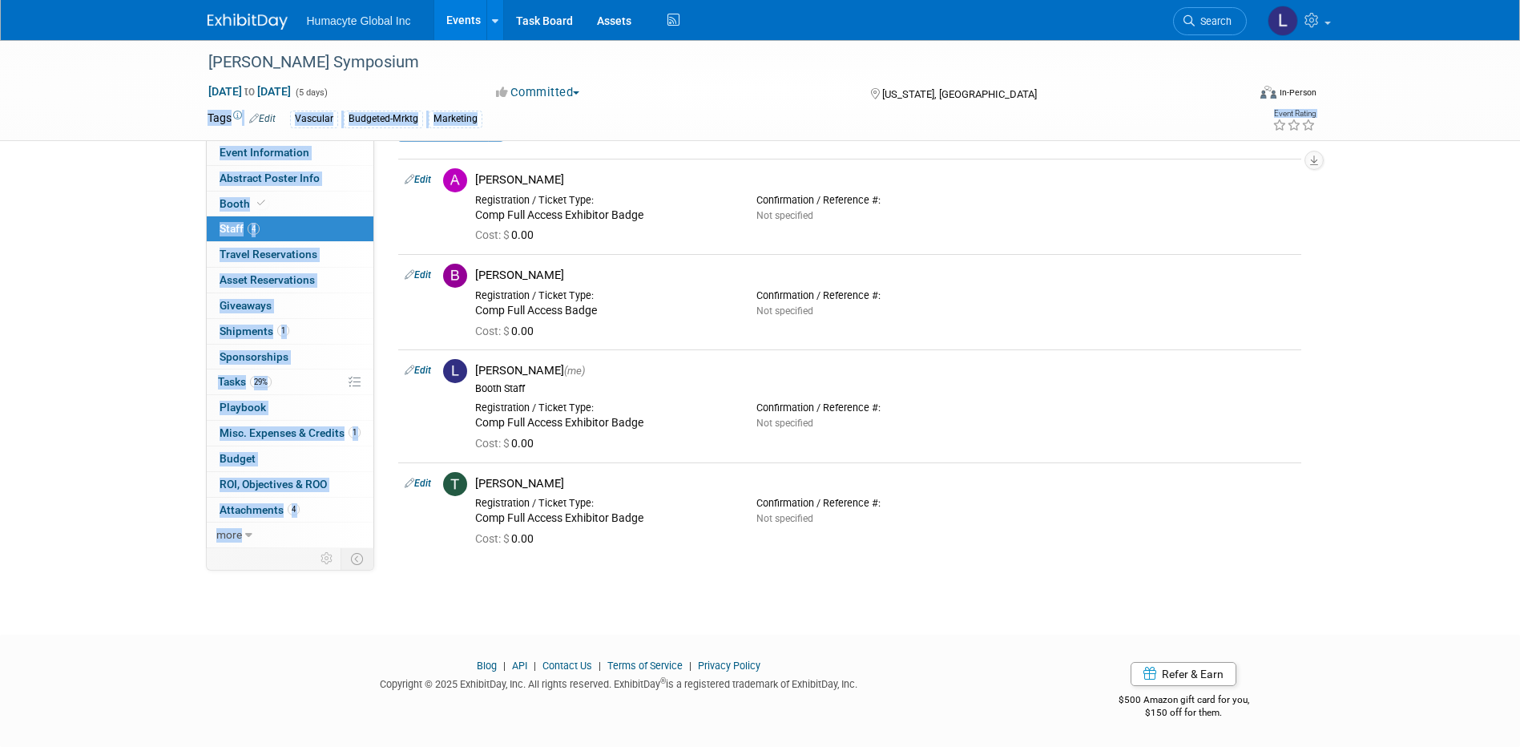
drag, startPoint x: 946, startPoint y: 95, endPoint x: 602, endPoint y: 135, distance: 346.9
click at [602, 135] on div "VEITH Symposium Nov 18, 2025 to Nov 22, 2025 (5 days) Nov 18, 2025 to Nov 22, 2…" at bounding box center [760, 299] width 1520 height 611
